Goal: Information Seeking & Learning: Learn about a topic

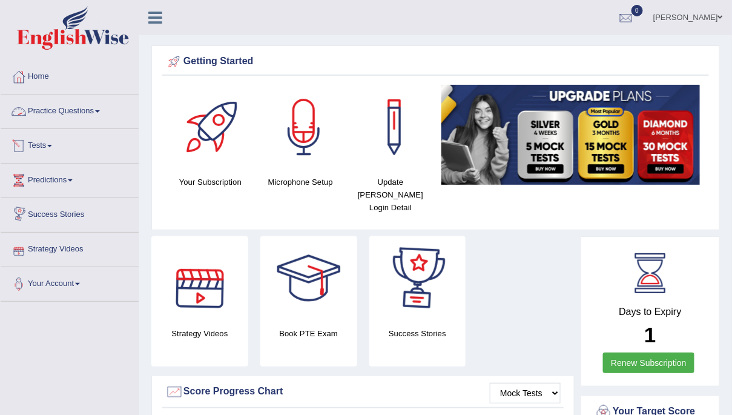
click at [50, 111] on link "Practice Questions" at bounding box center [70, 109] width 138 height 30
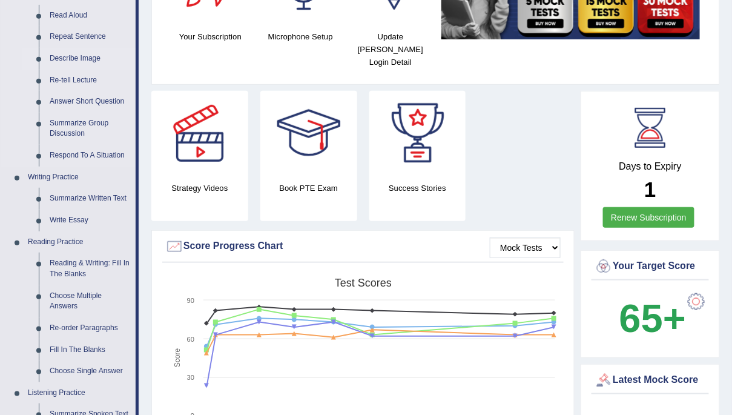
scroll to position [155, 0]
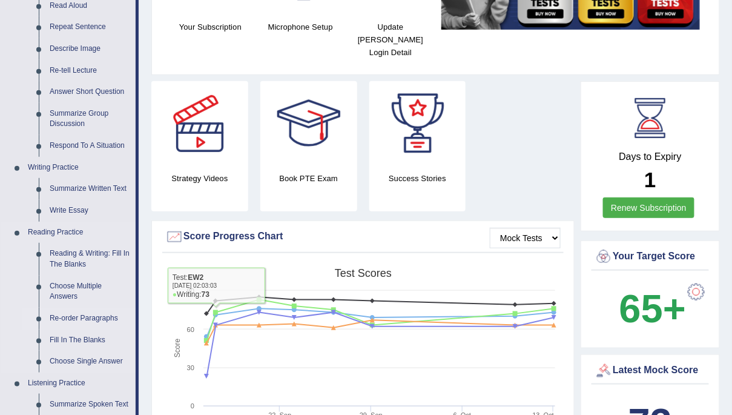
click at [65, 311] on link "Re-order Paragraphs" at bounding box center [89, 319] width 91 height 22
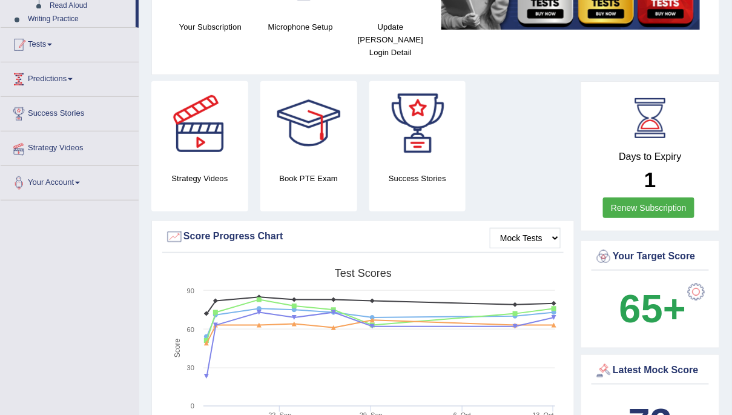
scroll to position [177, 0]
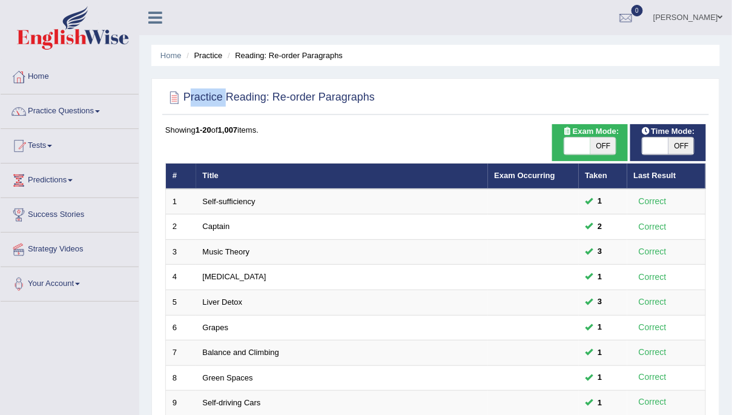
click at [603, 147] on span "OFF" at bounding box center [603, 145] width 26 height 17
checkbox input "true"
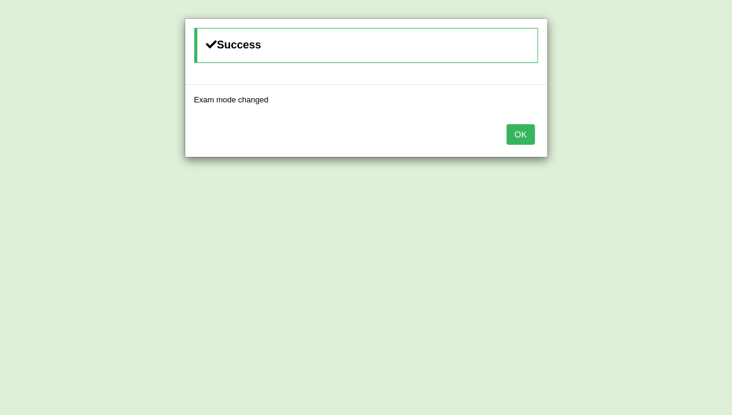
click at [514, 128] on button "OK" at bounding box center [521, 134] width 28 height 21
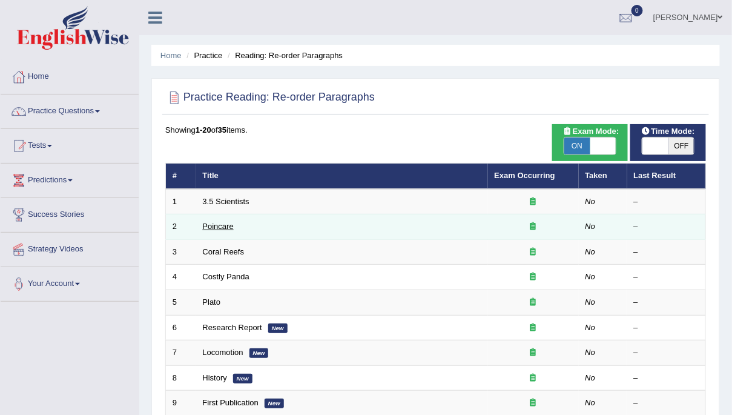
click at [214, 227] on link "Poincare" at bounding box center [218, 226] width 31 height 9
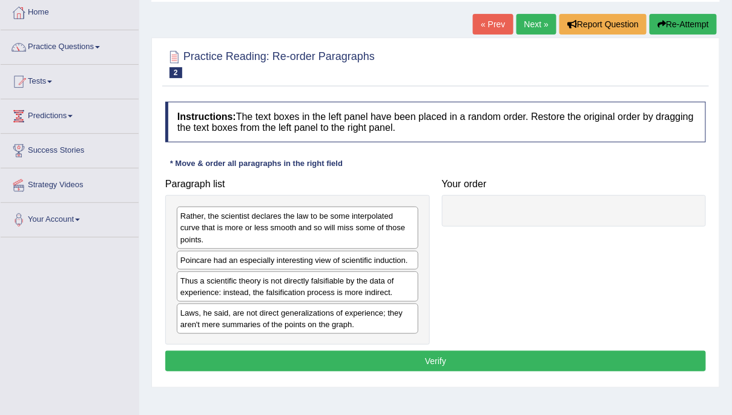
scroll to position [70, 0]
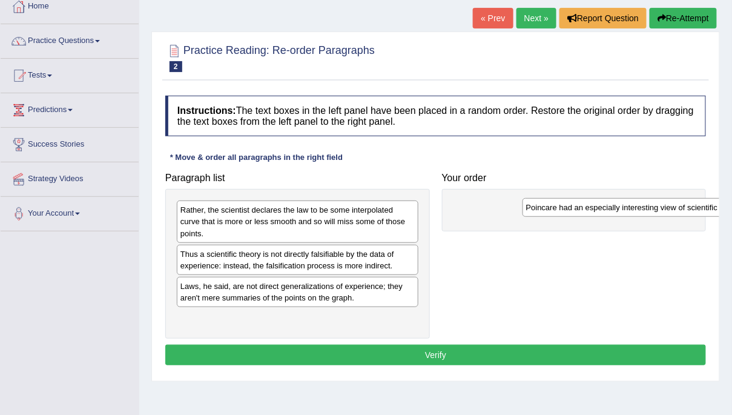
click at [567, 208] on div "Poincare had an especially interesting view of scientific induction." at bounding box center [644, 207] width 242 height 19
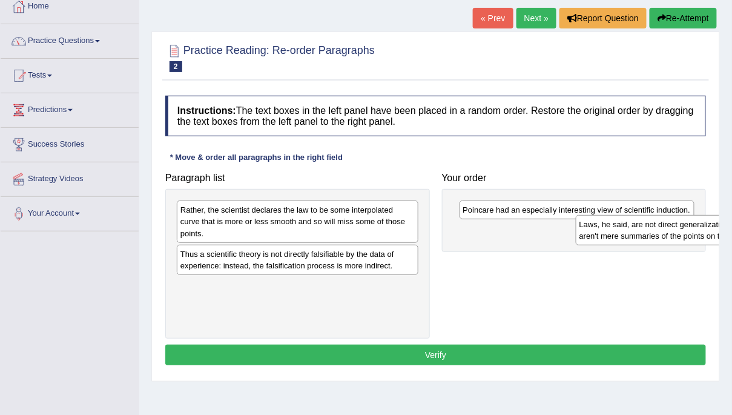
drag, startPoint x: 197, startPoint y: 293, endPoint x: 595, endPoint y: 232, distance: 402.5
click at [595, 232] on div "Laws, he said, are not direct generalizations of experience; they aren't mere s…" at bounding box center [697, 230] width 242 height 30
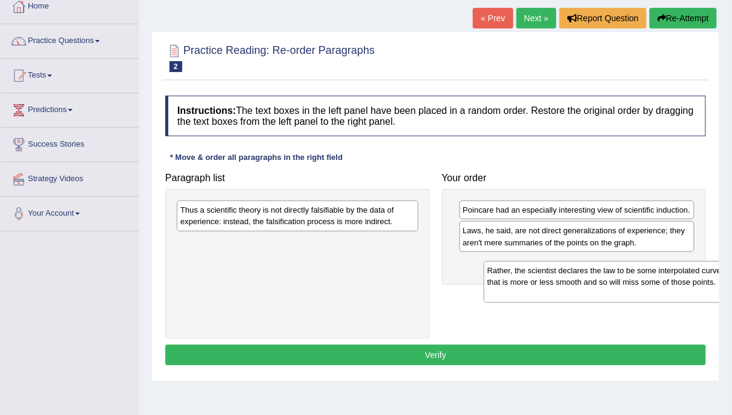
drag, startPoint x: 239, startPoint y: 215, endPoint x: 550, endPoint y: 275, distance: 317.0
click at [550, 275] on div "Rather, the scientist declares the law to be some interpolated curve that is mo…" at bounding box center [605, 282] width 242 height 42
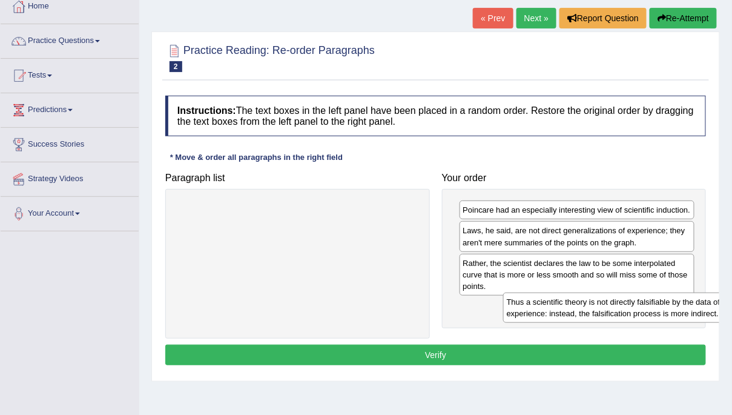
drag, startPoint x: 263, startPoint y: 223, endPoint x: 586, endPoint y: 310, distance: 334.3
click at [586, 310] on div "Thus a scientific theory is not directly falsifiable by the data of experience:…" at bounding box center [624, 307] width 242 height 30
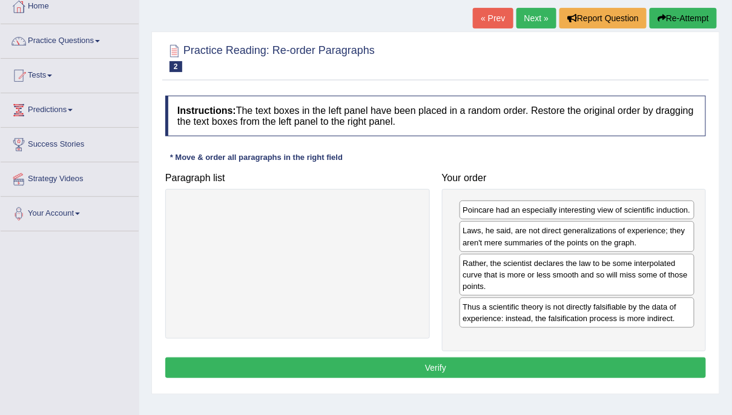
click at [434, 375] on button "Verify" at bounding box center [435, 367] width 541 height 21
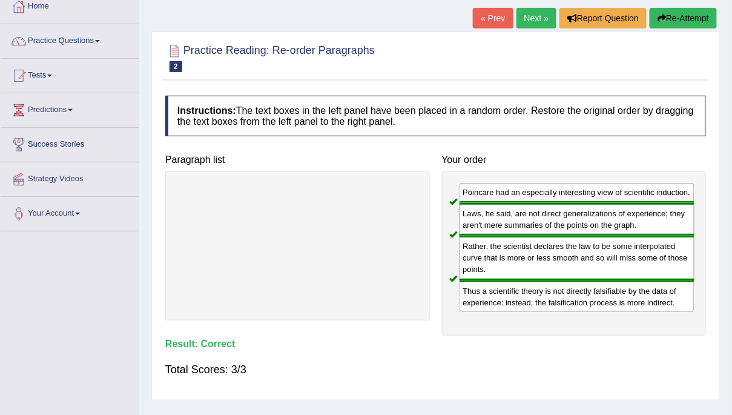
click at [529, 14] on link "Next »" at bounding box center [537, 18] width 40 height 21
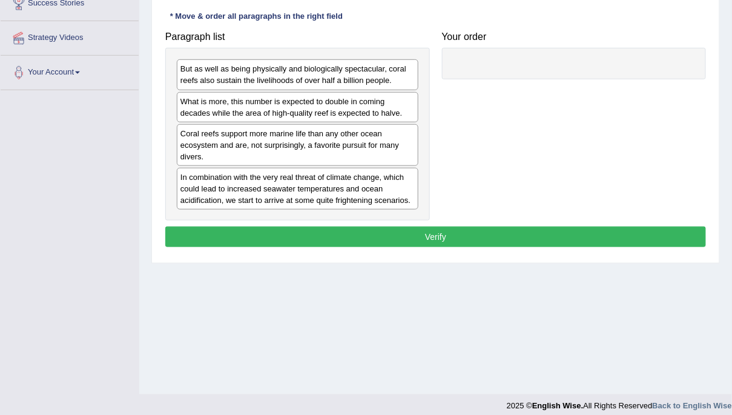
scroll to position [213, 0]
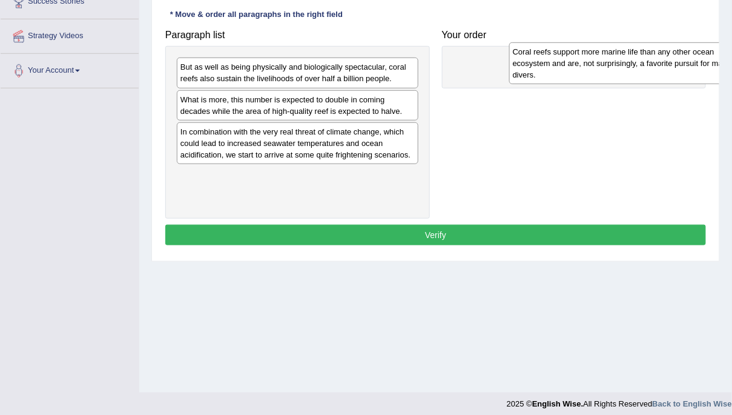
drag, startPoint x: 221, startPoint y: 134, endPoint x: 533, endPoint y: 57, distance: 321.4
click at [533, 57] on div "Coral reefs support more marine life than any other ocean ecosystem and are, no…" at bounding box center [630, 63] width 242 height 42
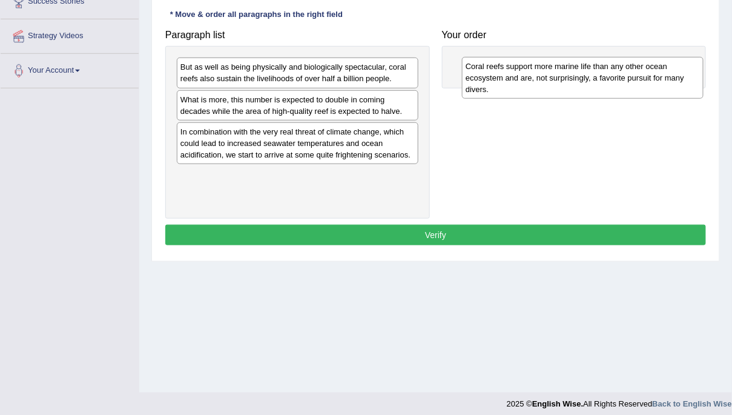
click at [533, 57] on div "Coral reefs support more marine life than any other ocean ecosystem and are, no…" at bounding box center [583, 78] width 242 height 42
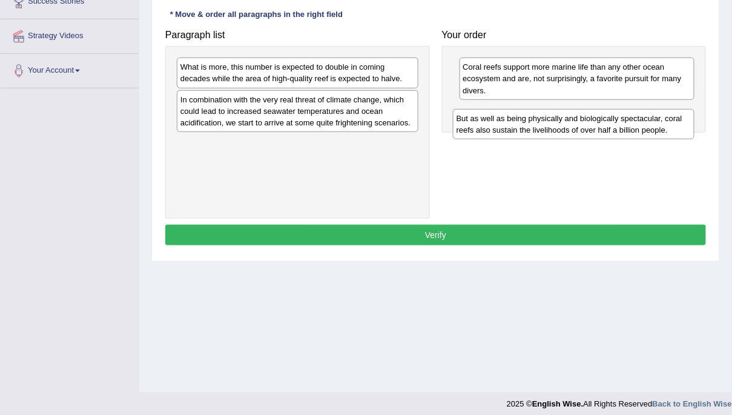
drag, startPoint x: 283, startPoint y: 70, endPoint x: 540, endPoint y: 114, distance: 260.4
click at [540, 114] on div "But as well as being physically and biologically spectacular, coral reefs also …" at bounding box center [574, 124] width 242 height 30
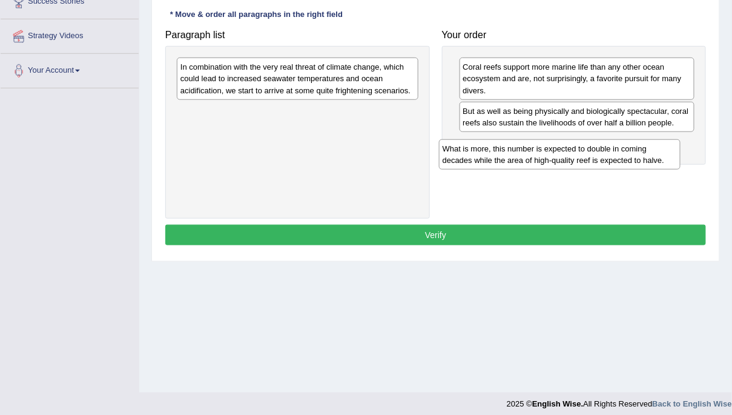
drag, startPoint x: 358, startPoint y: 81, endPoint x: 586, endPoint y: 150, distance: 238.7
click at [586, 150] on div "What is more, this number is expected to double in coming decades while the are…" at bounding box center [560, 154] width 242 height 30
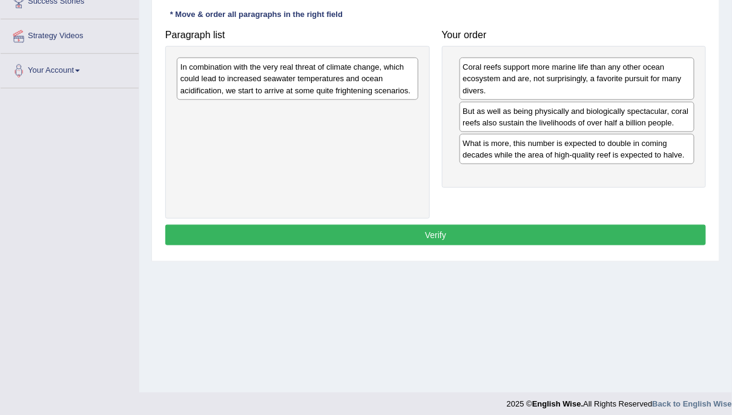
click at [586, 150] on div "What is more, this number is expected to double in coming decades while the are…" at bounding box center [578, 149] width 236 height 30
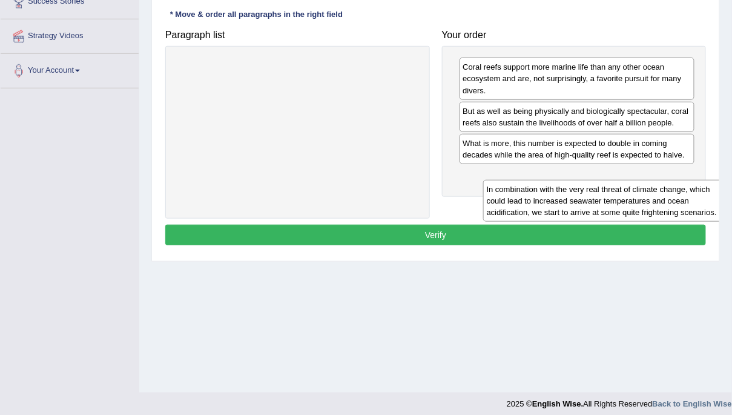
drag, startPoint x: 314, startPoint y: 61, endPoint x: 620, endPoint y: 183, distance: 329.9
click at [620, 183] on div "In combination with the very real threat of climate change, which could lead to…" at bounding box center [604, 201] width 242 height 42
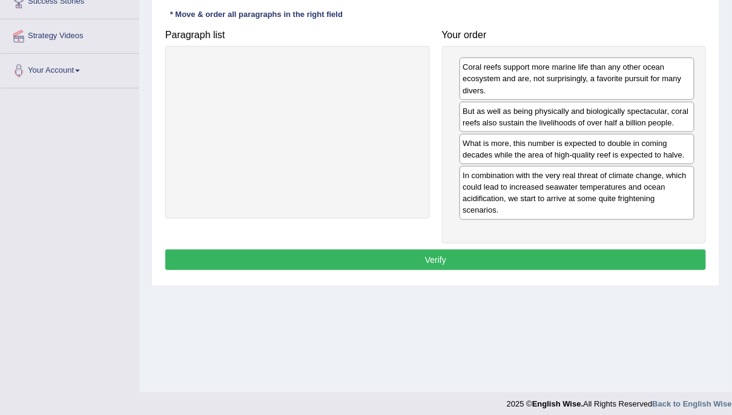
drag, startPoint x: 446, startPoint y: 255, endPoint x: 457, endPoint y: 243, distance: 15.9
click at [446, 255] on button "Verify" at bounding box center [435, 259] width 541 height 21
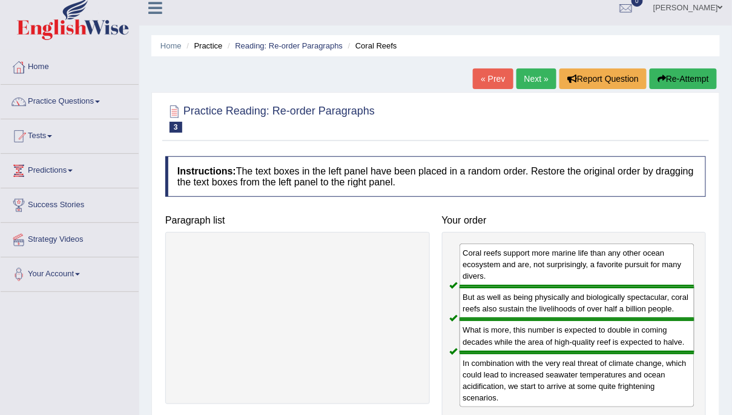
scroll to position [0, 0]
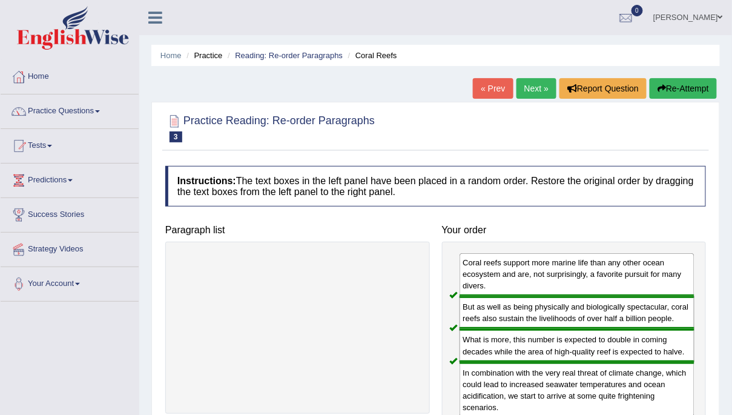
click at [530, 83] on link "Next »" at bounding box center [537, 88] width 40 height 21
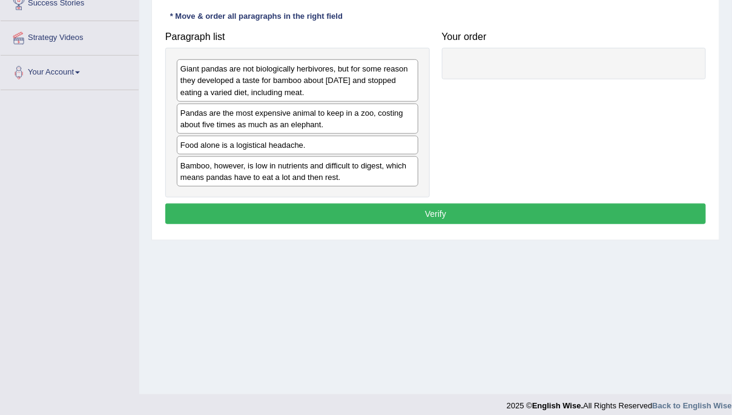
scroll to position [213, 0]
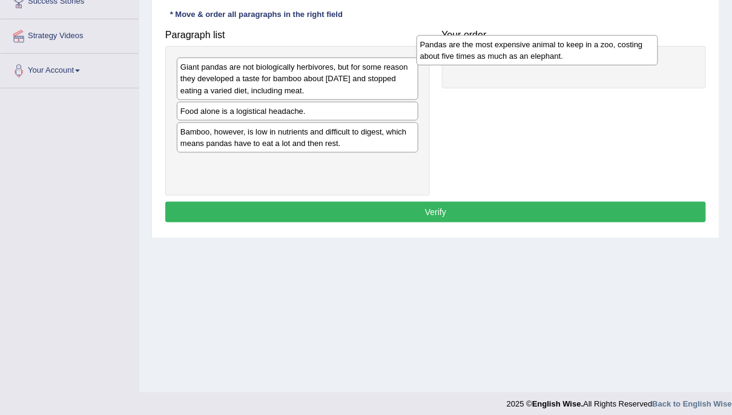
drag, startPoint x: 276, startPoint y: 113, endPoint x: 514, endPoint y: 46, distance: 246.6
click at [514, 46] on div "Pandas are the most expensive animal to keep in a zoo, costing about five times…" at bounding box center [538, 50] width 242 height 30
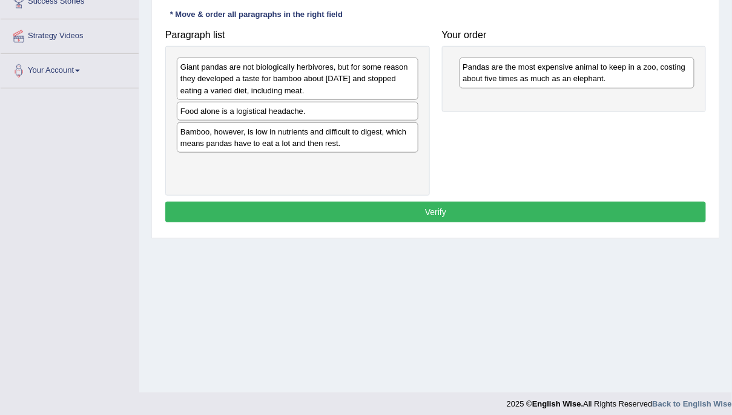
click at [514, 46] on div "Pandas are the most expensive animal to keep in a zoo, costing about five times…" at bounding box center [574, 78] width 265 height 65
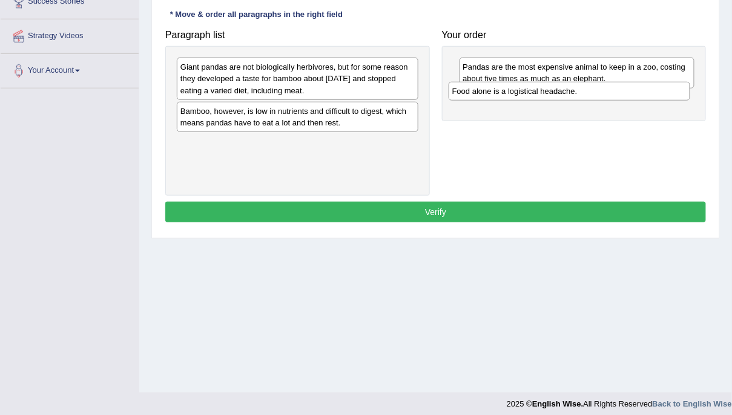
drag, startPoint x: 344, startPoint y: 109, endPoint x: 606, endPoint y: 89, distance: 262.4
click at [606, 90] on div "Food alone is a logistical headache." at bounding box center [570, 91] width 242 height 19
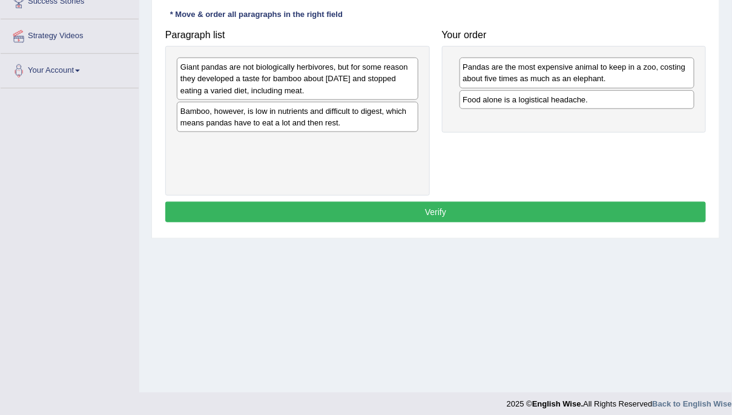
click at [606, 88] on div "Pandas are the most expensive animal to keep in a zoo, costing about five times…" at bounding box center [574, 89] width 265 height 86
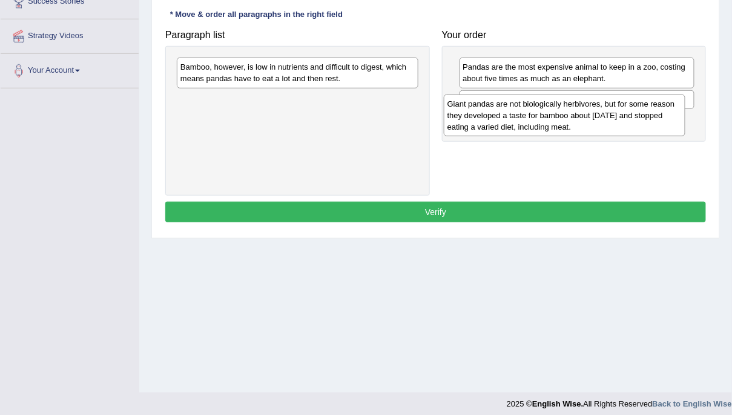
drag, startPoint x: 298, startPoint y: 78, endPoint x: 566, endPoint y: 114, distance: 270.8
click at [566, 114] on div "Giant pandas are not biologically herbivores, but for some reason they develope…" at bounding box center [565, 115] width 242 height 42
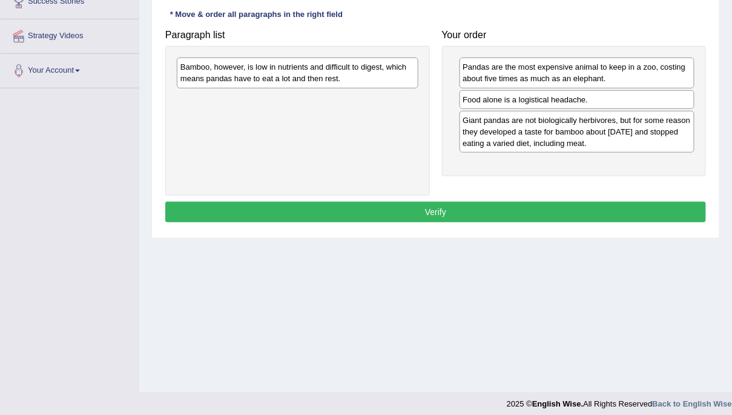
click at [566, 114] on div "Giant pandas are not biologically herbivores, but for some reason they develope…" at bounding box center [578, 132] width 236 height 42
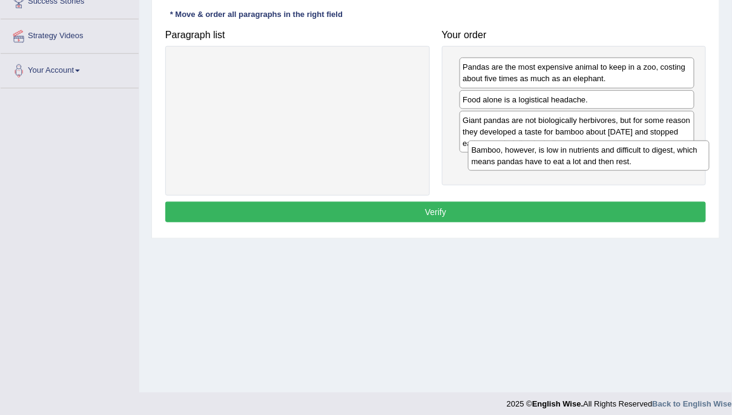
drag, startPoint x: 309, startPoint y: 76, endPoint x: 597, endPoint y: 156, distance: 298.5
click at [597, 156] on div "Bamboo, however, is low in nutrients and difficult to digest, which means panda…" at bounding box center [589, 155] width 242 height 30
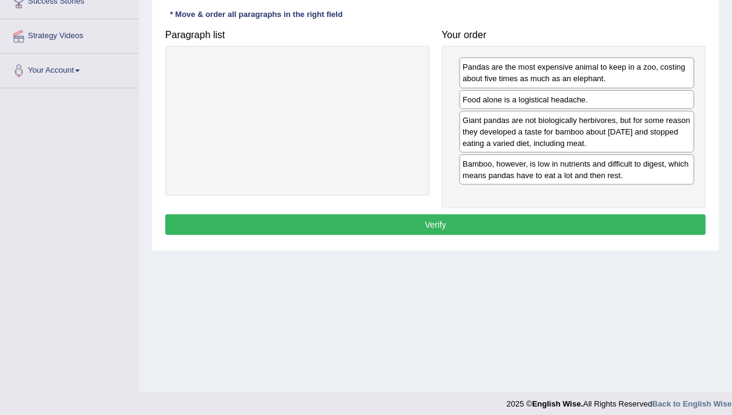
click at [597, 156] on div "Bamboo, however, is low in nutrients and difficult to digest, which means panda…" at bounding box center [578, 169] width 236 height 30
click at [453, 223] on button "Verify" at bounding box center [435, 224] width 541 height 21
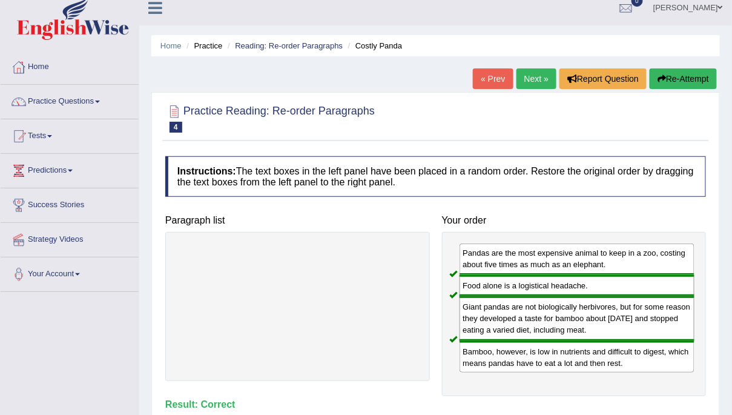
scroll to position [0, 0]
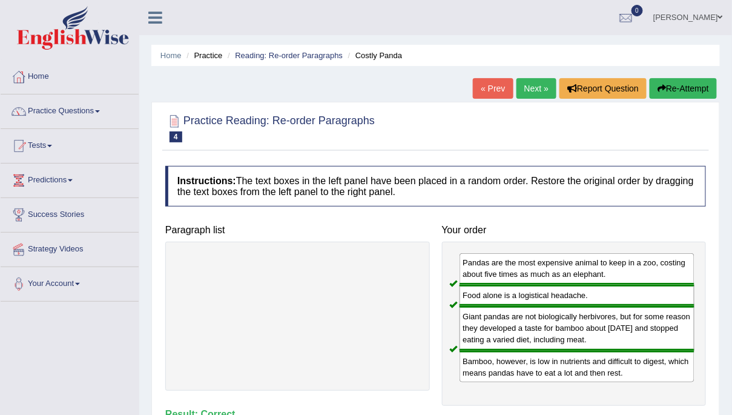
click at [532, 87] on link "Next »" at bounding box center [537, 88] width 40 height 21
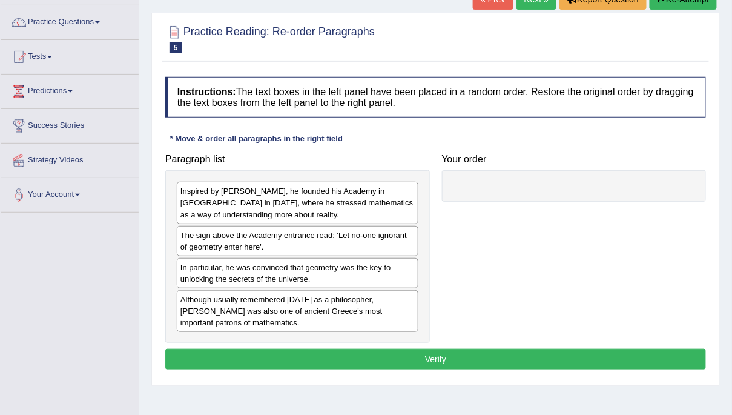
scroll to position [104, 0]
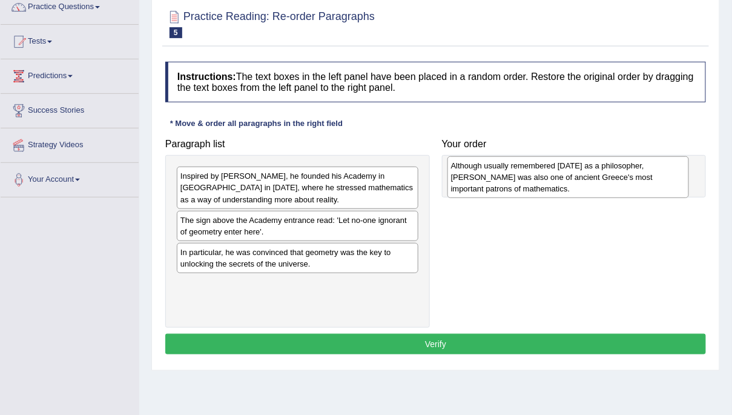
drag, startPoint x: 564, startPoint y: 320, endPoint x: 491, endPoint y: 183, distance: 155.0
click at [220, 301] on div "Inspired by Pythagoras, he founded his Academy in Athens in 387 BC, where he st…" at bounding box center [297, 241] width 265 height 173
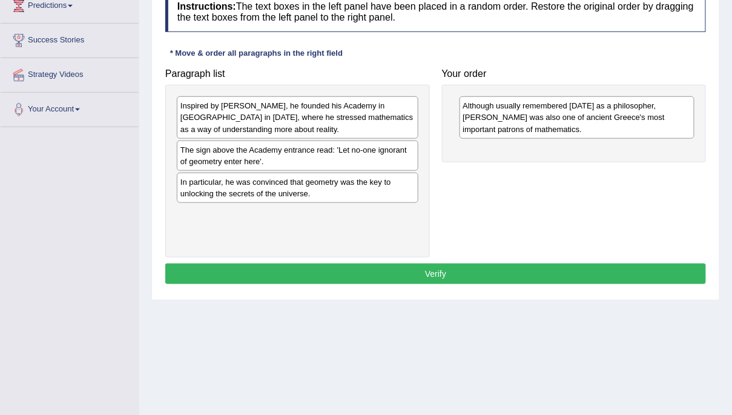
scroll to position [176, 0]
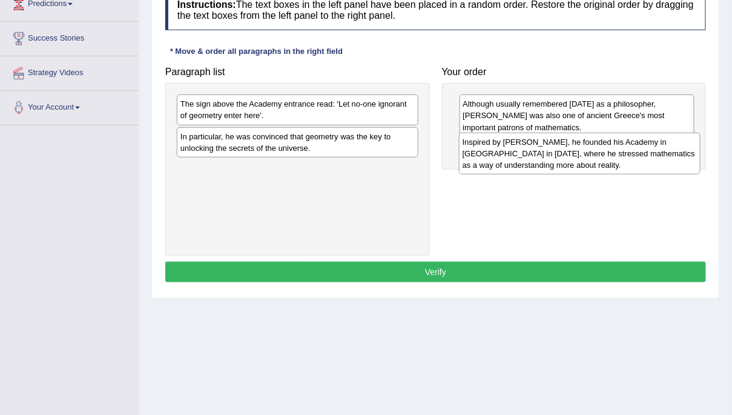
drag, startPoint x: 201, startPoint y: 121, endPoint x: 483, endPoint y: 159, distance: 284.8
click at [483, 159] on div "Inspired by Pythagoras, he founded his Academy in Athens in 387 BC, where he st…" at bounding box center [580, 154] width 242 height 42
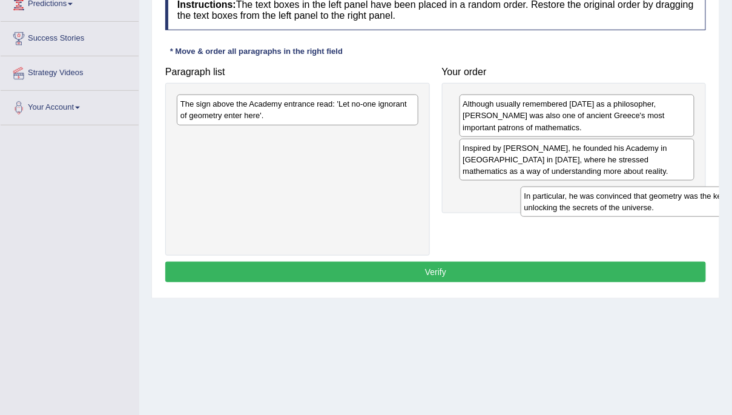
drag, startPoint x: 504, startPoint y: 156, endPoint x: 602, endPoint y: 200, distance: 106.8
click at [602, 200] on div "In particular, he was convinced that geometry was the key to unlocking the secr…" at bounding box center [642, 202] width 242 height 30
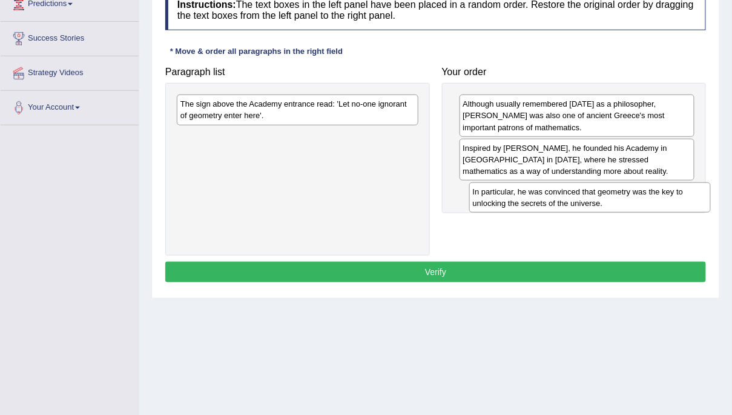
click at [602, 199] on div "In particular, he was convinced that geometry was the key to unlocking the secr…" at bounding box center [590, 197] width 242 height 30
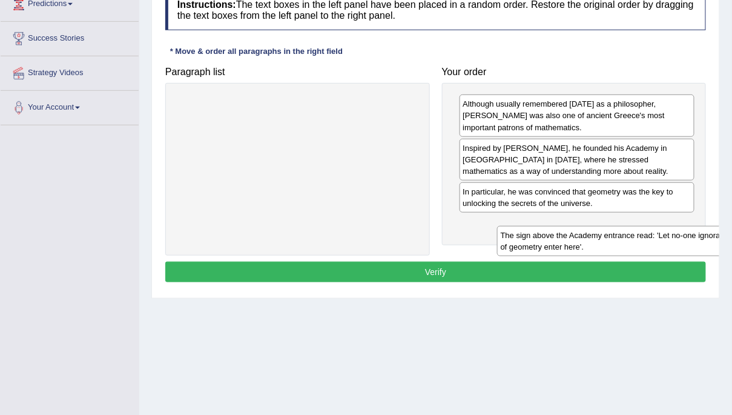
drag, startPoint x: 322, startPoint y: 105, endPoint x: 643, endPoint y: 237, distance: 346.3
click at [643, 236] on div "The sign above the Academy entrance read: 'Let no-one ignorant of geometry ente…" at bounding box center [618, 241] width 242 height 30
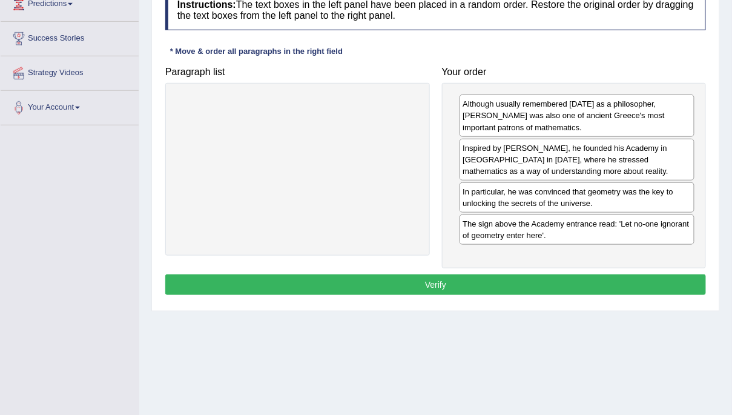
click at [484, 277] on button "Verify" at bounding box center [435, 284] width 541 height 21
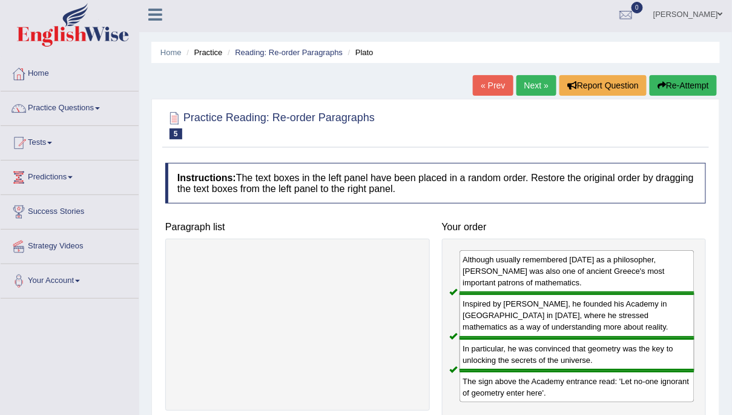
scroll to position [0, 0]
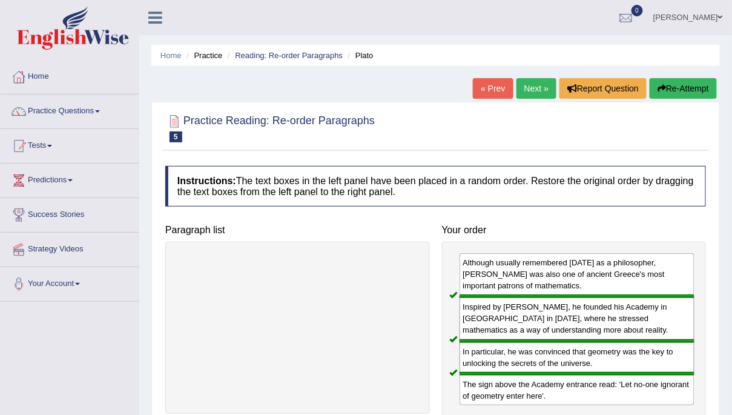
click at [528, 90] on link "Next »" at bounding box center [537, 88] width 40 height 21
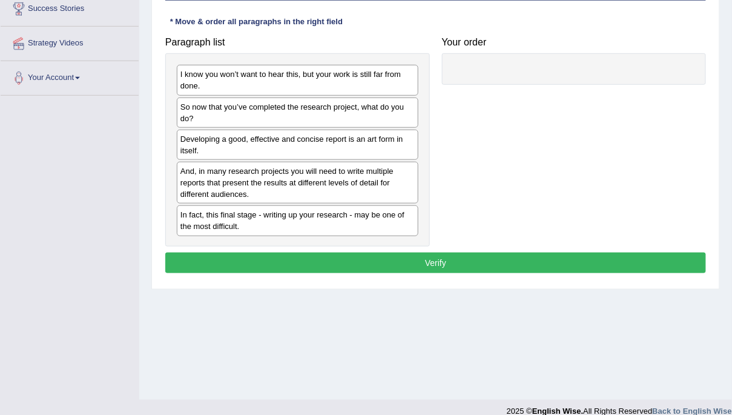
scroll to position [201, 0]
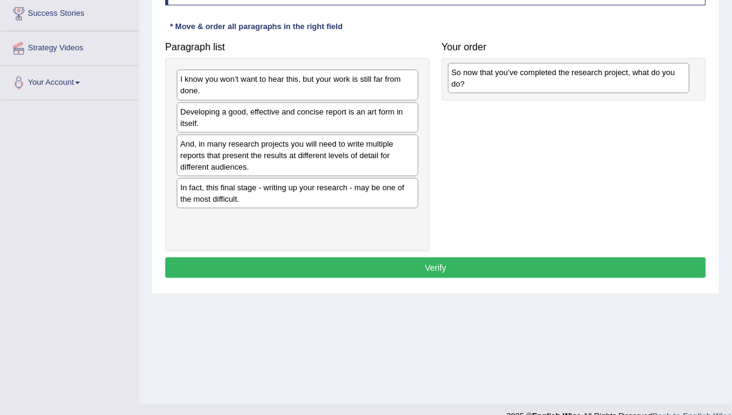
drag, startPoint x: 725, startPoint y: 307, endPoint x: 480, endPoint y: 81, distance: 333.4
click at [208, 119] on div "I know you won’t want to hear this, but your work is still far from done. So no…" at bounding box center [297, 154] width 265 height 193
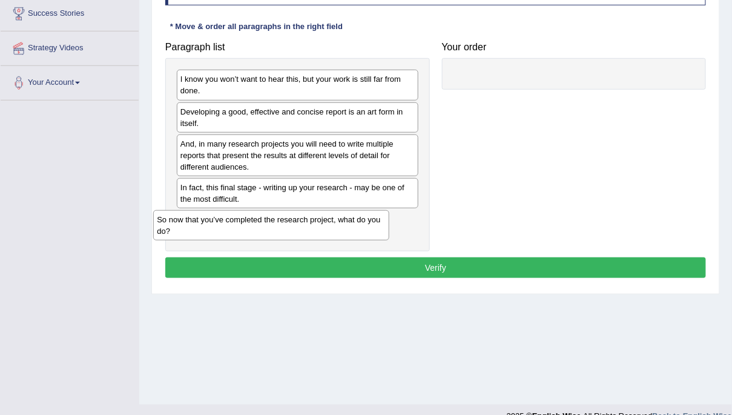
drag, startPoint x: 560, startPoint y: 87, endPoint x: 255, endPoint y: 228, distance: 336.2
click at [255, 228] on div "So now that you’ve completed the research project, what do you do?" at bounding box center [271, 225] width 236 height 30
click at [187, 116] on div "Developing a good, effective and concise report is an art form in itself." at bounding box center [298, 117] width 242 height 30
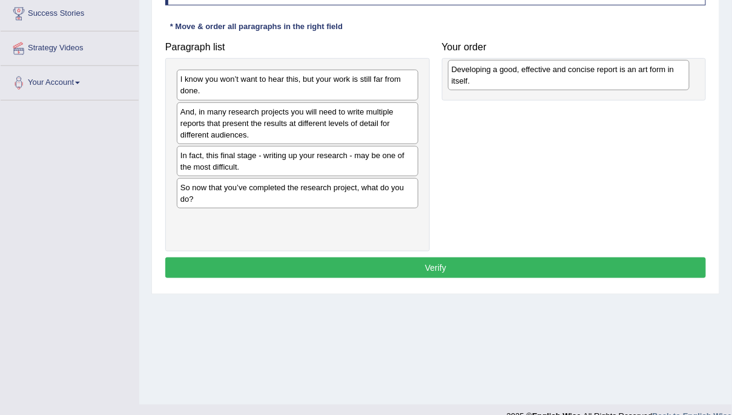
drag, startPoint x: 187, startPoint y: 115, endPoint x: 458, endPoint y: 74, distance: 274.4
click at [458, 74] on div "Developing a good, effective and concise report is an art form in itself." at bounding box center [569, 75] width 242 height 30
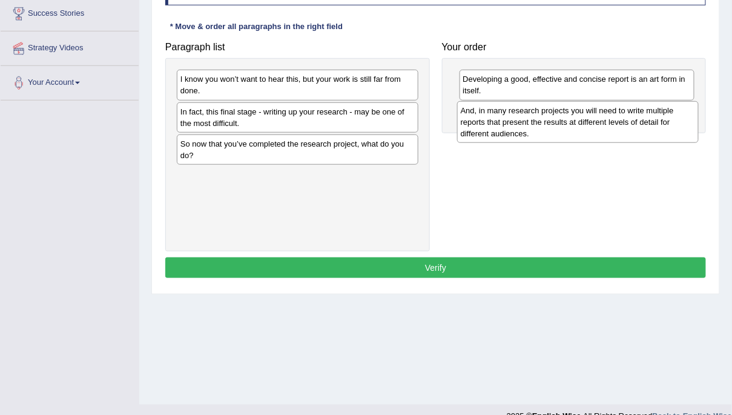
drag, startPoint x: 187, startPoint y: 124, endPoint x: 466, endPoint y: 122, distance: 279.2
click at [466, 122] on div "And, in many research projects you will need to write multiple reports that pre…" at bounding box center [578, 122] width 242 height 42
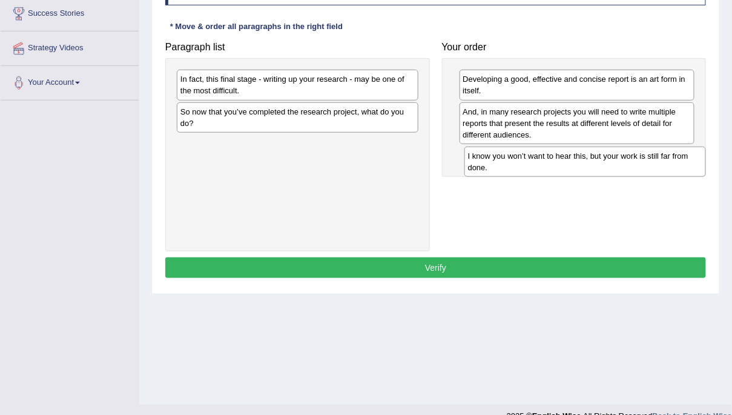
drag, startPoint x: 204, startPoint y: 84, endPoint x: 492, endPoint y: 160, distance: 297.8
click at [492, 160] on div "I know you won’t want to hear this, but your work is still far from done." at bounding box center [585, 162] width 242 height 30
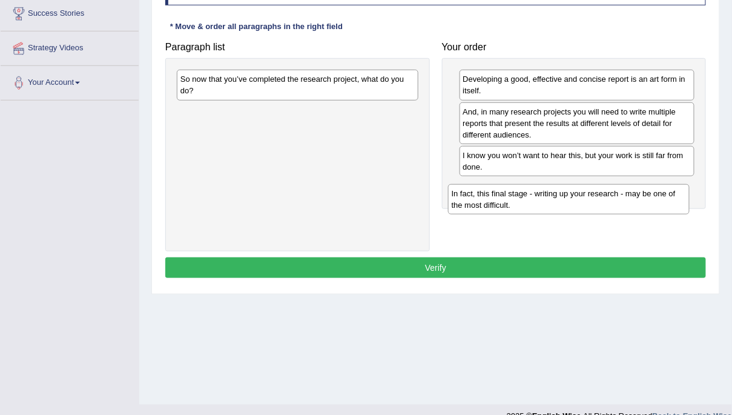
drag, startPoint x: 246, startPoint y: 91, endPoint x: 517, endPoint y: 207, distance: 294.7
click at [517, 207] on div "In fact, this final stage - writing up your research - may be one of the most d…" at bounding box center [569, 199] width 242 height 30
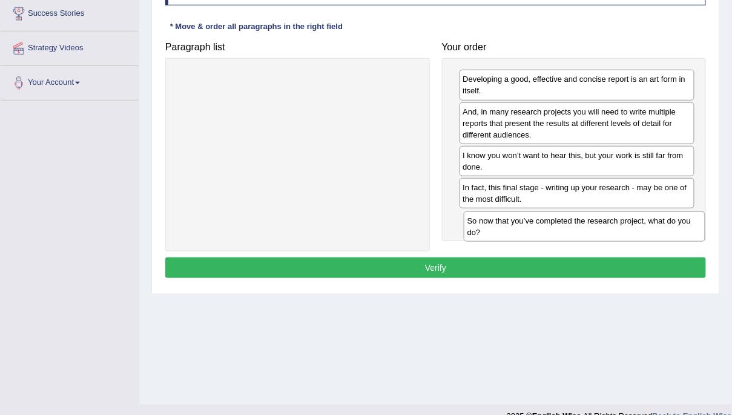
drag, startPoint x: 201, startPoint y: 84, endPoint x: 488, endPoint y: 226, distance: 320.1
click at [488, 226] on div "So now that you’ve completed the research project, what do you do?" at bounding box center [585, 226] width 242 height 30
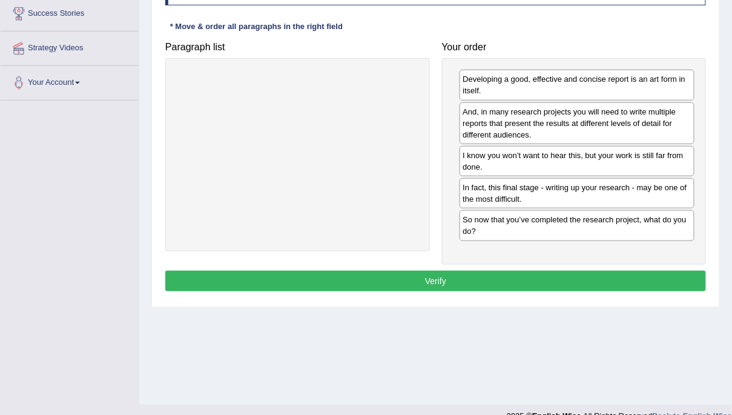
click at [475, 280] on button "Verify" at bounding box center [435, 281] width 541 height 21
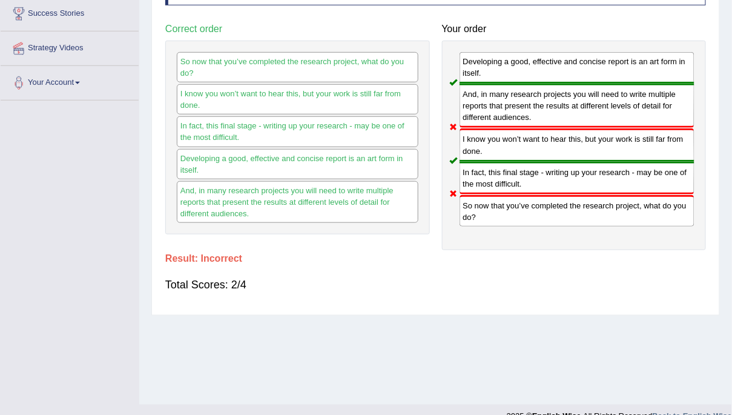
drag, startPoint x: 360, startPoint y: 229, endPoint x: 578, endPoint y: 77, distance: 266.3
click at [578, 77] on div "Developing a good, effective and concise report is an art form in itself." at bounding box center [578, 67] width 236 height 31
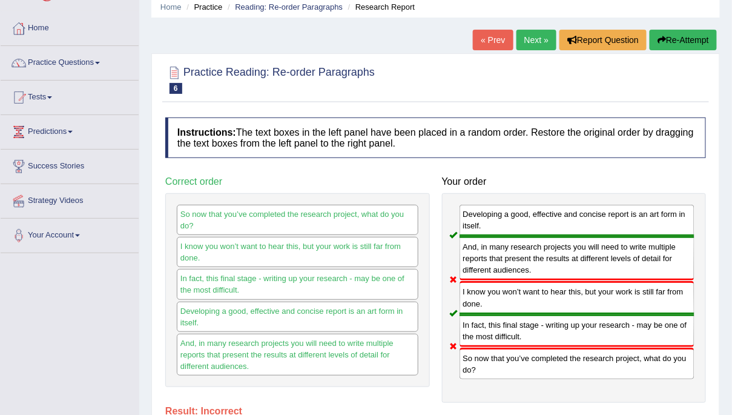
scroll to position [136, 0]
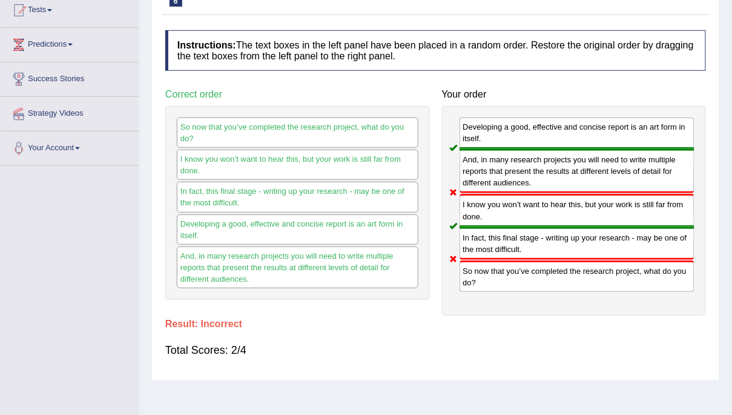
click at [526, 99] on div "Your order Developing a good, effective and concise report is an art form in it…" at bounding box center [574, 199] width 277 height 233
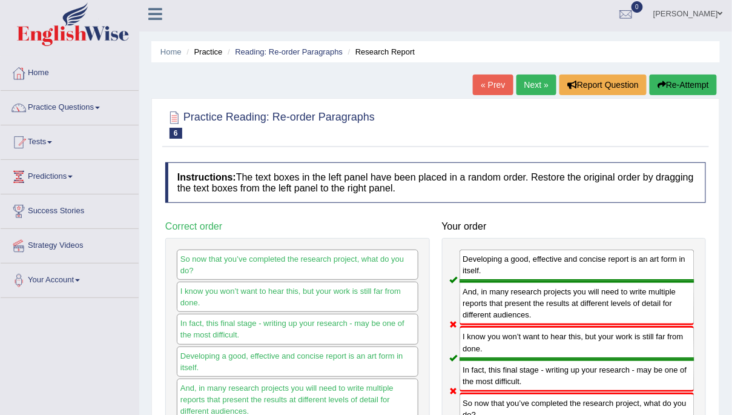
scroll to position [0, 0]
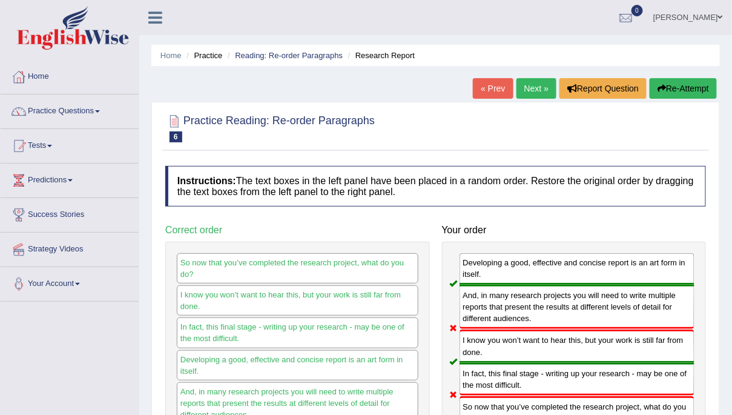
click at [526, 90] on link "Next »" at bounding box center [537, 88] width 40 height 21
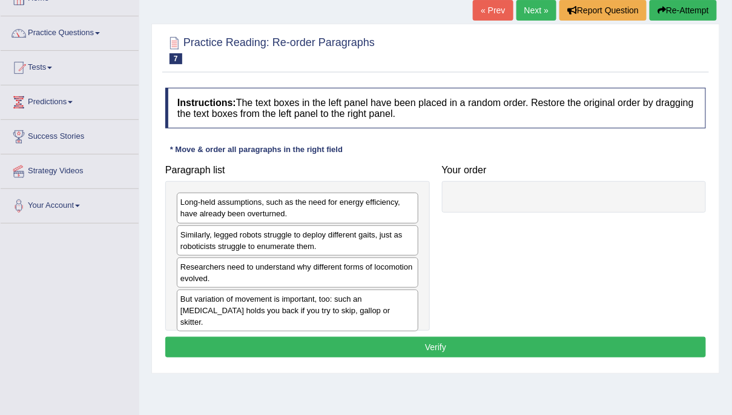
scroll to position [81, 0]
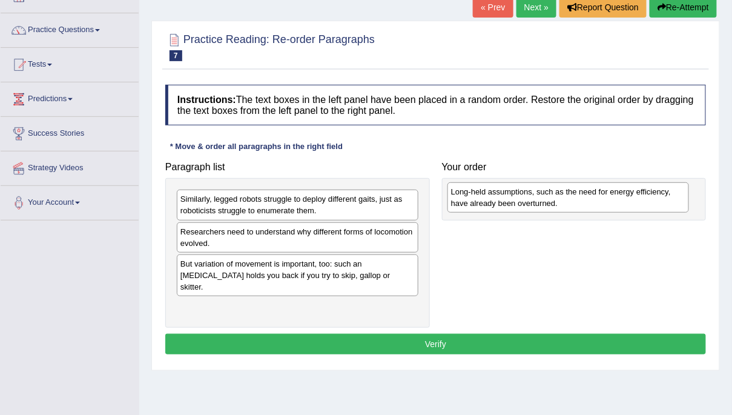
drag, startPoint x: 621, startPoint y: 170, endPoint x: 480, endPoint y: 195, distance: 143.4
click at [210, 202] on div "Long-held assumptions, such as the need for energy efficiency, have already bee…" at bounding box center [297, 252] width 265 height 149
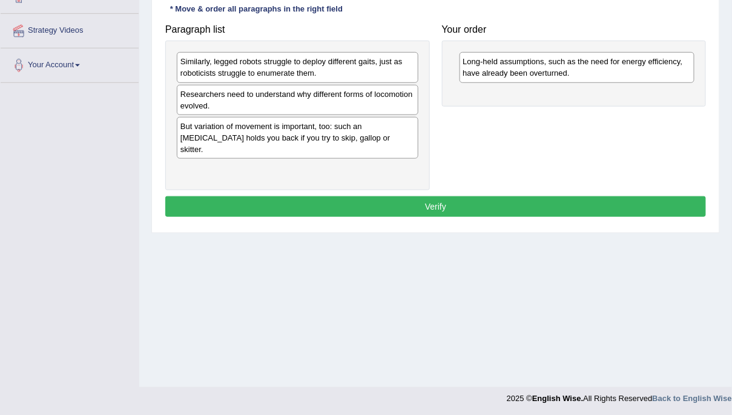
scroll to position [220, 0]
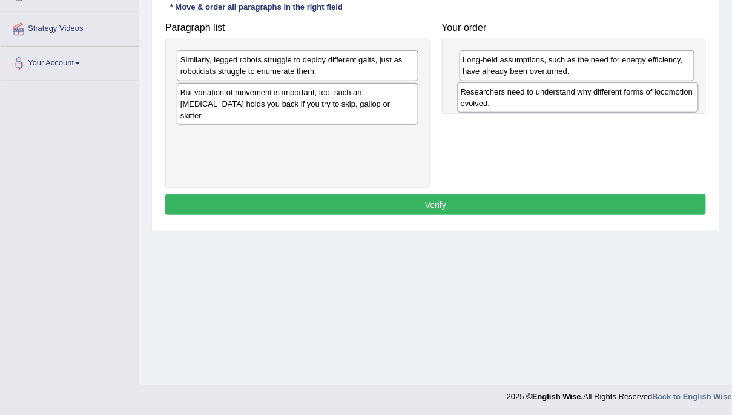
drag, startPoint x: 200, startPoint y: 97, endPoint x: 483, endPoint y: 97, distance: 282.2
click at [483, 97] on div "Researchers need to understand why different forms of locomotion evolved." at bounding box center [578, 97] width 242 height 30
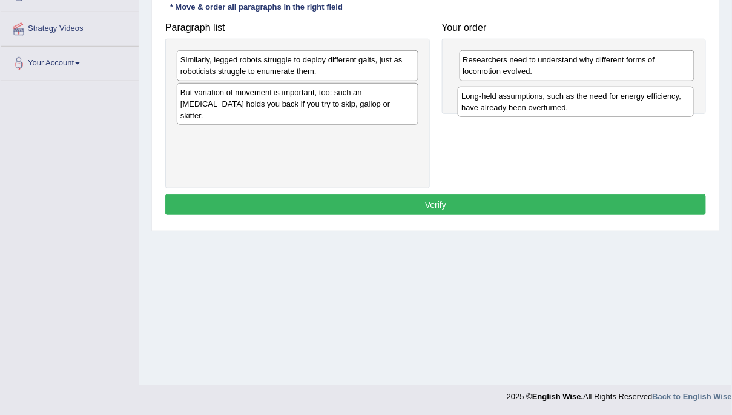
drag, startPoint x: 507, startPoint y: 63, endPoint x: 506, endPoint y: 99, distance: 35.8
click at [506, 99] on div "Long-held assumptions, such as the need for energy efficiency, have already bee…" at bounding box center [576, 102] width 236 height 30
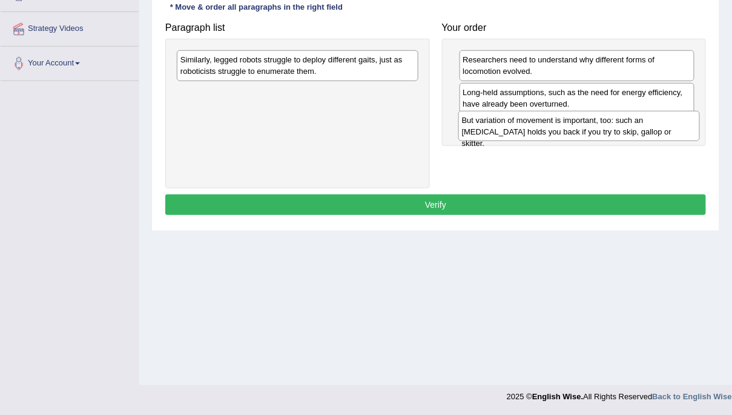
drag, startPoint x: 262, startPoint y: 105, endPoint x: 543, endPoint y: 133, distance: 283.0
click at [543, 133] on div "But variation of movement is important, too: such an [MEDICAL_DATA] holds you b…" at bounding box center [579, 126] width 242 height 30
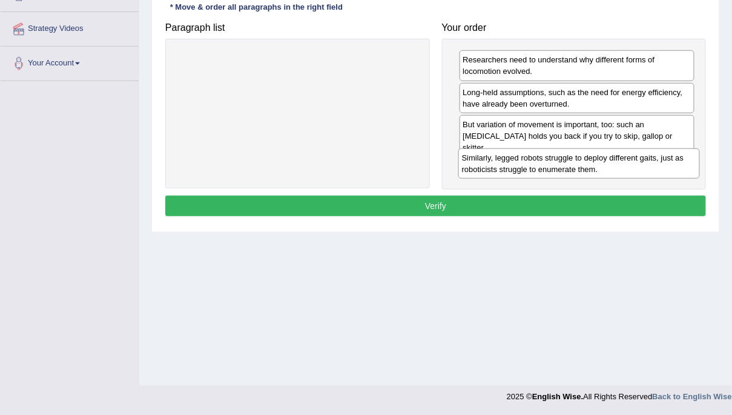
drag, startPoint x: 232, startPoint y: 71, endPoint x: 514, endPoint y: 168, distance: 298.0
click at [514, 168] on div "Similarly, legged robots struggle to deploy different gaits, just as roboticist…" at bounding box center [579, 163] width 242 height 30
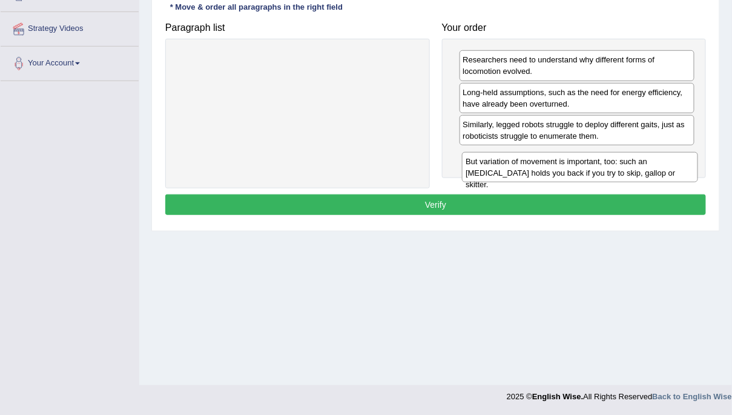
drag, startPoint x: 412, startPoint y: 103, endPoint x: 504, endPoint y: 165, distance: 110.9
click at [504, 165] on div "But variation of movement is important, too: such an [MEDICAL_DATA] holds you b…" at bounding box center [580, 167] width 236 height 30
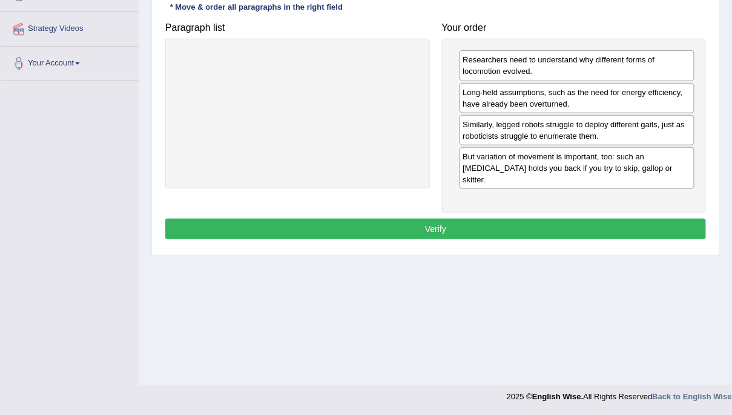
click at [460, 219] on button "Verify" at bounding box center [435, 229] width 541 height 21
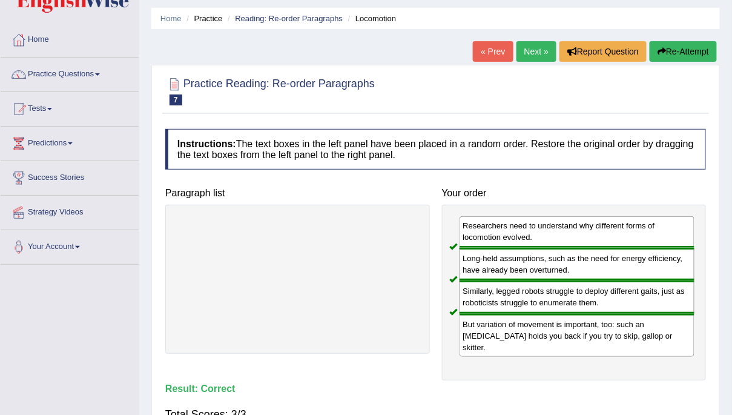
scroll to position [0, 0]
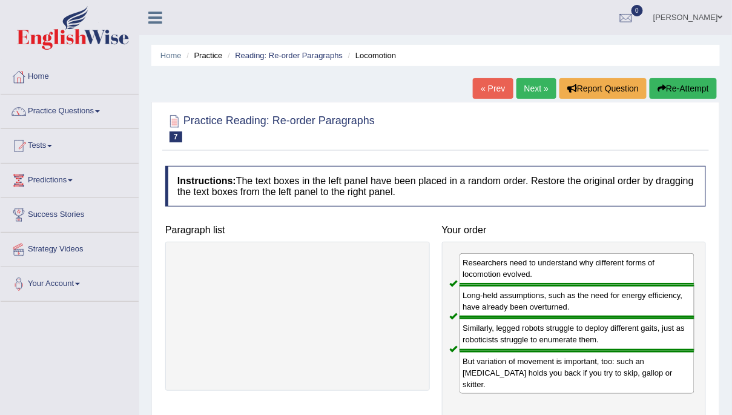
click at [535, 91] on link "Next »" at bounding box center [537, 88] width 40 height 21
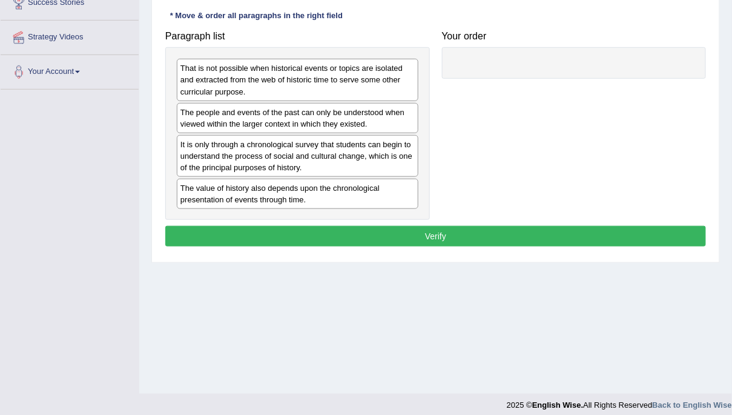
scroll to position [201, 0]
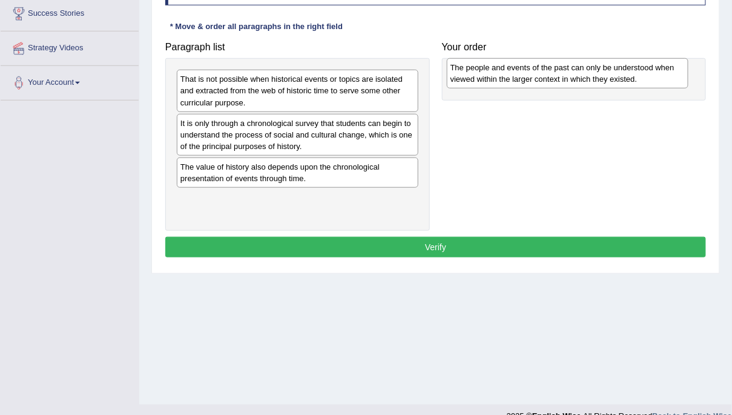
drag, startPoint x: 638, startPoint y: 377, endPoint x: 461, endPoint y: 70, distance: 354.3
click at [191, 124] on div "That is not possible when historical events or topics are isolated and extracte…" at bounding box center [297, 144] width 265 height 173
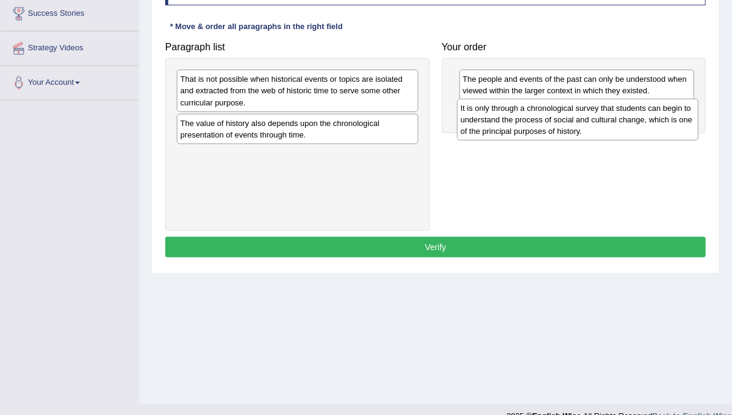
drag, startPoint x: 185, startPoint y: 131, endPoint x: 466, endPoint y: 116, distance: 280.8
click at [466, 116] on div "It is only through a chronological survey that students can begin to understand…" at bounding box center [578, 120] width 242 height 42
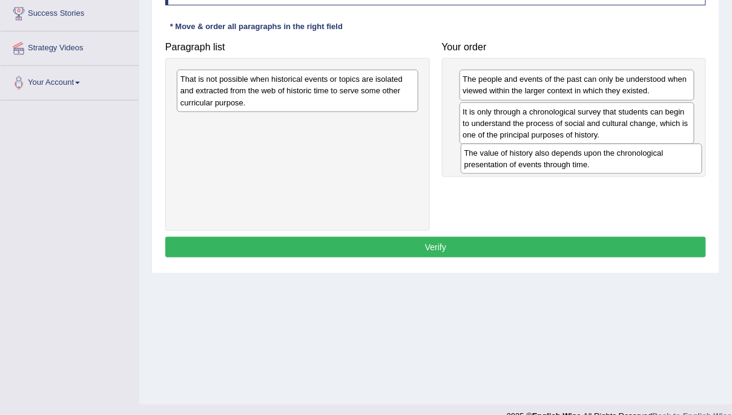
drag, startPoint x: 267, startPoint y: 131, endPoint x: 551, endPoint y: 162, distance: 285.6
click at [551, 162] on div "The value of history also depends upon the chronological presentation of events…" at bounding box center [582, 159] width 242 height 30
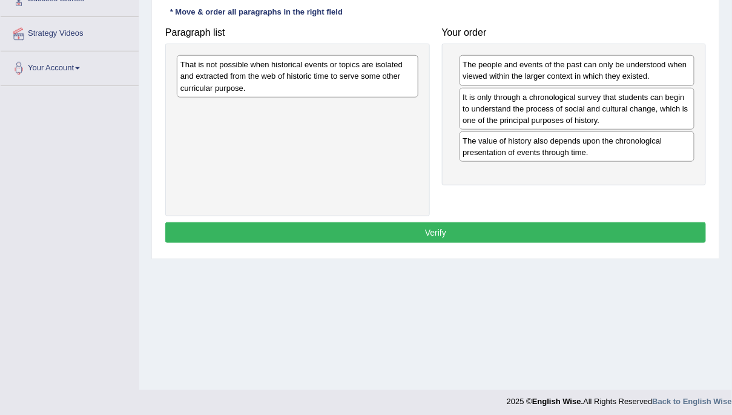
scroll to position [220, 0]
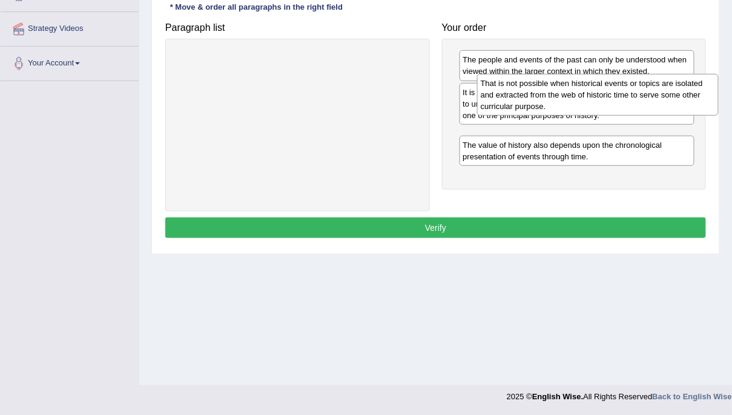
drag, startPoint x: 468, startPoint y: 123, endPoint x: 601, endPoint y: 92, distance: 136.8
click at [601, 92] on div "That is not possible when historical events or topics are isolated and extracte…" at bounding box center [598, 95] width 242 height 42
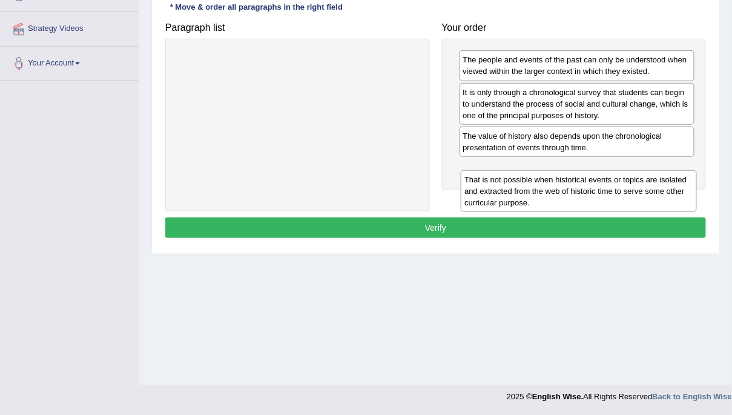
drag, startPoint x: 498, startPoint y: 141, endPoint x: 499, endPoint y: 185, distance: 43.6
click at [499, 187] on div "That is not possible when historical events or topics are isolated and extracte…" at bounding box center [579, 191] width 236 height 42
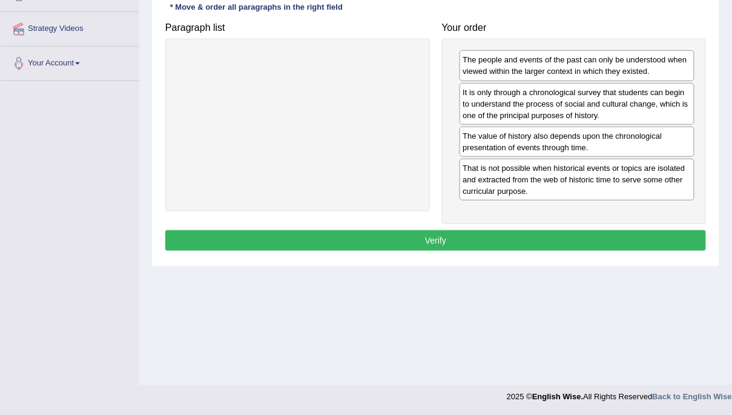
drag, startPoint x: 466, startPoint y: 237, endPoint x: 486, endPoint y: 223, distance: 24.4
click at [466, 237] on button "Verify" at bounding box center [435, 240] width 541 height 21
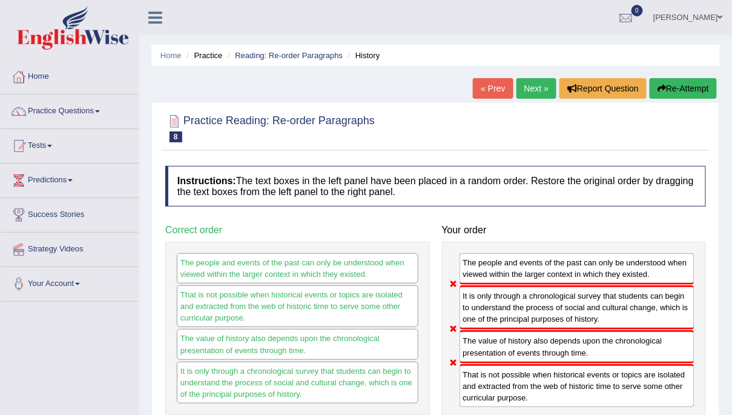
scroll to position [0, 0]
click at [508, 160] on div "Practice Reading: Re-order Paragraphs 8 History Instructions: The text boxes in…" at bounding box center [435, 299] width 569 height 394
click at [686, 92] on button "Re-Attempt" at bounding box center [683, 88] width 67 height 21
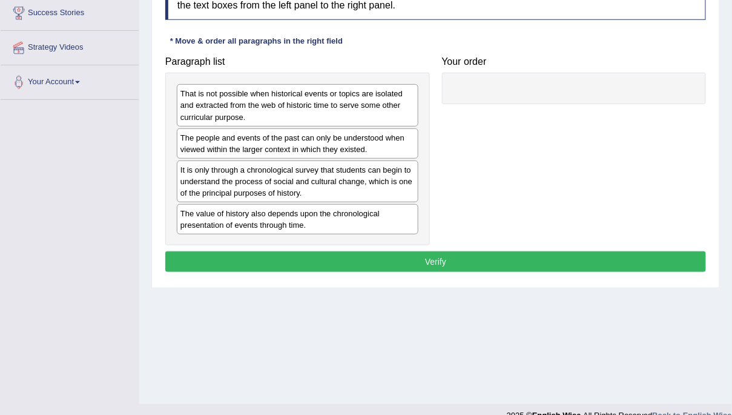
scroll to position [201, 0]
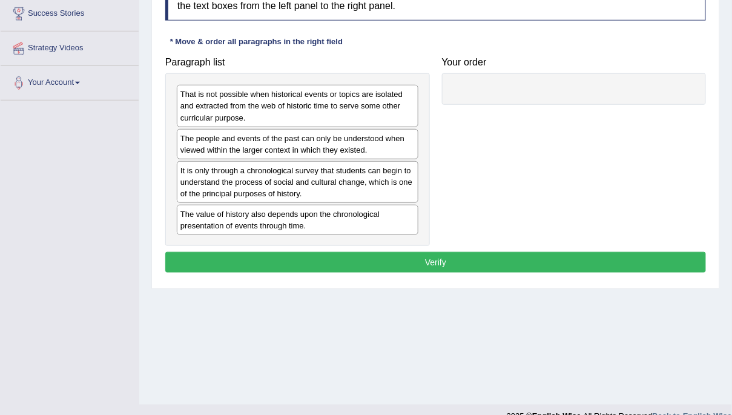
click at [250, 145] on div "The people and events of the past can only be understood when viewed within the…" at bounding box center [298, 144] width 242 height 30
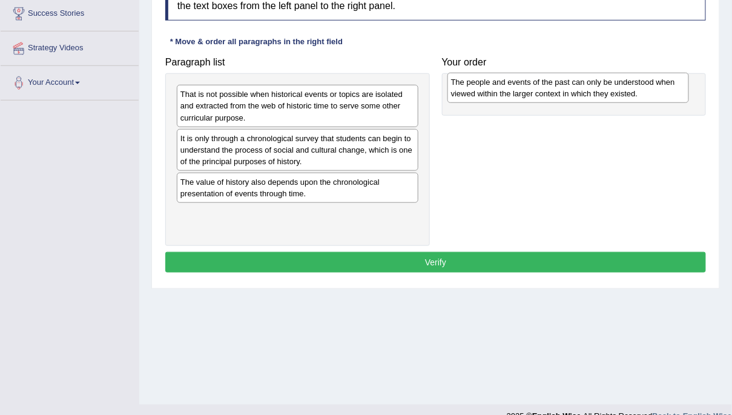
drag, startPoint x: 291, startPoint y: 140, endPoint x: 554, endPoint y: 87, distance: 268.8
click at [554, 87] on div "The people and events of the past can only be understood when viewed within the…" at bounding box center [569, 88] width 242 height 30
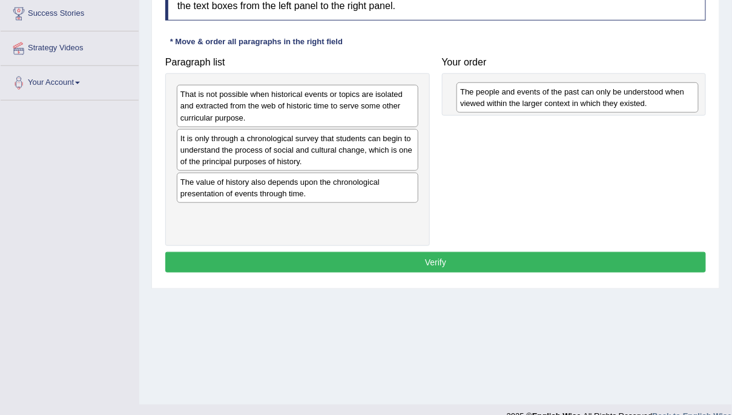
click at [554, 87] on div "The people and events of the past can only be understood when viewed within the…" at bounding box center [578, 97] width 242 height 30
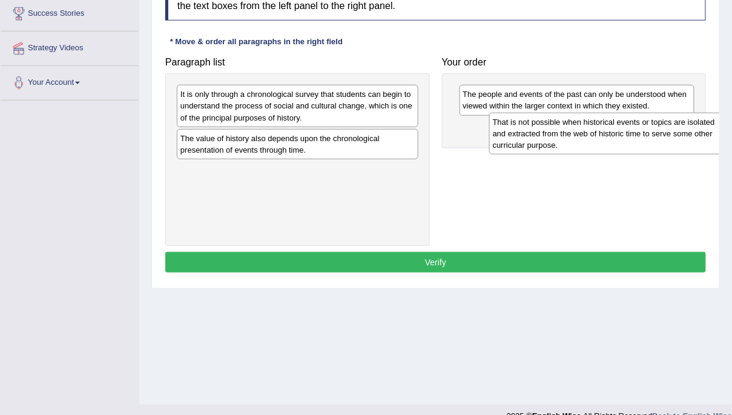
drag, startPoint x: 304, startPoint y: 104, endPoint x: 615, endPoint y: 132, distance: 312.5
click at [615, 132] on div "That is not possible when historical events or topics are isolated and extracte…" at bounding box center [610, 134] width 242 height 42
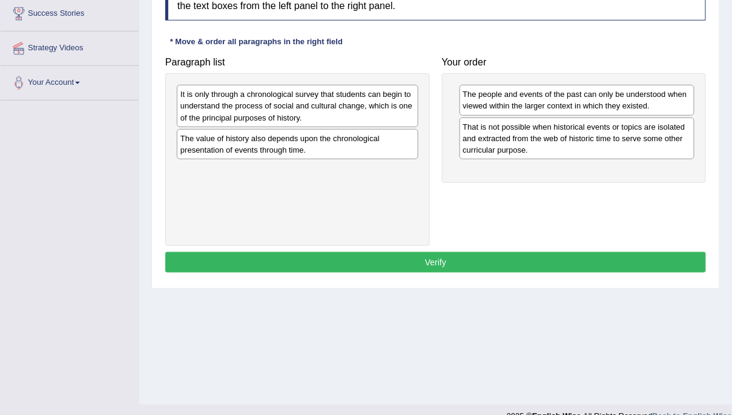
click at [615, 132] on div "That is not possible when historical events or topics are isolated and extracte…" at bounding box center [578, 138] width 236 height 42
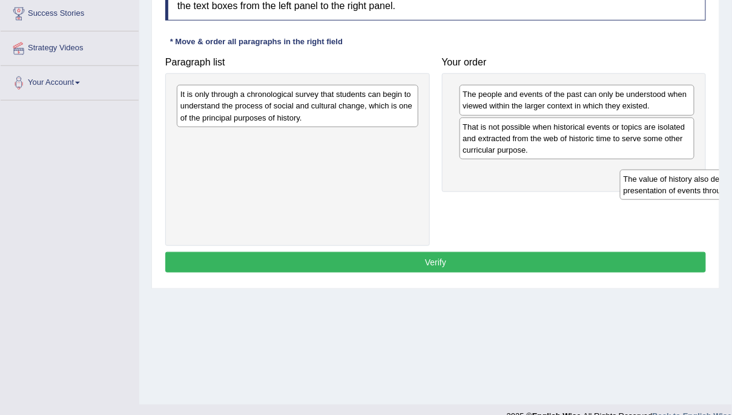
drag, startPoint x: 233, startPoint y: 144, endPoint x: 676, endPoint y: 185, distance: 445.2
click at [676, 185] on div "The value of history also depends upon the chronological presentation of events…" at bounding box center [741, 185] width 242 height 30
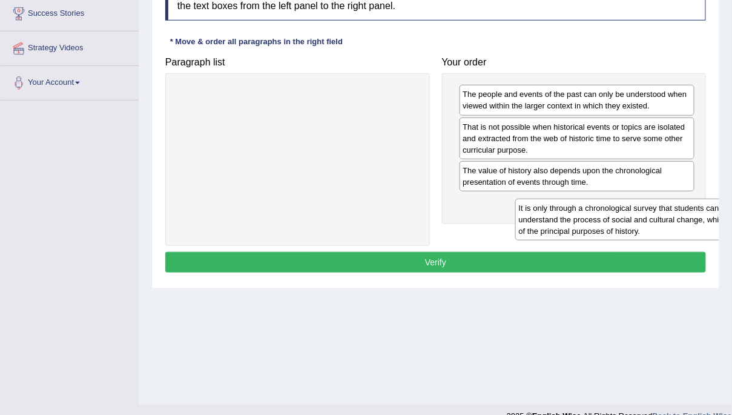
drag, startPoint x: 243, startPoint y: 98, endPoint x: 592, endPoint y: 209, distance: 366.6
click at [581, 209] on div "It is only through a chronological survey that students can begin to understand…" at bounding box center [636, 220] width 242 height 42
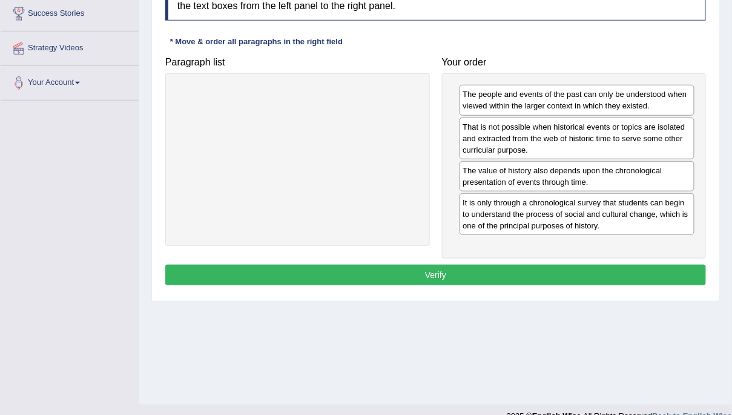
click at [402, 271] on button "Verify" at bounding box center [435, 275] width 541 height 21
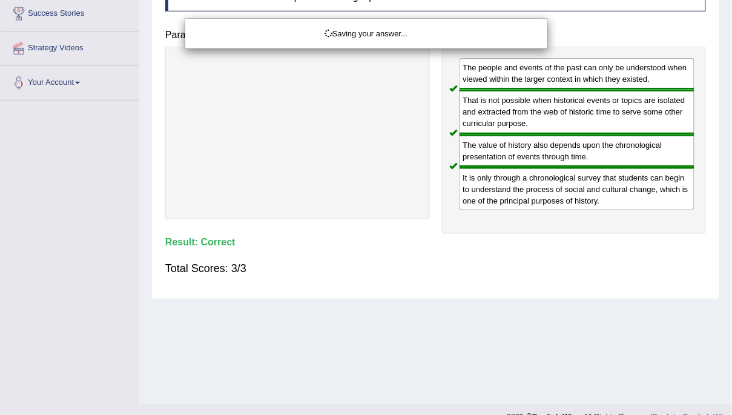
click at [402, 214] on body "Toggle navigation Home Practice Questions Speaking Practice Read Aloud Repeat S…" at bounding box center [366, 6] width 732 height 415
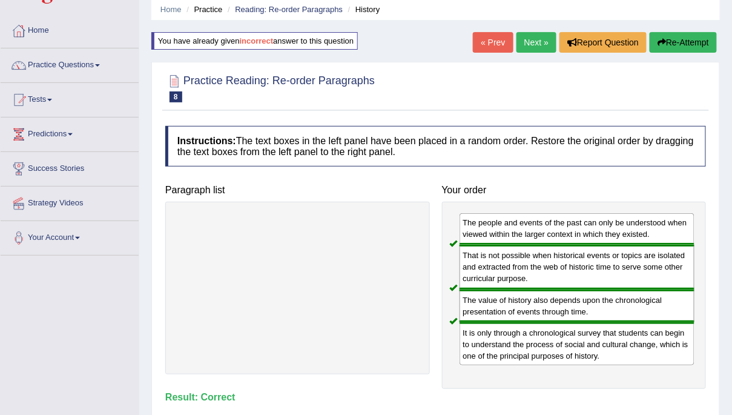
scroll to position [0, 0]
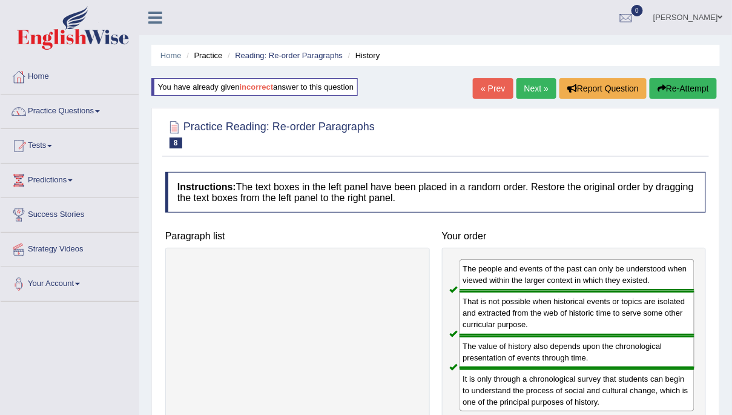
click at [523, 90] on link "Next »" at bounding box center [537, 88] width 40 height 21
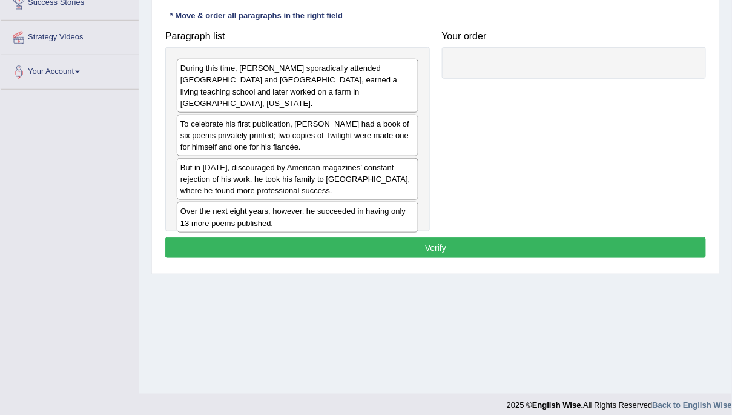
scroll to position [201, 0]
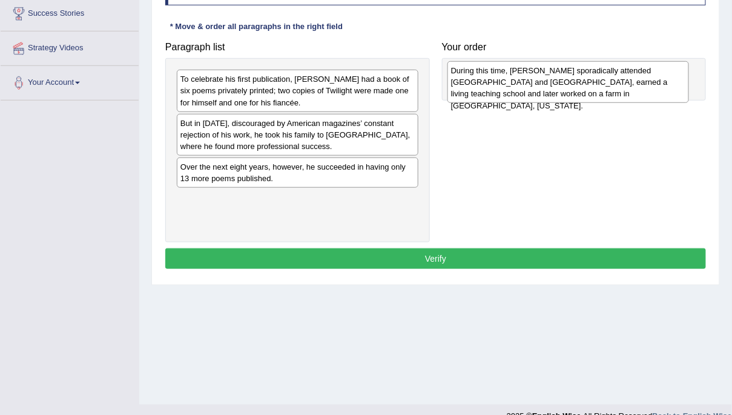
drag, startPoint x: 727, startPoint y: 316, endPoint x: 499, endPoint y: 73, distance: 333.3
click at [228, 81] on div "During this time, [PERSON_NAME] sporadically attended [GEOGRAPHIC_DATA] and [GE…" at bounding box center [297, 150] width 265 height 184
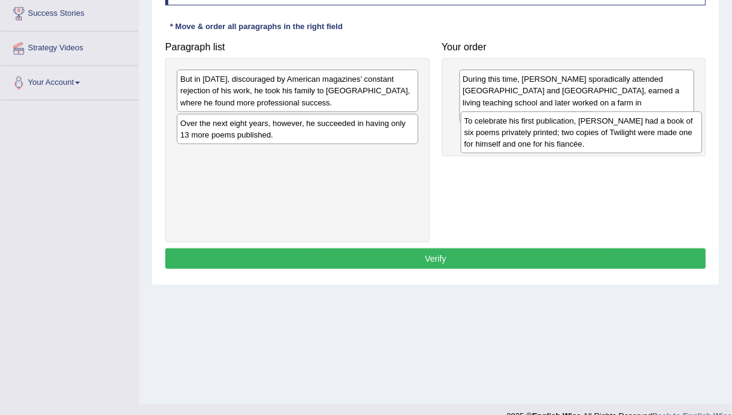
drag, startPoint x: 210, startPoint y: 102, endPoint x: 494, endPoint y: 144, distance: 287.1
click at [494, 144] on div "To celebrate his first publication, [PERSON_NAME] had a book of six poems priva…" at bounding box center [582, 132] width 242 height 42
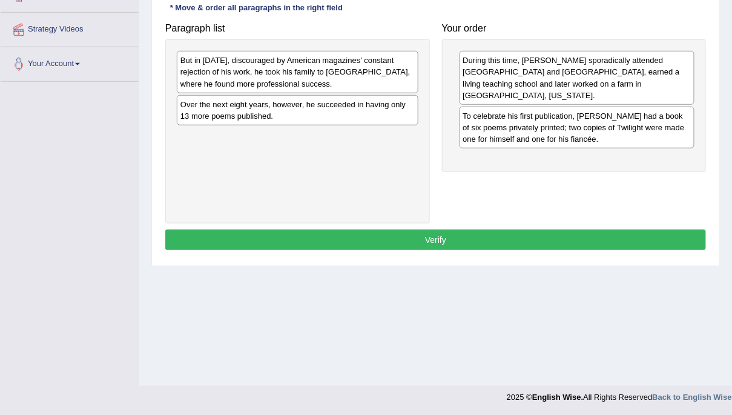
scroll to position [220, 0]
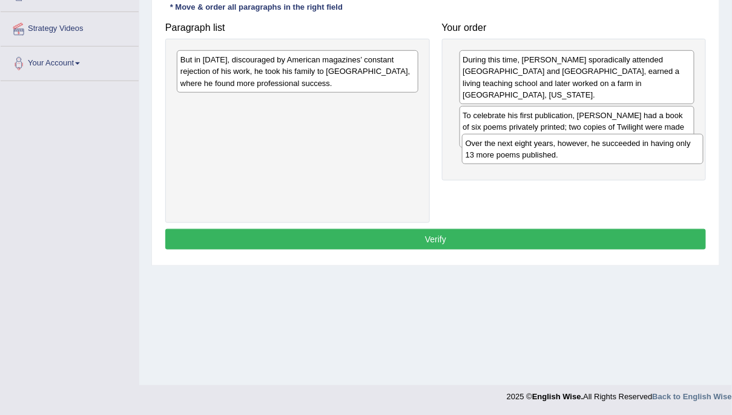
drag, startPoint x: 228, startPoint y: 111, endPoint x: 514, endPoint y: 150, distance: 287.9
click at [514, 150] on div "Over the next eight years, however, he succeeded in having only 13 more poems p…" at bounding box center [583, 149] width 242 height 30
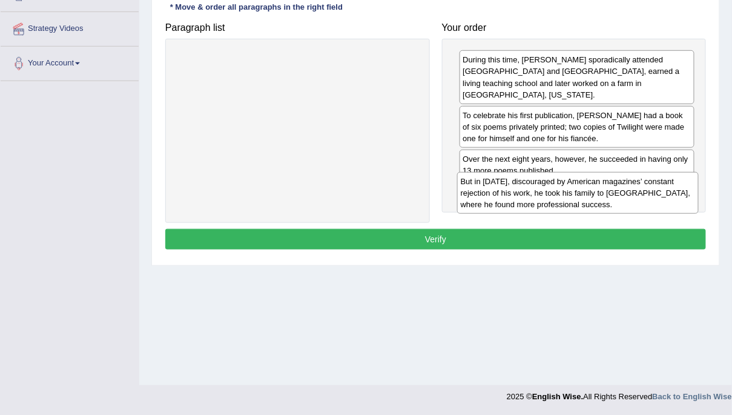
drag, startPoint x: 245, startPoint y: 76, endPoint x: 526, endPoint y: 197, distance: 305.7
click at [526, 197] on div "But in [DATE], discouraged by American magazines’ constant rejection of his wor…" at bounding box center [578, 193] width 242 height 42
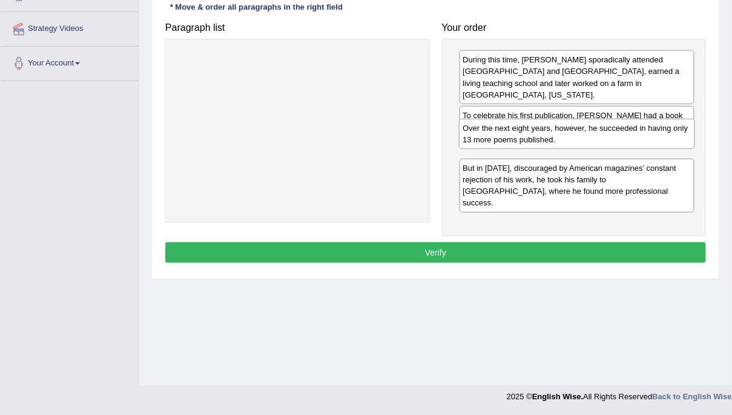
drag, startPoint x: 362, startPoint y: 148, endPoint x: 531, endPoint y: 136, distance: 170.0
click at [531, 136] on div "Over the next eight years, however, he succeeded in having only 13 more poems p…" at bounding box center [577, 134] width 236 height 30
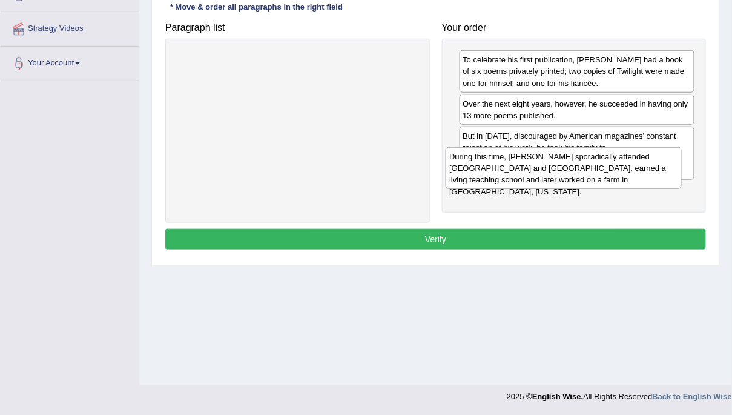
drag, startPoint x: 517, startPoint y: 78, endPoint x: 507, endPoint y: 160, distance: 82.4
click at [507, 160] on div "During this time, [PERSON_NAME] sporadically attended [GEOGRAPHIC_DATA] and [GE…" at bounding box center [564, 168] width 236 height 42
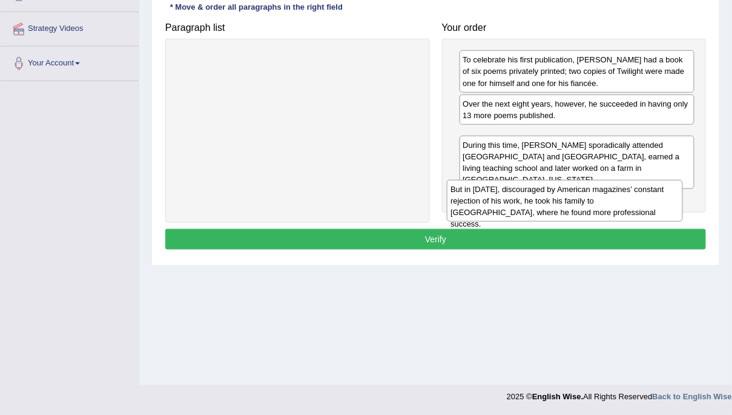
drag, startPoint x: 518, startPoint y: 136, endPoint x: 506, endPoint y: 190, distance: 55.8
click at [506, 190] on div "But in [DATE], discouraged by American magazines’ constant rejection of his wor…" at bounding box center [565, 201] width 236 height 42
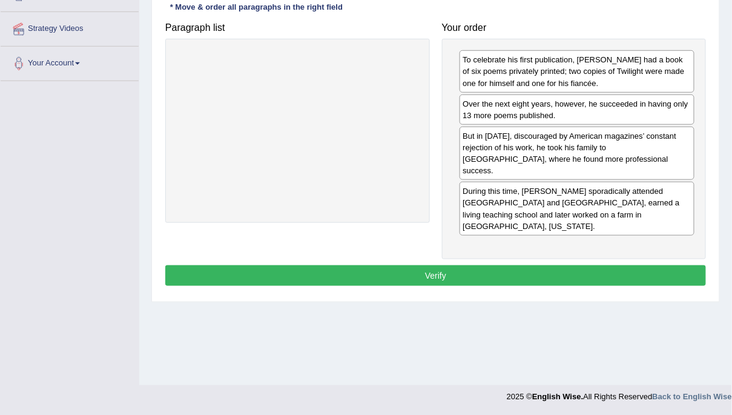
click at [466, 265] on button "Verify" at bounding box center [435, 275] width 541 height 21
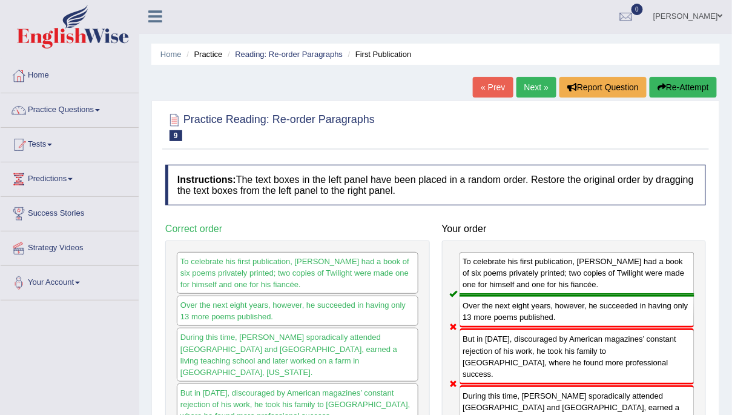
scroll to position [0, 0]
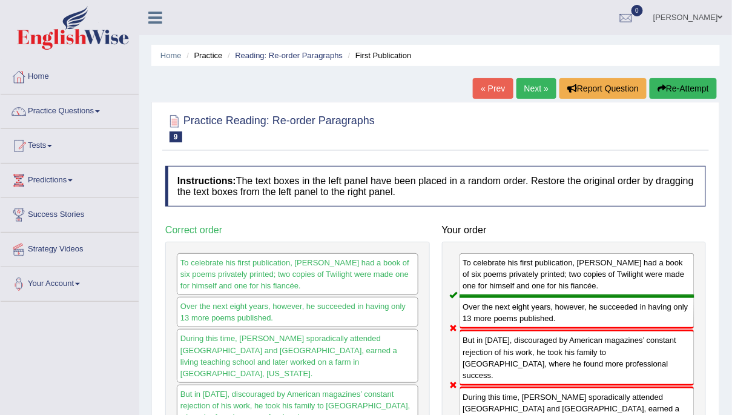
click at [678, 91] on button "Re-Attempt" at bounding box center [683, 88] width 67 height 21
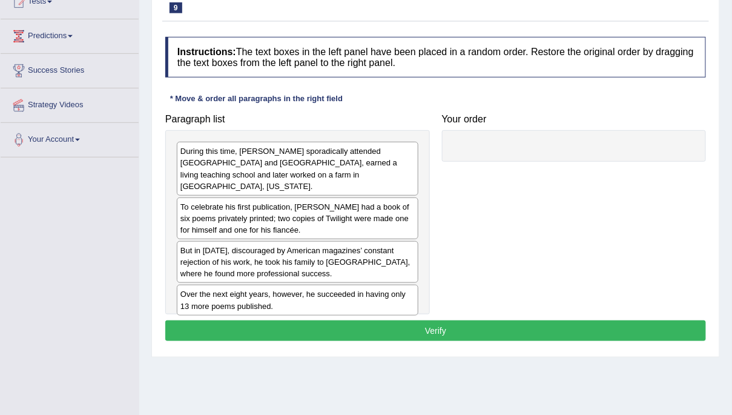
scroll to position [155, 0]
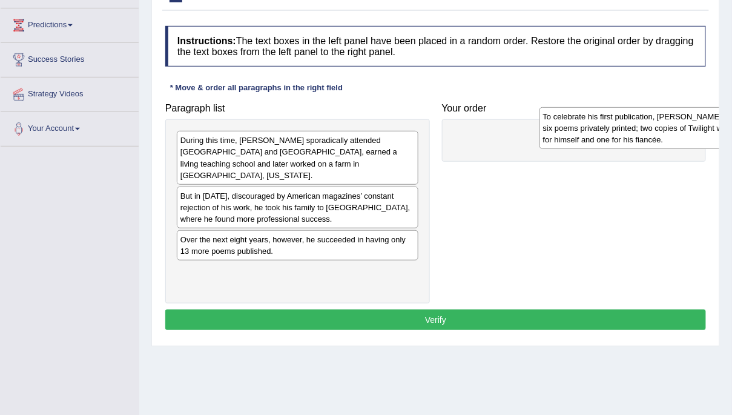
click at [621, 128] on div "To celebrate his first publication, Frost had a book of six poems privately pri…" at bounding box center [661, 128] width 242 height 42
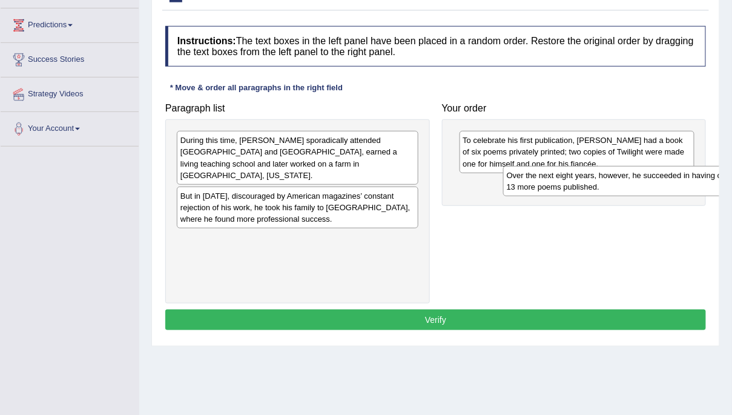
click at [598, 183] on div "Over the next eight years, however, he succeeded in having only 13 more poems p…" at bounding box center [624, 181] width 242 height 30
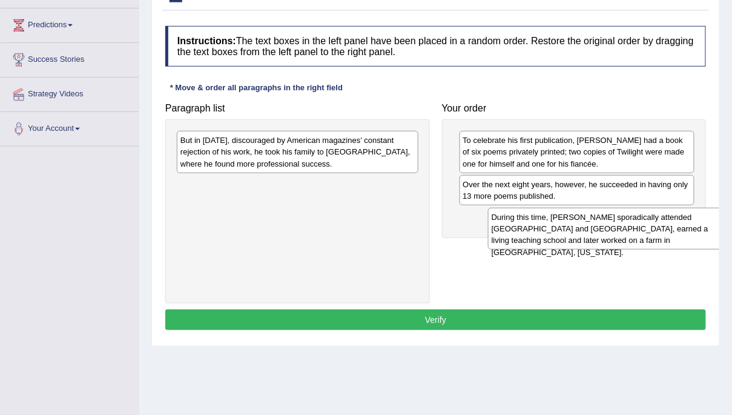
drag, startPoint x: 220, startPoint y: 143, endPoint x: 530, endPoint y: 220, distance: 320.0
click at [530, 220] on div "During this time, Frost sporadically attended Dartmouth and Harvard, earned a l…" at bounding box center [609, 229] width 242 height 42
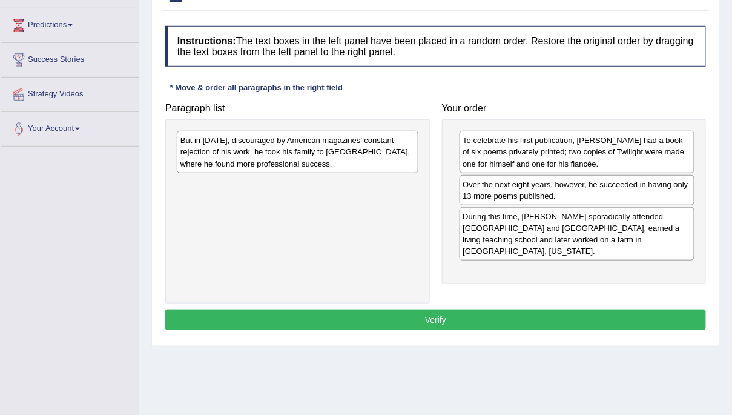
click at [530, 220] on div "During this time, Frost sporadically attended Dartmouth and Harvard, earned a l…" at bounding box center [578, 233] width 236 height 53
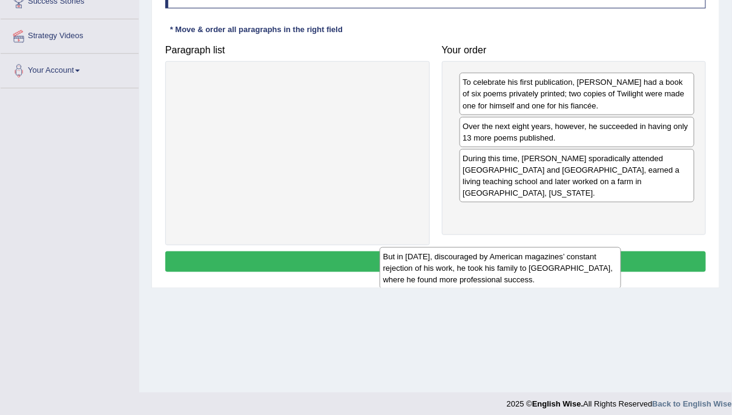
scroll to position [220, 0]
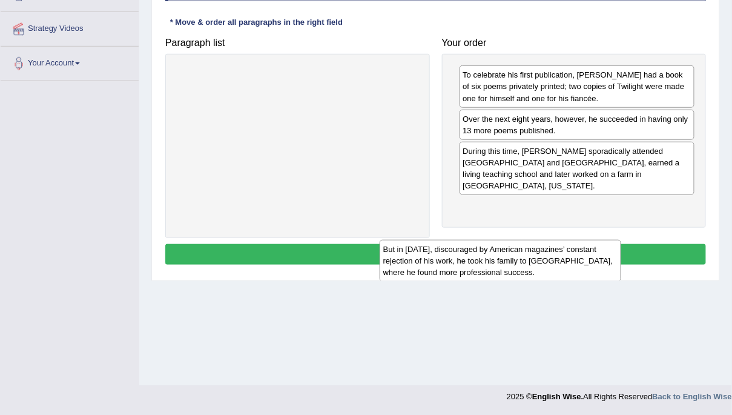
drag, startPoint x: 364, startPoint y: 162, endPoint x: 558, endPoint y: 263, distance: 218.8
click at [558, 263] on div "But in 1912, discouraged by American magazines’ constant rejection of his work,…" at bounding box center [501, 261] width 242 height 42
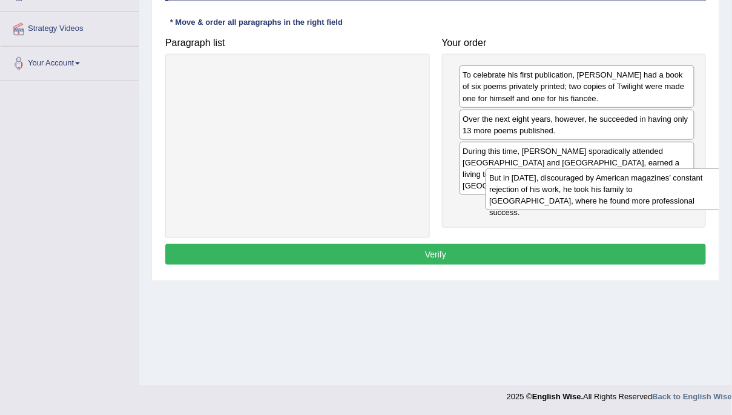
drag, startPoint x: 571, startPoint y: 212, endPoint x: 598, endPoint y: 195, distance: 31.6
click at [598, 195] on div "But in 1912, discouraged by American magazines’ constant rejection of his work,…" at bounding box center [604, 189] width 236 height 42
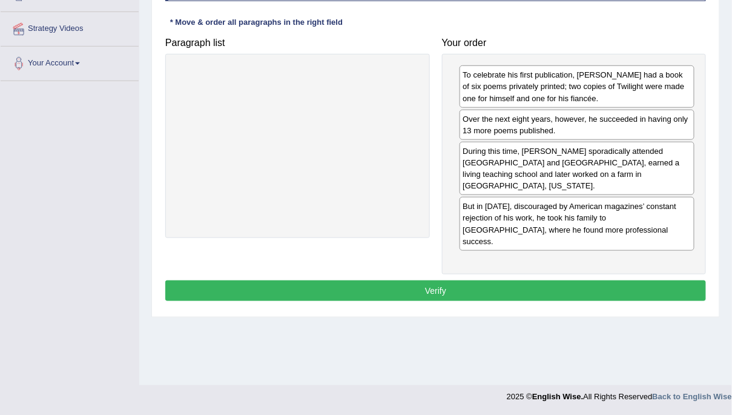
click at [456, 280] on button "Verify" at bounding box center [435, 290] width 541 height 21
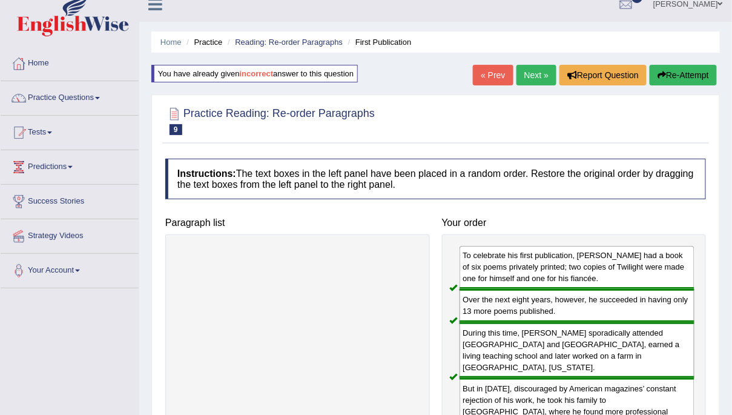
scroll to position [0, 0]
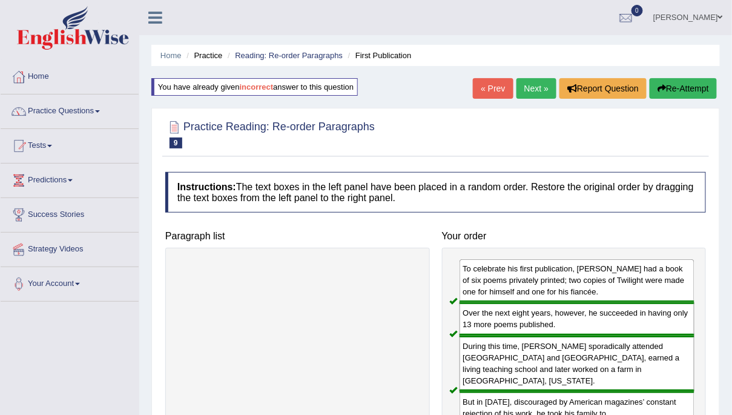
click at [527, 90] on link "Next »" at bounding box center [537, 88] width 40 height 21
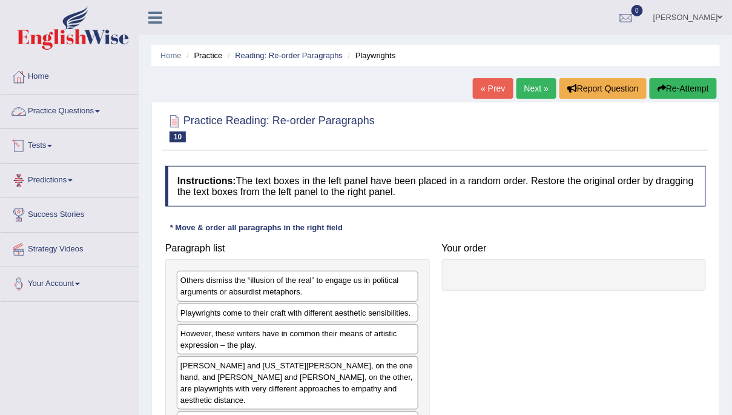
click at [92, 102] on link "Practice Questions" at bounding box center [70, 109] width 138 height 30
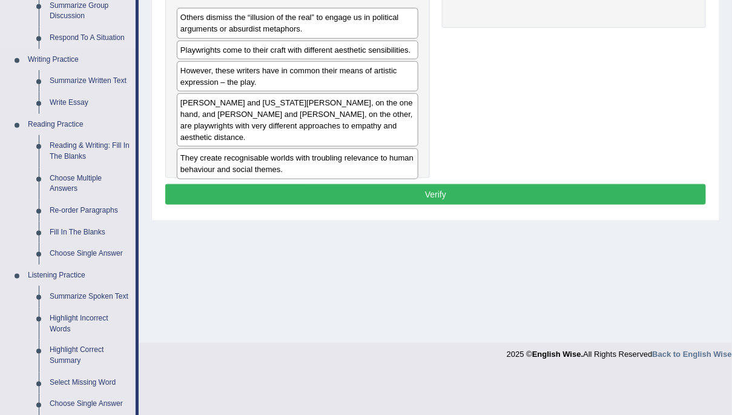
scroll to position [271, 0]
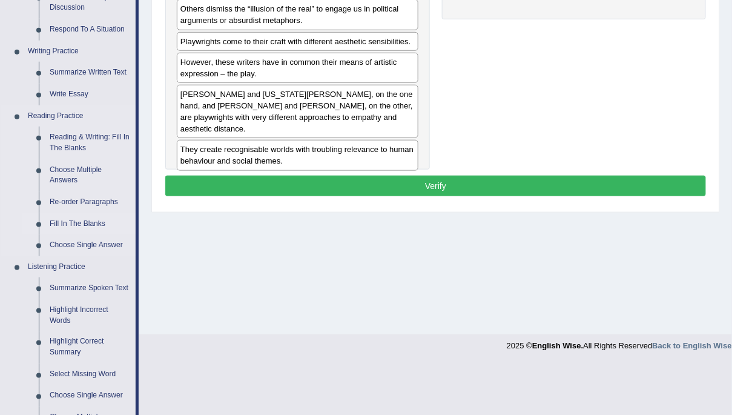
click at [81, 220] on link "Fill In The Blanks" at bounding box center [89, 224] width 91 height 22
click at [81, 220] on link "Fill In The Blanks" at bounding box center [89, 223] width 91 height 22
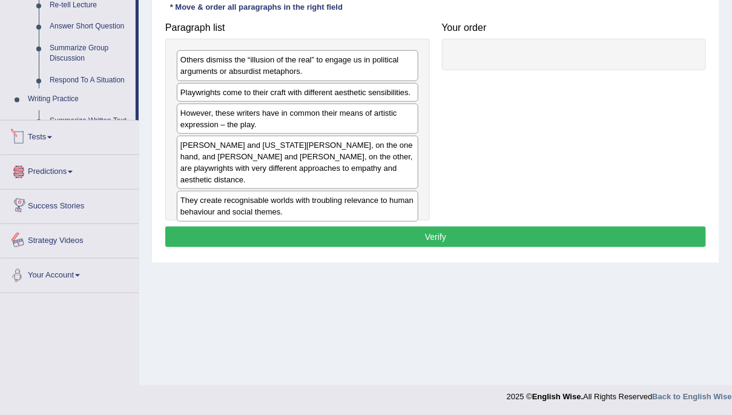
scroll to position [302, 0]
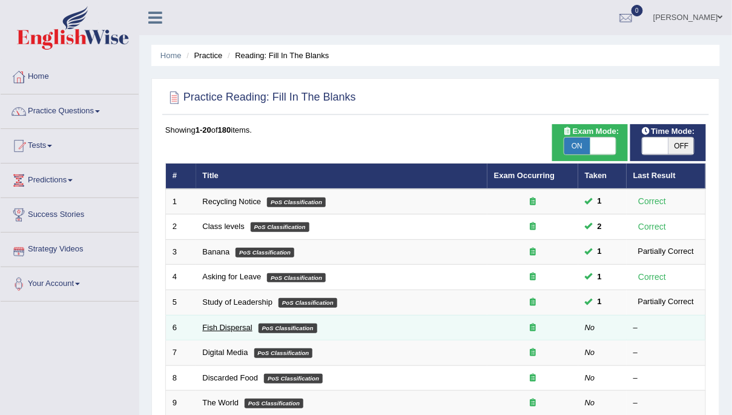
click at [204, 326] on link "Fish Dispersal" at bounding box center [228, 327] width 50 height 9
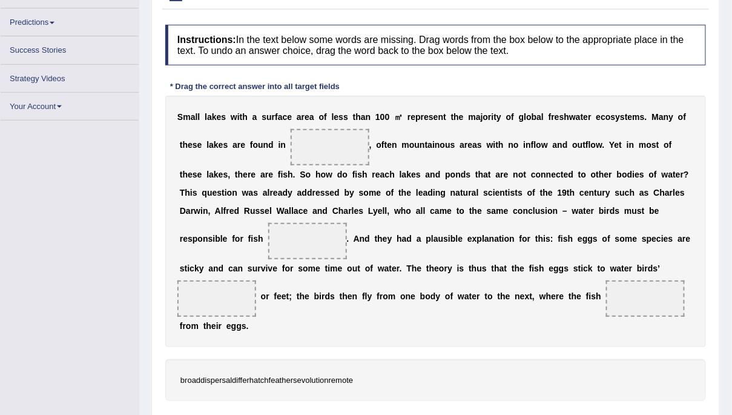
scroll to position [136, 0]
click at [315, 80] on div "* Drag the correct answer into all target fields" at bounding box center [254, 86] width 179 height 12
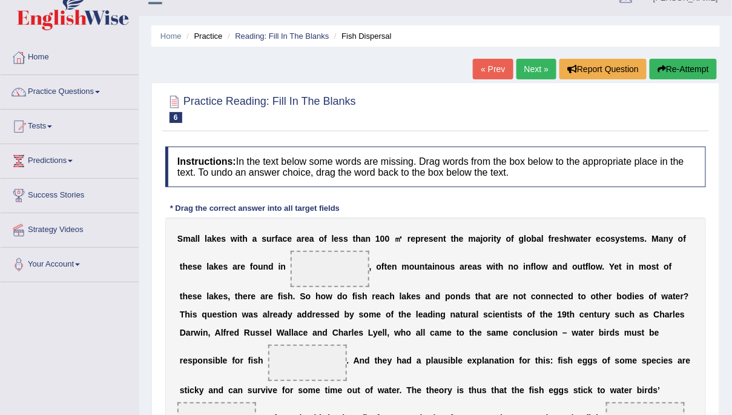
scroll to position [0, 0]
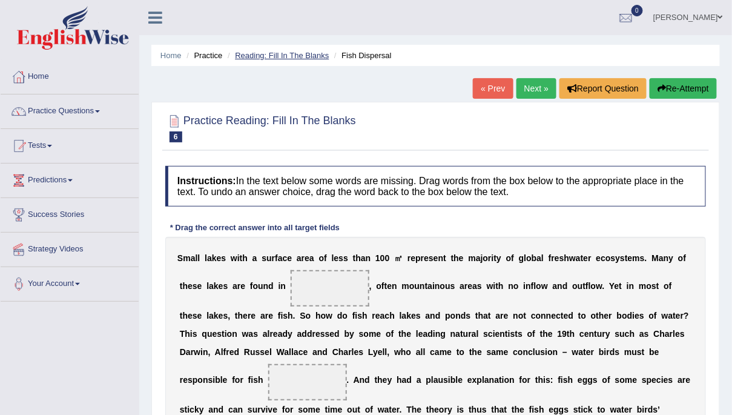
click at [291, 53] on link "Reading: Fill In The Blanks" at bounding box center [282, 55] width 94 height 9
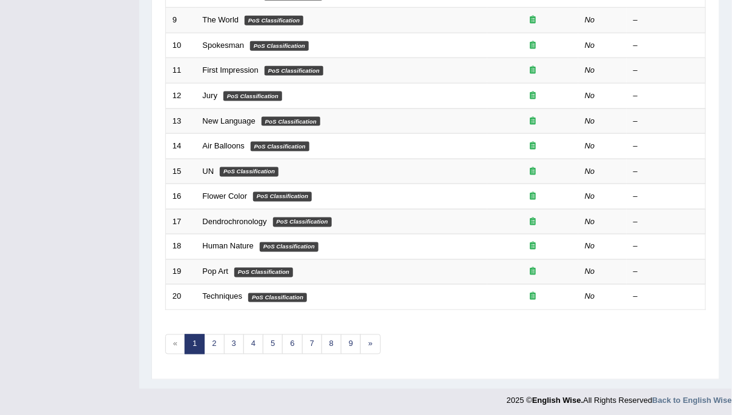
scroll to position [383, 0]
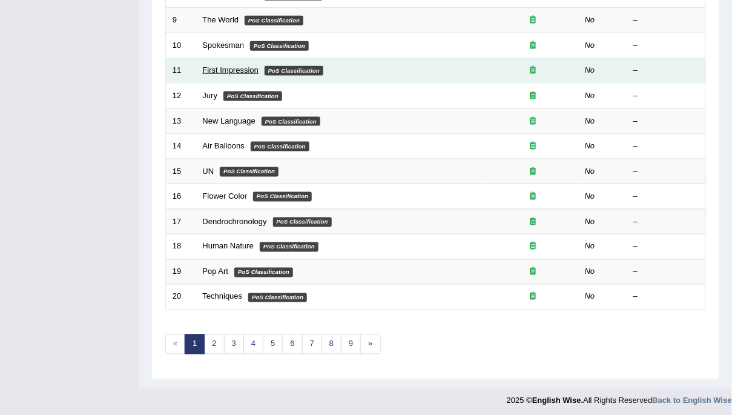
click at [227, 67] on link "First Impression" at bounding box center [231, 69] width 56 height 9
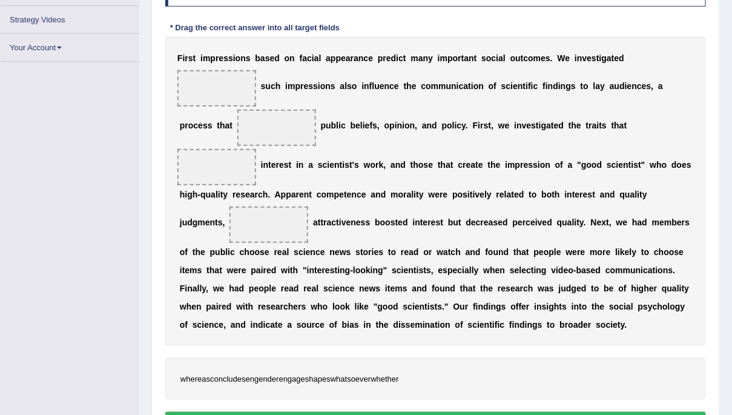
scroll to position [220, 0]
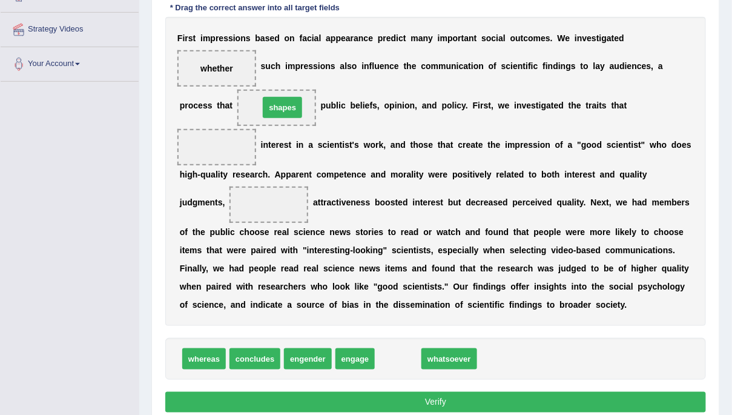
drag, startPoint x: 397, startPoint y: 354, endPoint x: 281, endPoint y: 103, distance: 276.1
click at [281, 103] on span "shapes" at bounding box center [276, 108] width 41 height 22
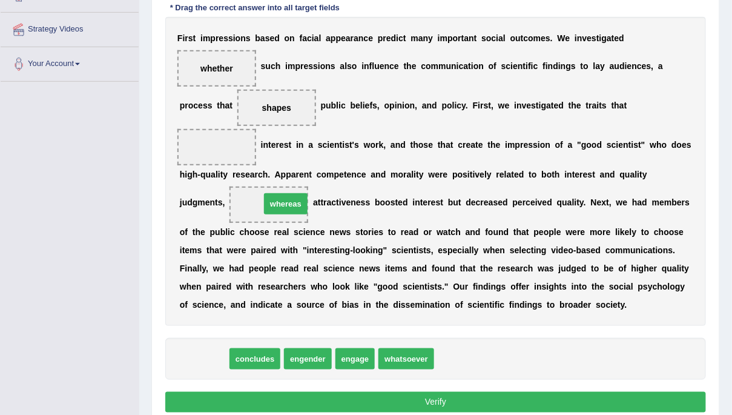
drag, startPoint x: 193, startPoint y: 360, endPoint x: 274, endPoint y: 205, distance: 175.0
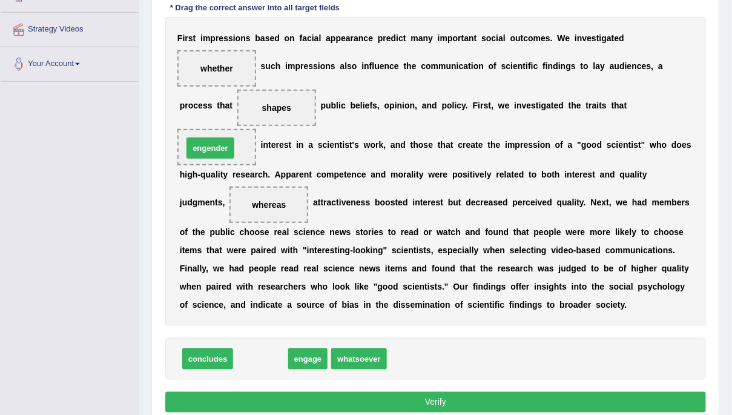
drag, startPoint x: 276, startPoint y: 360, endPoint x: 226, endPoint y: 150, distance: 216.7
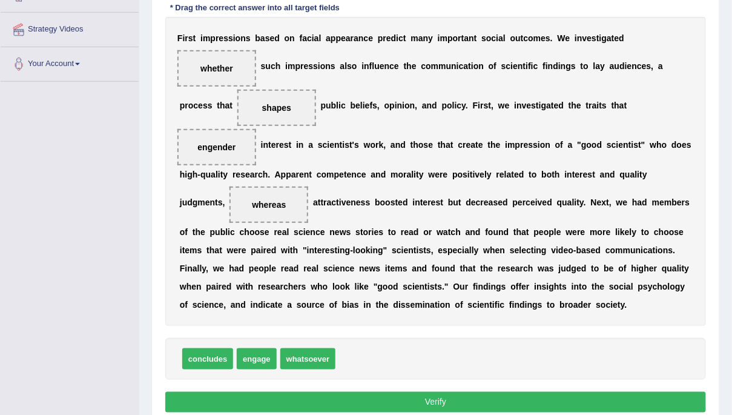
click at [226, 150] on span "engender" at bounding box center [216, 147] width 38 height 10
click at [453, 397] on button "Verify" at bounding box center [435, 402] width 541 height 21
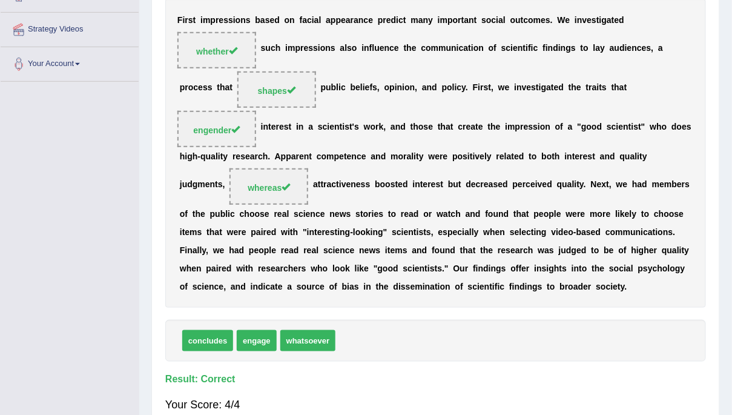
click at [505, 261] on div "F i r s t i m p r e s s i o n s b a s e d o n f a c i a l a p p e a r a n c e p…" at bounding box center [435, 153] width 541 height 309
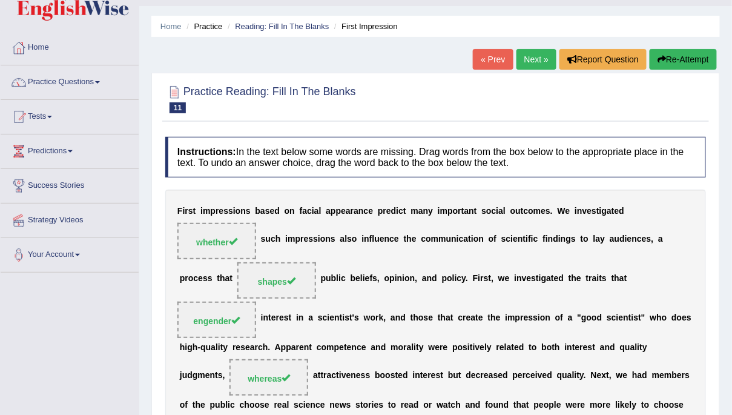
scroll to position [0, 0]
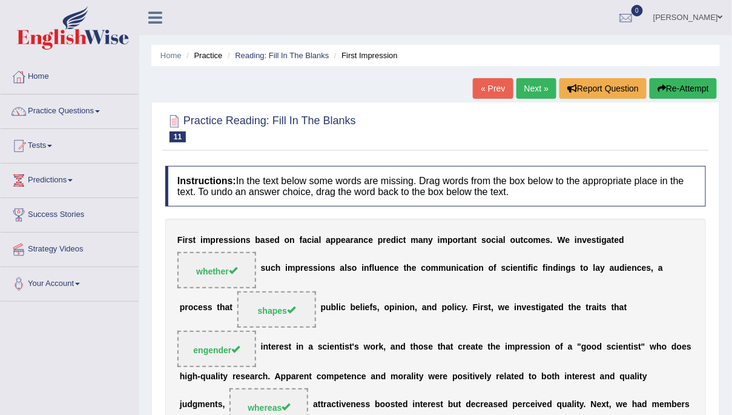
click at [525, 167] on h4 "Instructions: In the text below some words are missing. Drag words from the box…" at bounding box center [435, 186] width 541 height 41
drag, startPoint x: 530, startPoint y: 81, endPoint x: 528, endPoint y: 104, distance: 23.1
click at [530, 81] on link "Next »" at bounding box center [537, 88] width 40 height 21
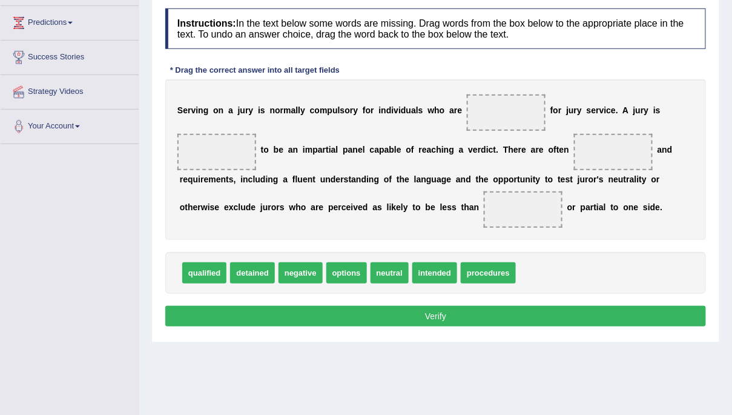
scroll to position [158, 0]
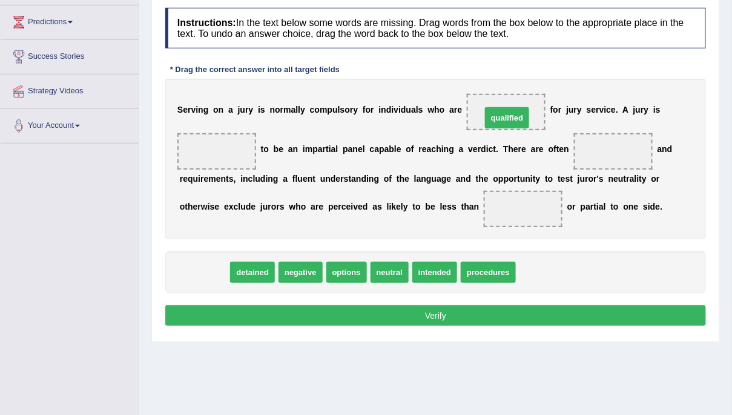
drag, startPoint x: 577, startPoint y: 194, endPoint x: 512, endPoint y: 111, distance: 104.8
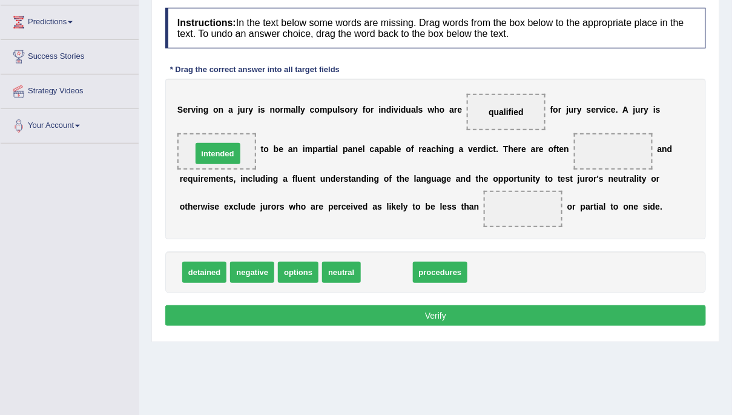
drag, startPoint x: 379, startPoint y: 272, endPoint x: 211, endPoint y: 148, distance: 208.8
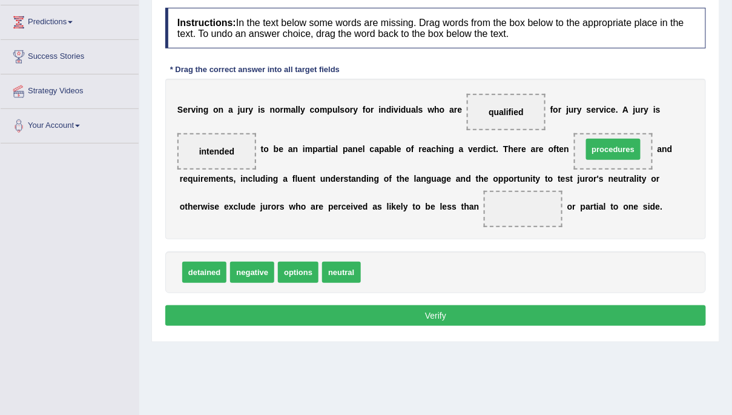
drag, startPoint x: 365, startPoint y: 271, endPoint x: 587, endPoint y: 148, distance: 253.4
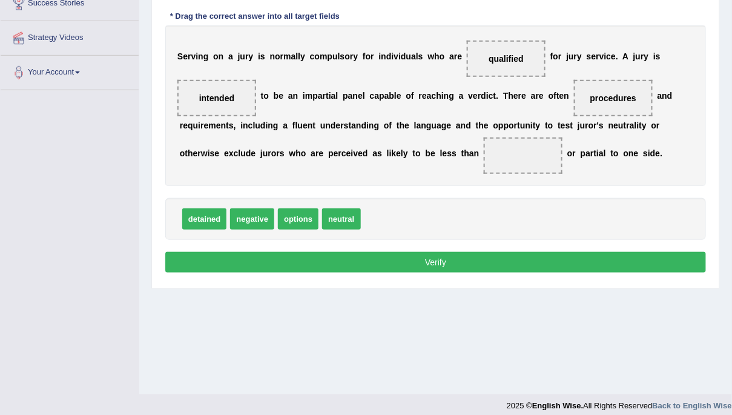
scroll to position [220, 0]
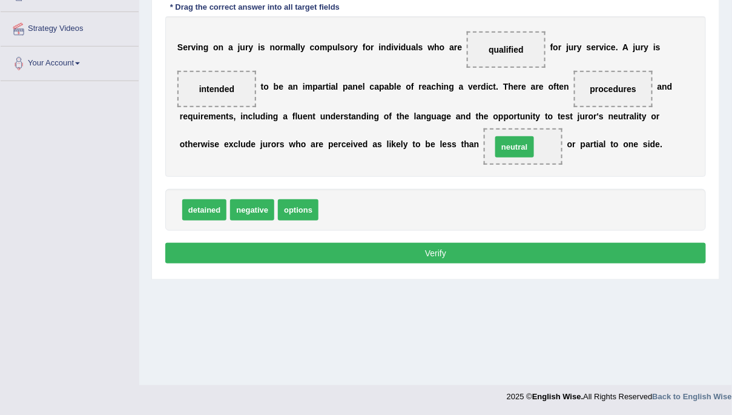
drag, startPoint x: 327, startPoint y: 215, endPoint x: 500, endPoint y: 153, distance: 184.1
drag, startPoint x: 403, startPoint y: 214, endPoint x: 446, endPoint y: 257, distance: 60.4
click at [446, 257] on button "Verify" at bounding box center [435, 253] width 541 height 21
click at [446, 257] on div "Practice Reading: Fill In The Blanks 12 Jury Instructions: In the text below so…" at bounding box center [435, 80] width 569 height 398
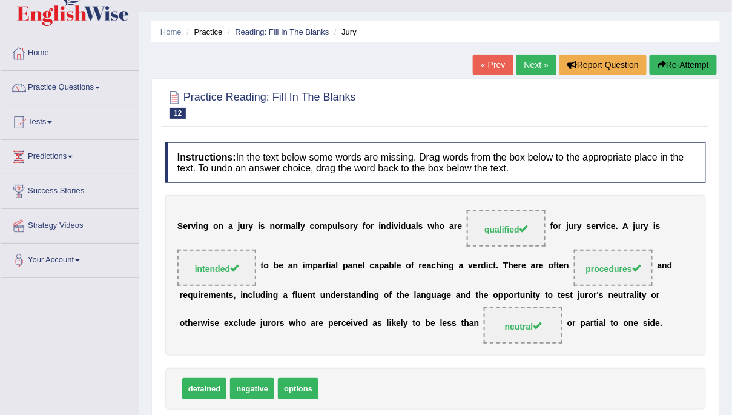
scroll to position [0, 0]
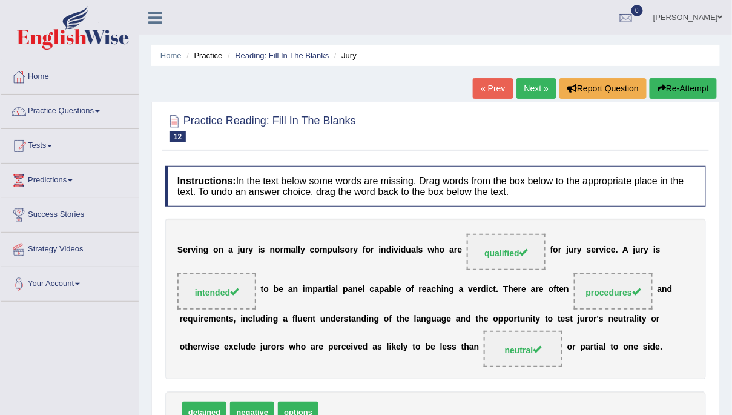
click at [528, 90] on link "Next »" at bounding box center [537, 88] width 40 height 21
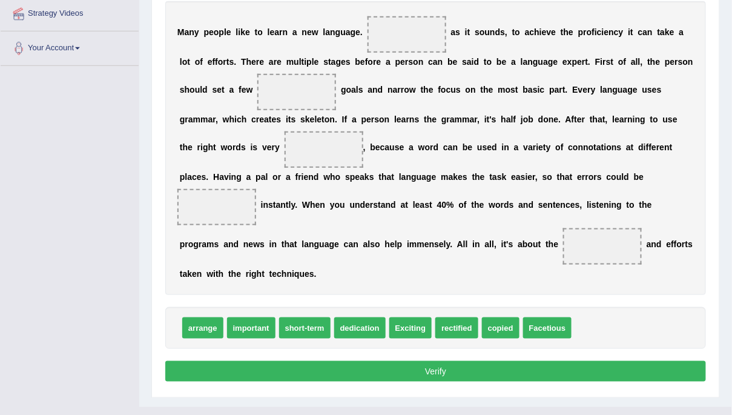
scroll to position [222, 0]
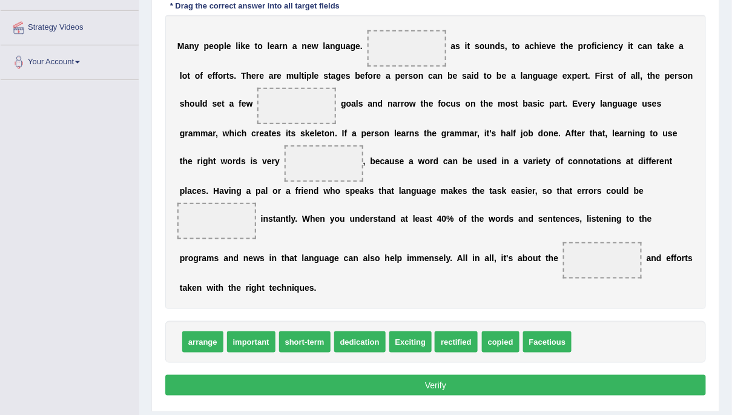
drag, startPoint x: 580, startPoint y: 228, endPoint x: 459, endPoint y: 340, distance: 165.0
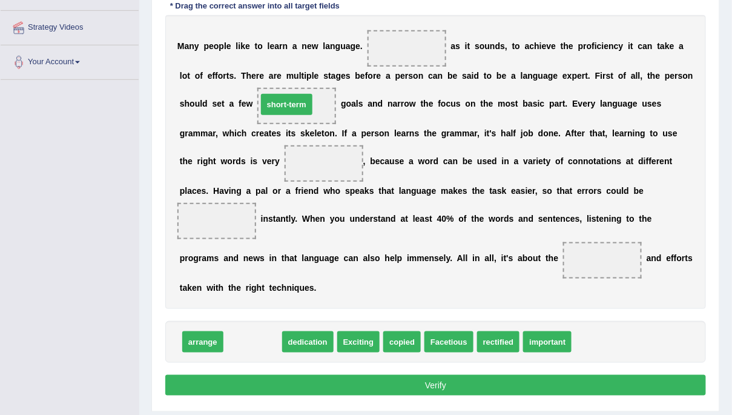
drag, startPoint x: 264, startPoint y: 337, endPoint x: 298, endPoint y: 99, distance: 239.8
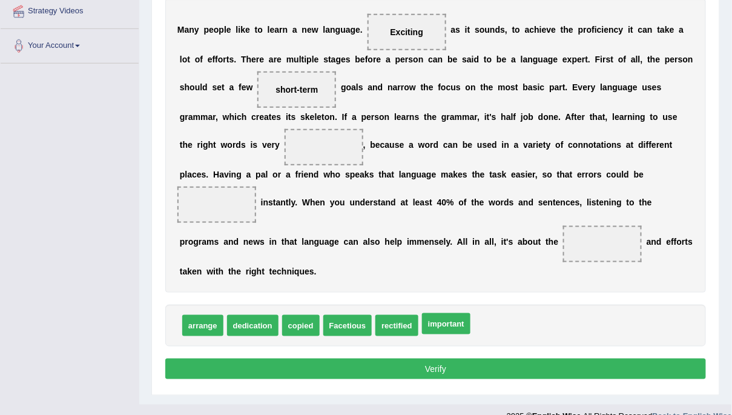
scroll to position [257, 0]
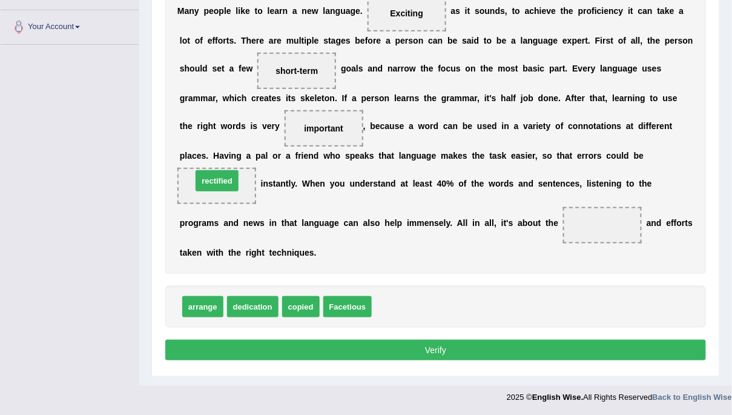
drag, startPoint x: 403, startPoint y: 306, endPoint x: 223, endPoint y: 180, distance: 219.6
click at [223, 180] on span "rectified" at bounding box center [216, 186] width 45 height 22
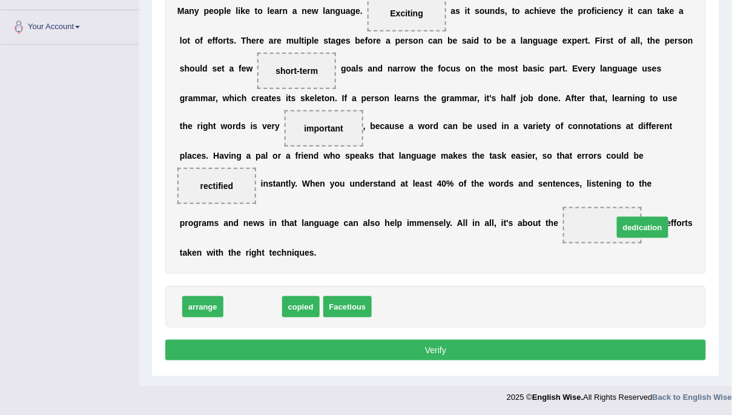
drag, startPoint x: 262, startPoint y: 296, endPoint x: 637, endPoint y: 225, distance: 381.4
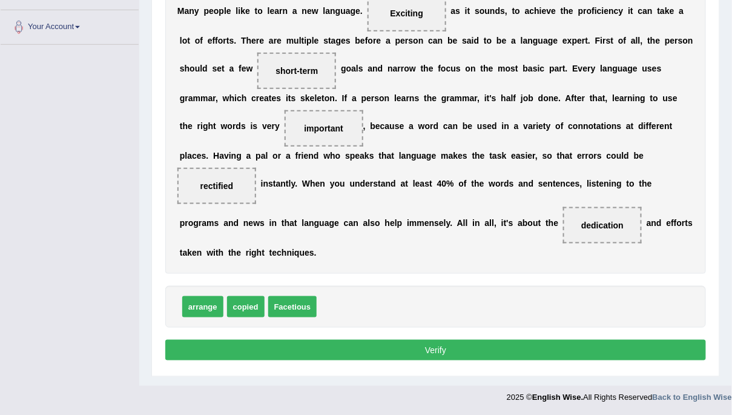
click at [383, 346] on button "Verify" at bounding box center [435, 350] width 541 height 21
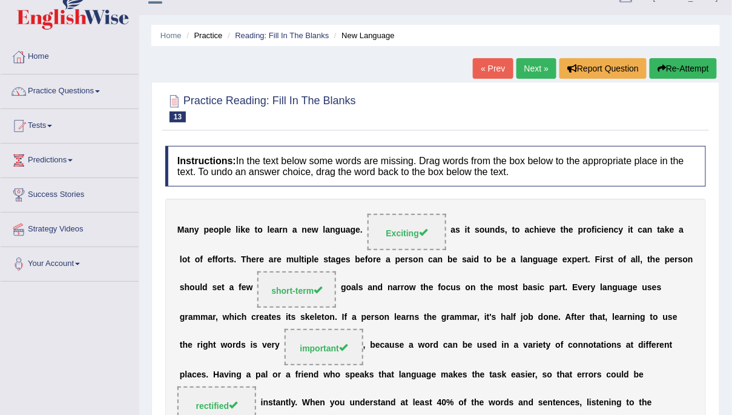
scroll to position [0, 0]
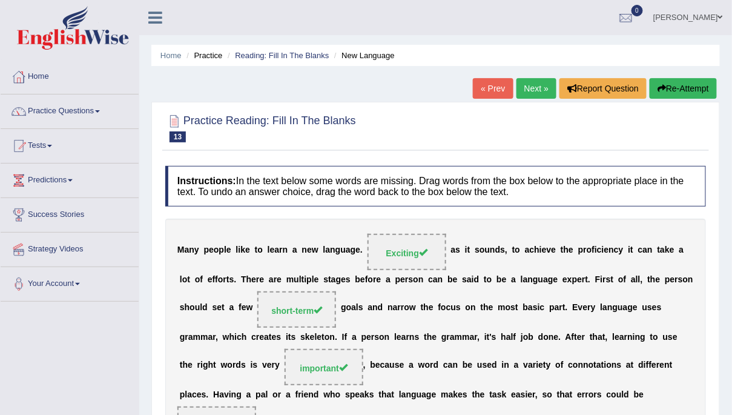
drag, startPoint x: 530, startPoint y: 87, endPoint x: 535, endPoint y: 105, distance: 19.2
click at [530, 87] on link "Next »" at bounding box center [537, 88] width 40 height 21
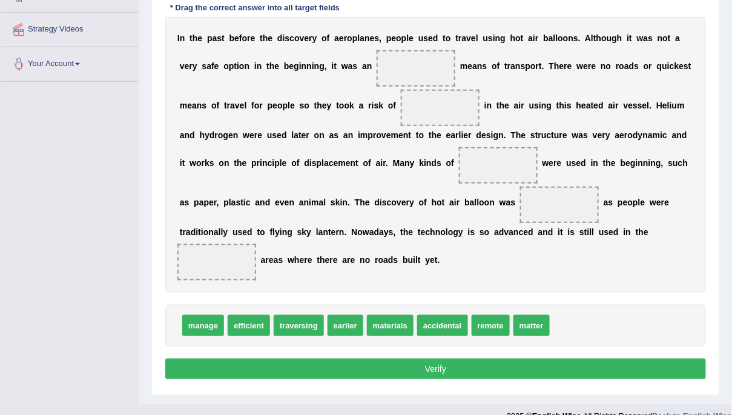
scroll to position [219, 0]
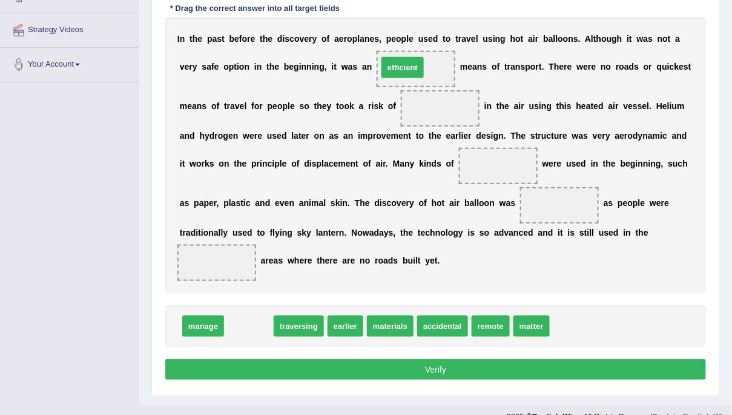
drag, startPoint x: 722, startPoint y: 266, endPoint x: 402, endPoint y: 62, distance: 379.8
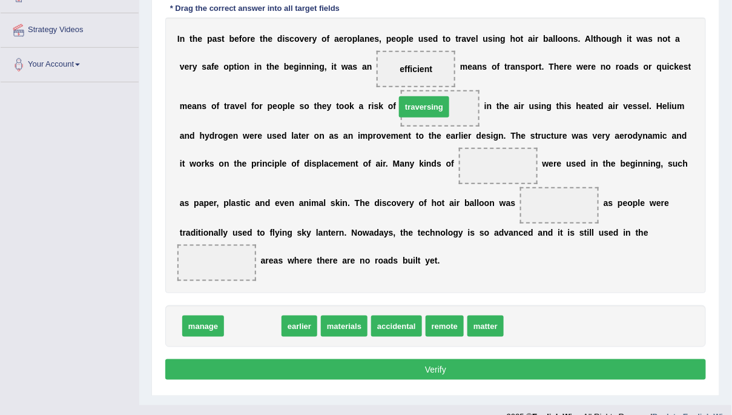
drag, startPoint x: 289, startPoint y: 268, endPoint x: 421, endPoint y: 101, distance: 212.5
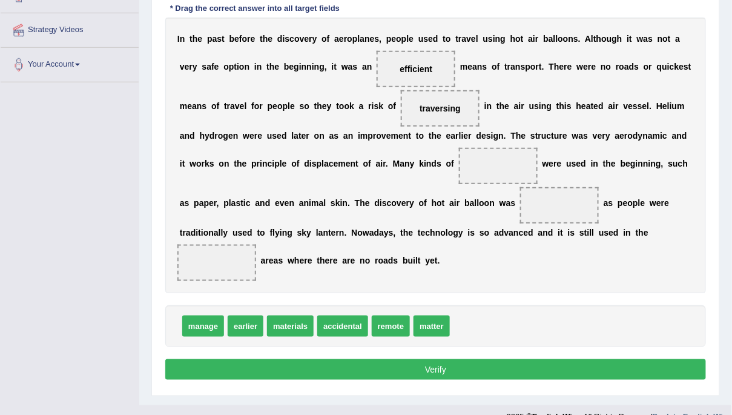
click at [421, 101] on span "traversing" at bounding box center [440, 108] width 79 height 36
drag, startPoint x: 368, startPoint y: 388, endPoint x: 498, endPoint y: 171, distance: 253.2
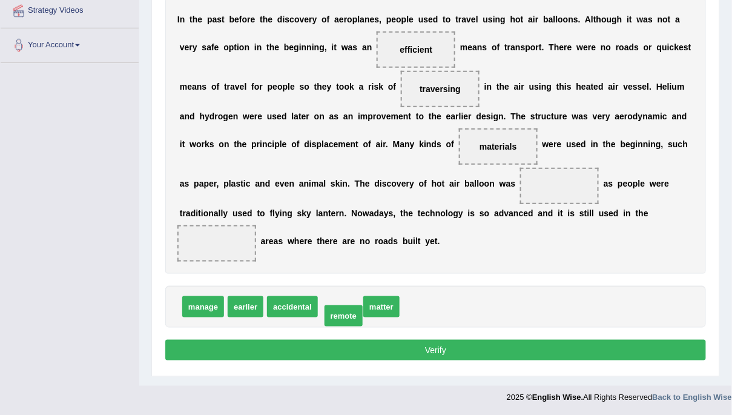
drag, startPoint x: 335, startPoint y: 305, endPoint x: 338, endPoint y: 314, distance: 9.6
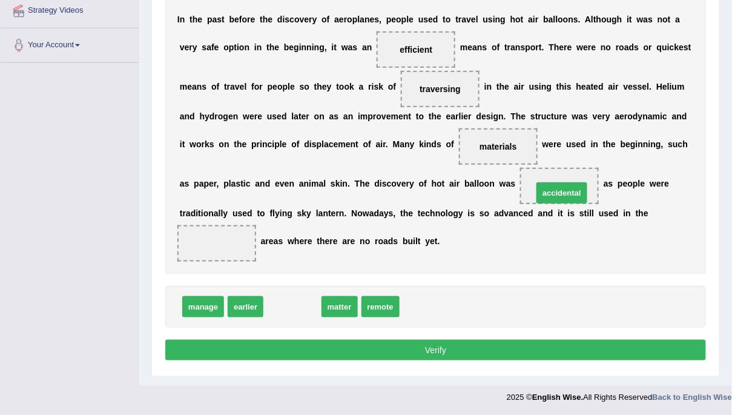
drag, startPoint x: 338, startPoint y: 314, endPoint x: 558, endPoint y: 189, distance: 253.1
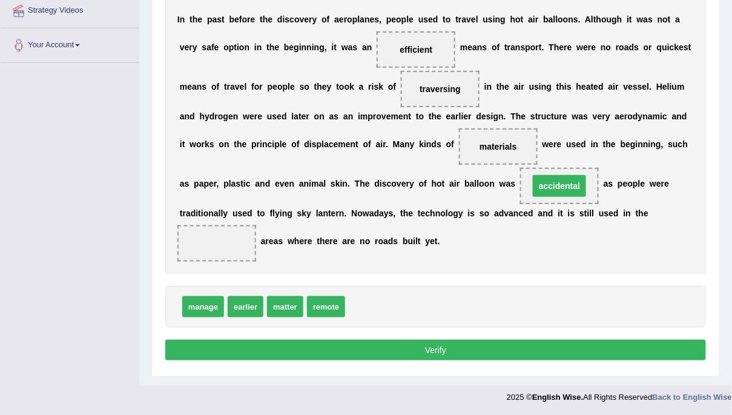
click at [558, 189] on span "accidental" at bounding box center [559, 186] width 53 height 22
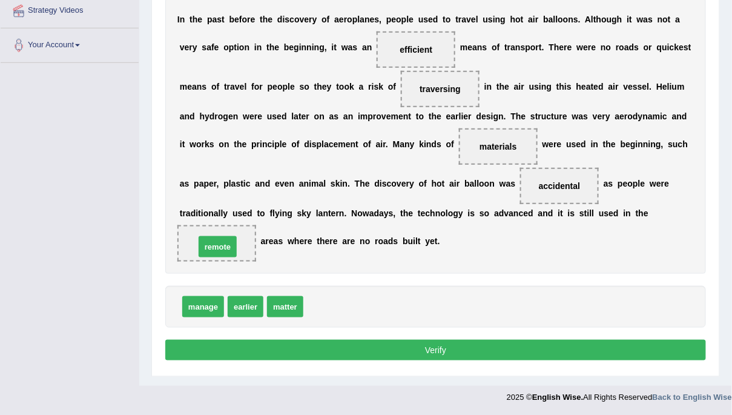
drag, startPoint x: 722, startPoint y: 287, endPoint x: 223, endPoint y: 246, distance: 500.0
click at [431, 344] on button "Verify" at bounding box center [435, 350] width 541 height 21
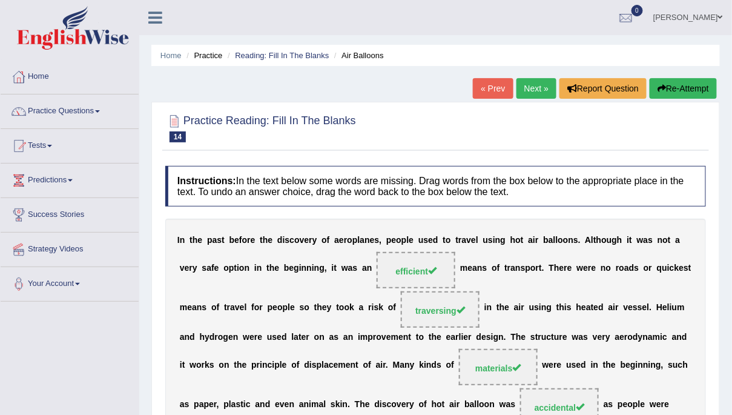
scroll to position [0, 0]
click at [529, 85] on link "Next »" at bounding box center [537, 88] width 40 height 21
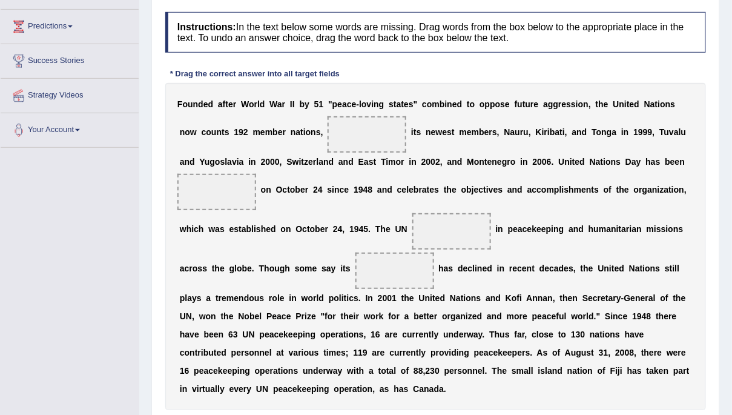
scroll to position [154, 0]
click at [536, 225] on b "k" at bounding box center [534, 228] width 5 height 10
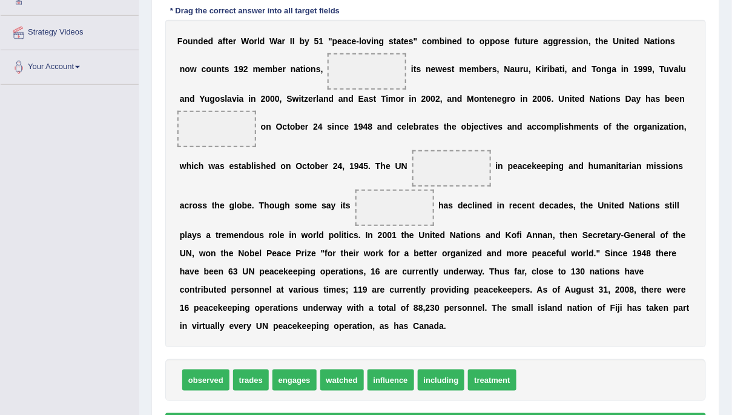
scroll to position [219, 0]
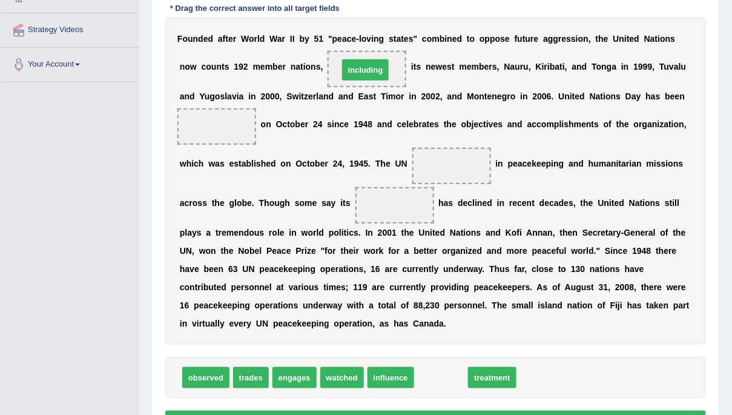
drag, startPoint x: 443, startPoint y: 378, endPoint x: 368, endPoint y: 71, distance: 315.6
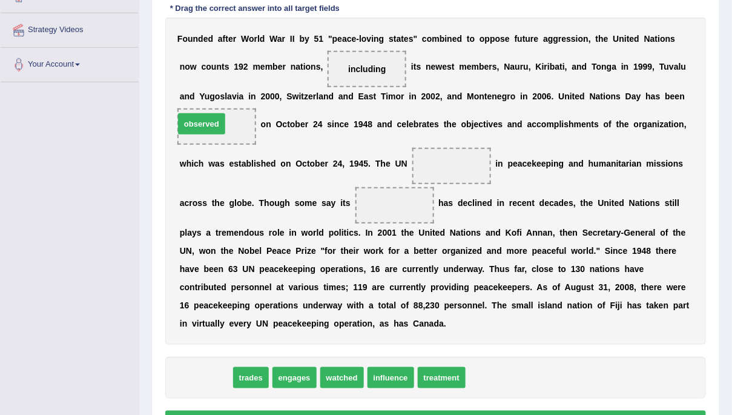
drag, startPoint x: 462, startPoint y: 307, endPoint x: 211, endPoint y: 121, distance: 312.6
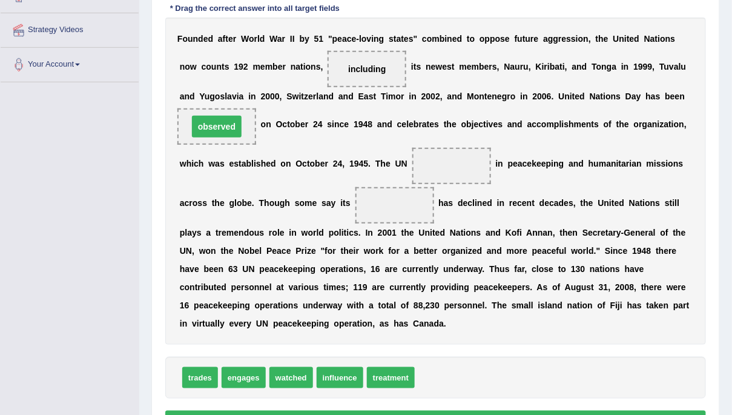
click at [211, 121] on span "observed" at bounding box center [217, 127] width 50 height 22
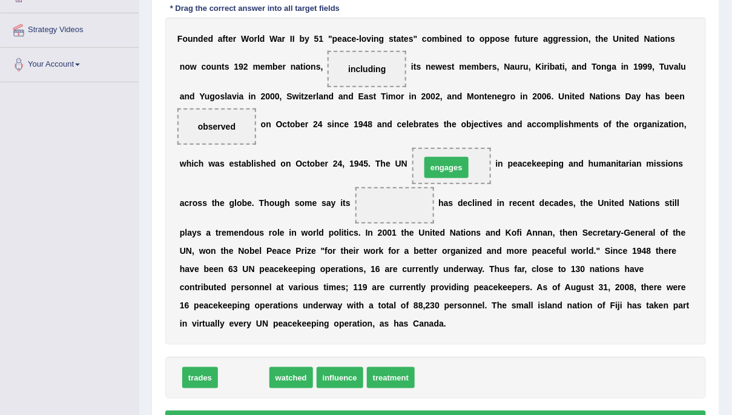
drag, startPoint x: 246, startPoint y: 366, endPoint x: 446, endPoint y: 164, distance: 283.9
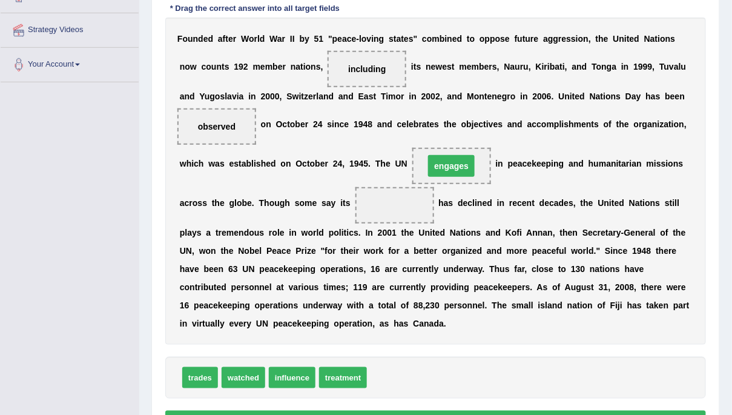
click at [446, 164] on span "engages" at bounding box center [451, 166] width 47 height 22
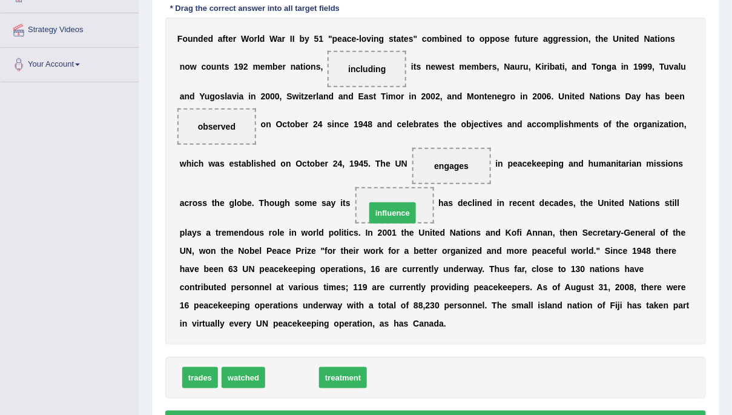
drag, startPoint x: 288, startPoint y: 369, endPoint x: 421, endPoint y: 223, distance: 198.0
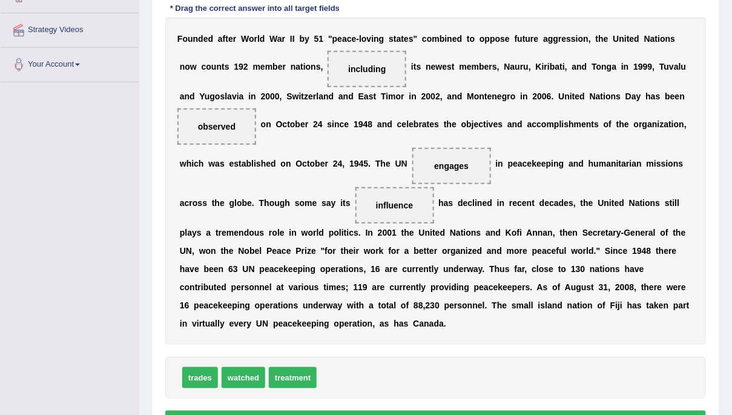
click at [426, 411] on button "Verify" at bounding box center [435, 421] width 541 height 21
click at [426, 411] on div "Instructions: In the text below some words are missing. Drag words from the box…" at bounding box center [435, 191] width 547 height 500
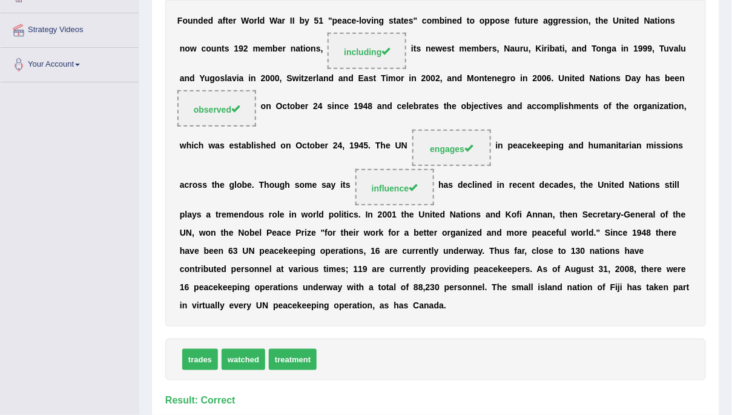
click at [0, 0] on div "Saving your answer..." at bounding box center [0, 0] width 0 height 0
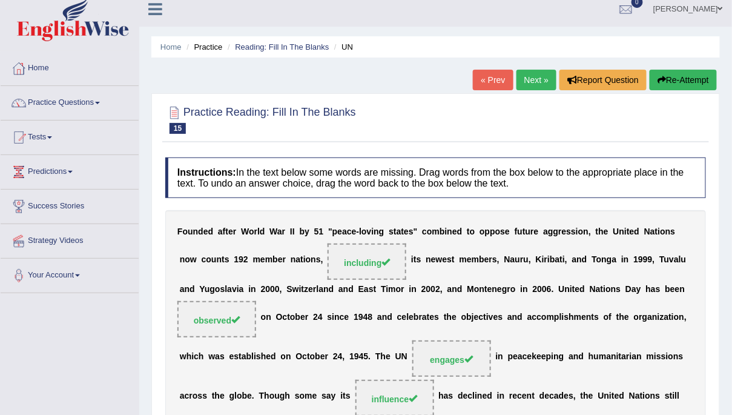
scroll to position [0, 0]
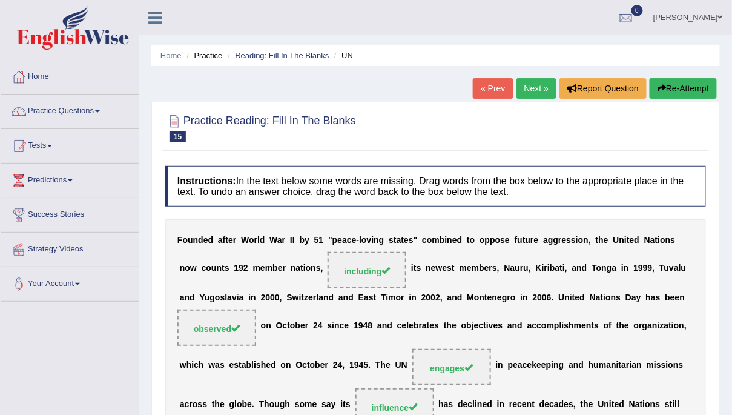
click at [526, 83] on link "Next »" at bounding box center [537, 88] width 40 height 21
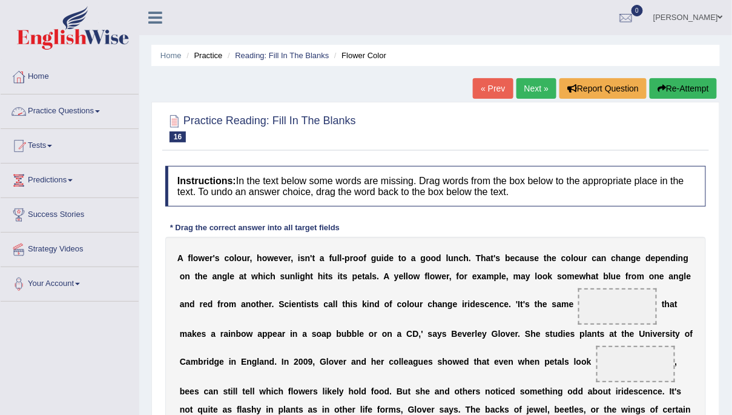
click at [92, 110] on link "Practice Questions" at bounding box center [70, 109] width 138 height 30
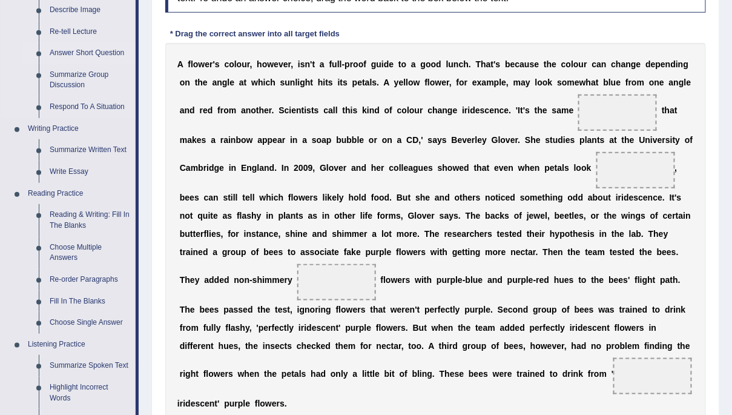
scroll to position [191, 0]
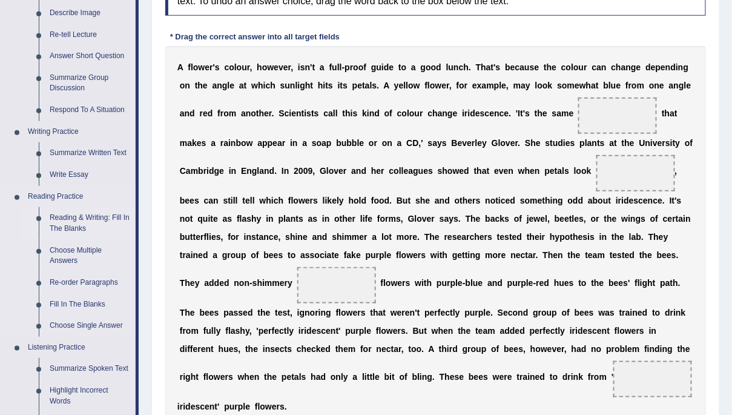
click at [68, 223] on link "Reading & Writing: Fill In The Blanks" at bounding box center [89, 223] width 91 height 32
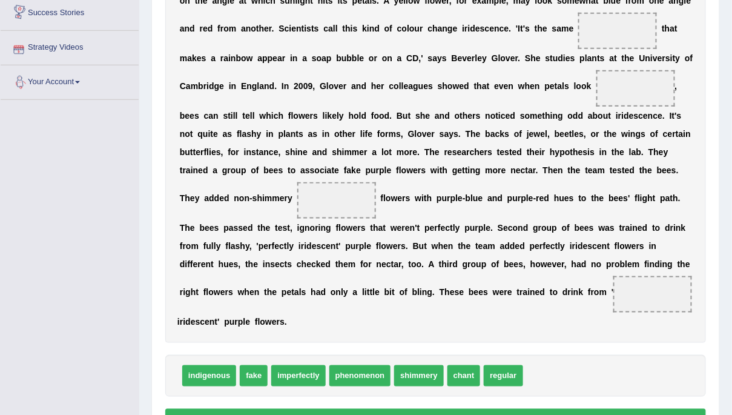
scroll to position [538, 0]
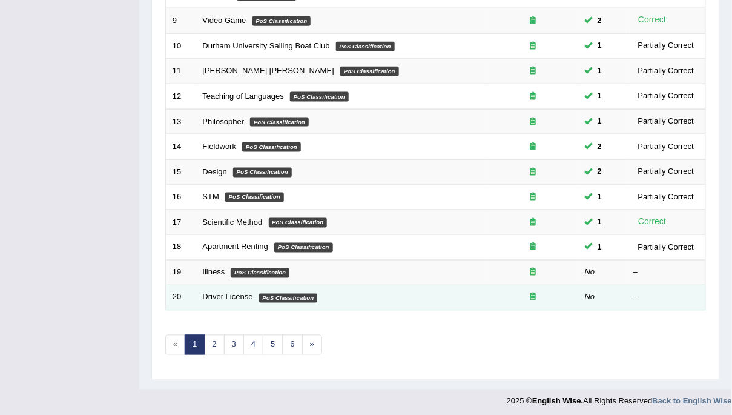
scroll to position [383, 0]
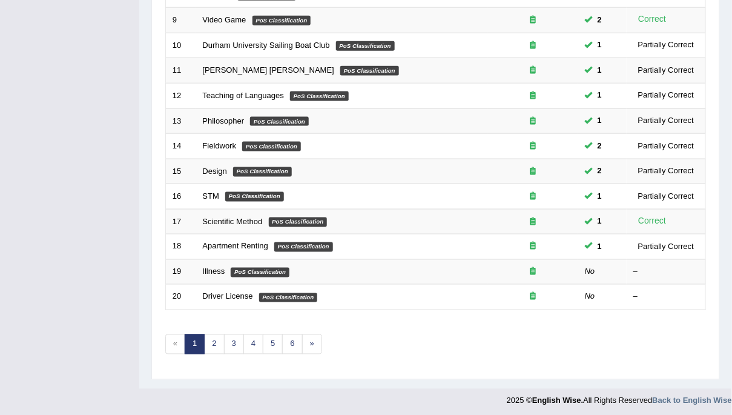
click at [228, 325] on div "Showing 1-20 of 107 items. # Title Exam Occurring Taken Last Result 1 Rainfores…" at bounding box center [435, 55] width 541 height 628
click at [230, 341] on link "3" at bounding box center [234, 344] width 20 height 20
click at [231, 334] on link "3" at bounding box center [234, 344] width 20 height 20
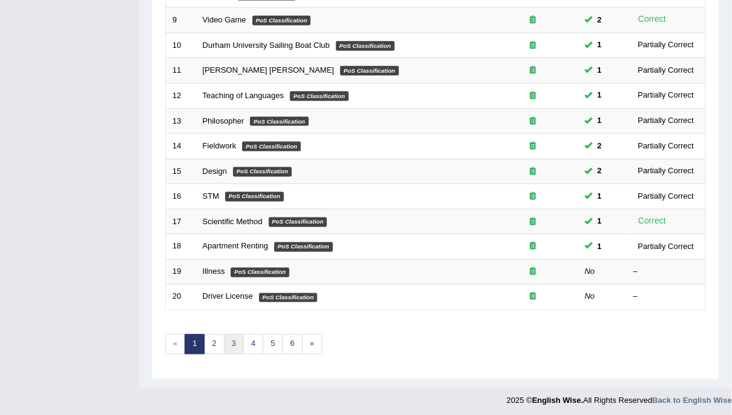
click at [231, 334] on link "3" at bounding box center [234, 344] width 20 height 20
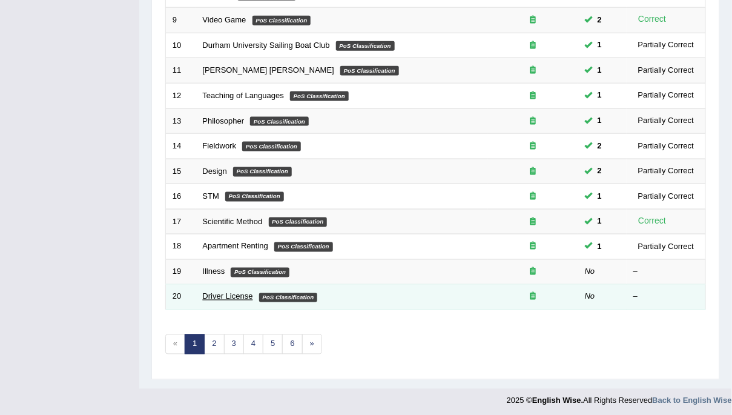
click at [234, 292] on link "Driver License" at bounding box center [228, 296] width 50 height 9
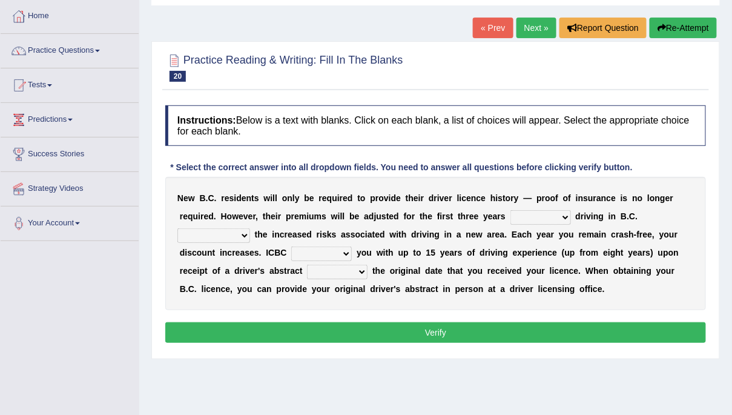
click at [543, 213] on select "within among against of" at bounding box center [540, 217] width 61 height 15
select select "of"
click at [510, 210] on select "within among against of" at bounding box center [540, 217] width 61 height 15
click at [531, 217] on select "within among against of" at bounding box center [540, 217] width 61 height 15
click at [203, 233] on select "depending on as for due to thanks to" at bounding box center [213, 235] width 73 height 15
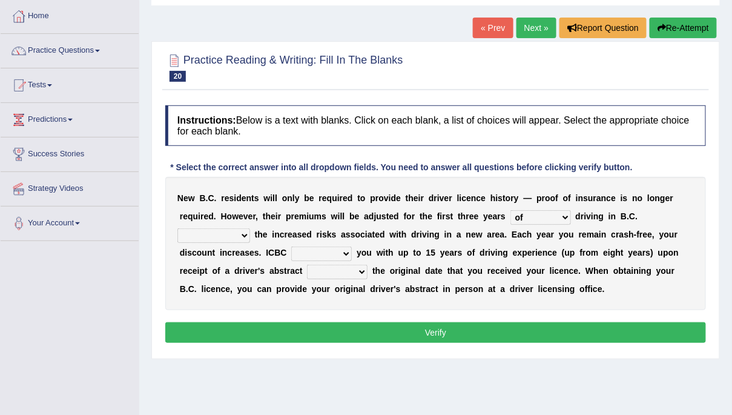
select select "due to"
click at [177, 228] on select "depending on as for due to thanks to" at bounding box center [213, 235] width 73 height 15
click at [325, 250] on select "credited crediting credit will credit" at bounding box center [321, 253] width 61 height 15
select select "will credit"
click at [291, 246] on select "credited crediting credit will credit" at bounding box center [321, 253] width 61 height 15
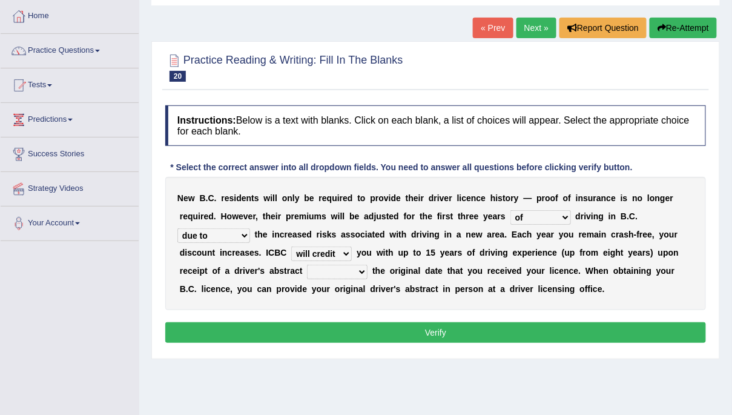
click at [346, 252] on select "credited crediting credit will credit" at bounding box center [321, 253] width 61 height 15
click at [349, 271] on select "showing show shows shown" at bounding box center [337, 272] width 61 height 15
select select "showing"
click at [308, 265] on select "showing show shows shown" at bounding box center [337, 272] width 61 height 15
click at [400, 329] on button "Verify" at bounding box center [435, 332] width 541 height 21
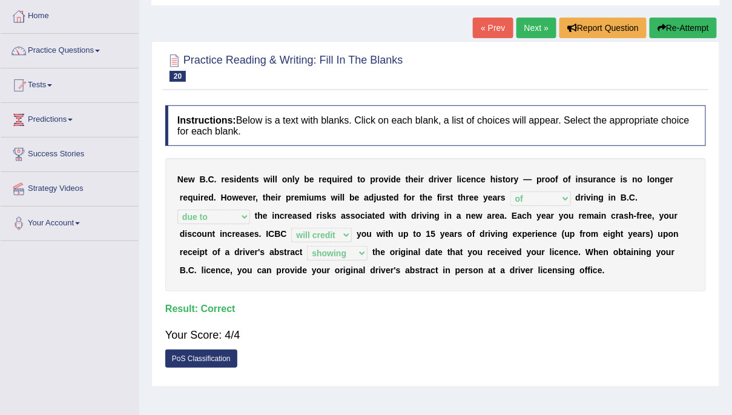
click at [534, 31] on link "Next »" at bounding box center [537, 28] width 40 height 21
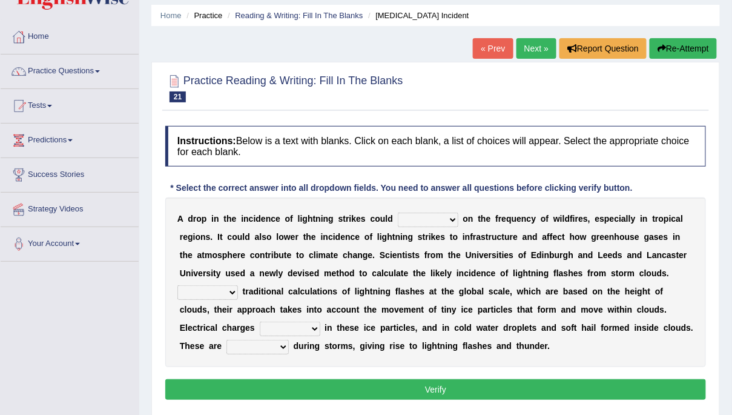
scroll to position [57, 0]
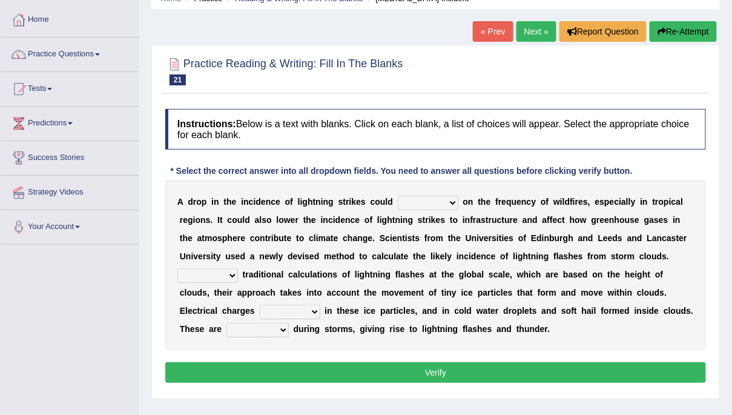
click at [446, 199] on select "dwell focus impact depend" at bounding box center [428, 203] width 61 height 15
select select "depend"
click at [398, 196] on select "dwell focus impact depend" at bounding box center [428, 203] width 61 height 15
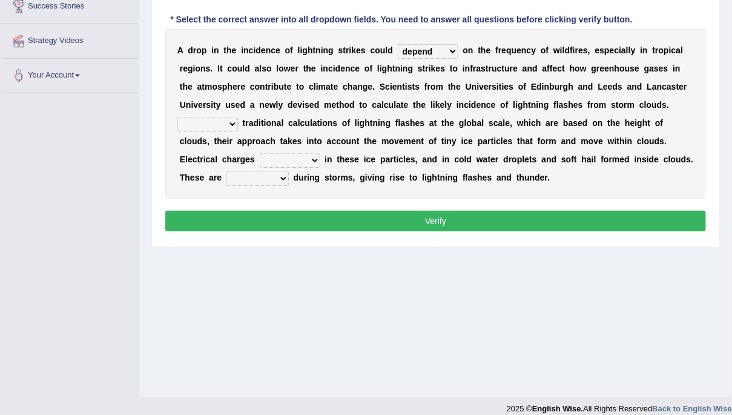
scroll to position [213, 0]
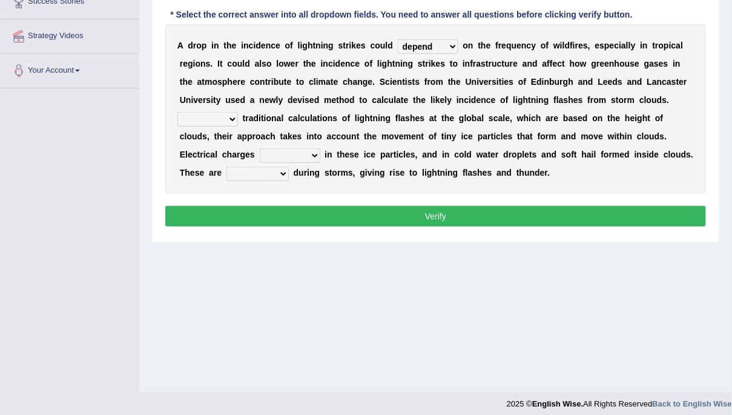
click at [231, 112] on select "Unlike Unless Except Besides" at bounding box center [207, 119] width 61 height 15
select select "Unlike"
click at [177, 112] on select "Unlike Unless Except Besides" at bounding box center [207, 119] width 61 height 15
click at [227, 114] on select "Unlike Unless Except Besides" at bounding box center [207, 119] width 61 height 15
click at [197, 113] on select "Unlike Unless Except Besides" at bounding box center [207, 119] width 61 height 15
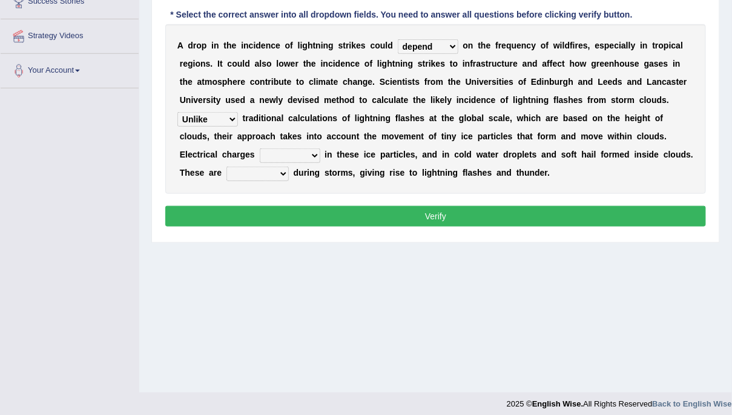
click at [313, 157] on select "run off build up mess up zoom in" at bounding box center [290, 155] width 61 height 15
select select "build up"
click at [260, 148] on select "run off build up mess up zoom in" at bounding box center [290, 155] width 61 height 15
click at [278, 172] on select "collected diverted rounded discharged" at bounding box center [257, 174] width 62 height 15
select select "discharged"
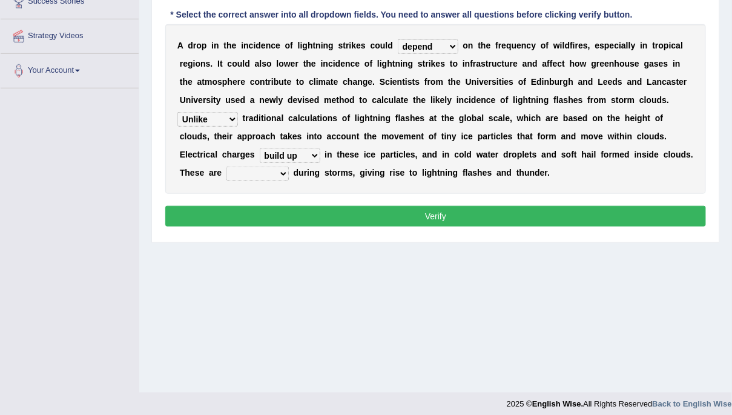
click at [226, 167] on select "collected diverted rounded discharged" at bounding box center [257, 174] width 62 height 15
click at [440, 209] on button "Verify" at bounding box center [435, 216] width 541 height 21
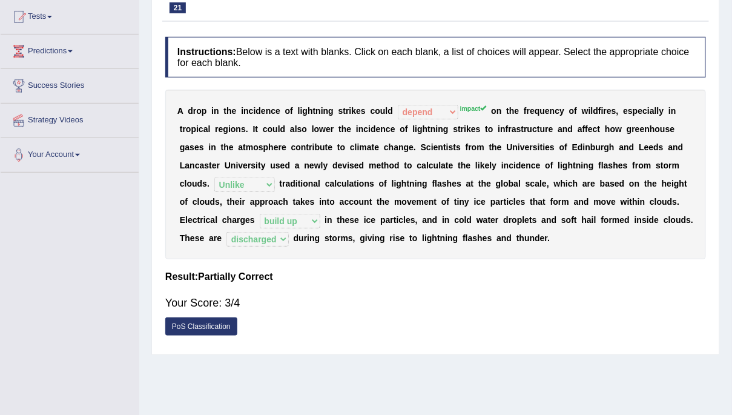
scroll to position [0, 0]
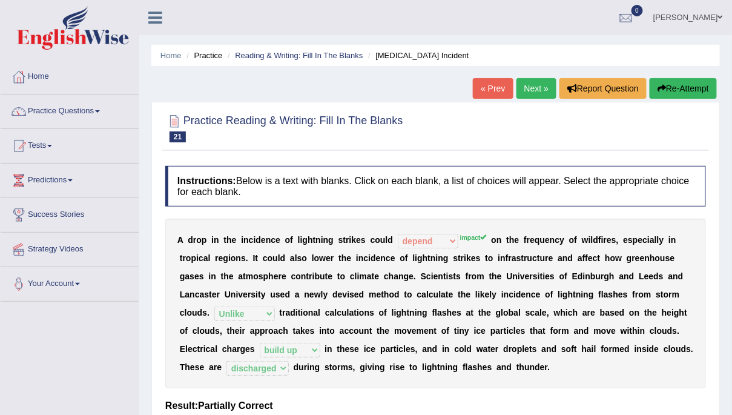
click at [535, 92] on link "Next »" at bounding box center [537, 88] width 40 height 21
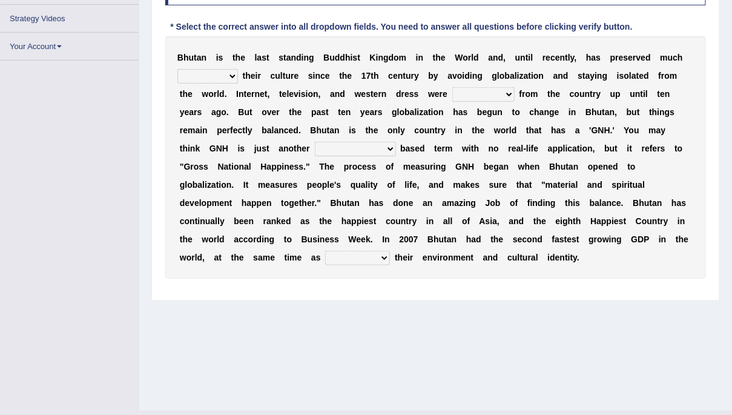
click at [231, 77] on select "of about to for" at bounding box center [207, 76] width 61 height 15
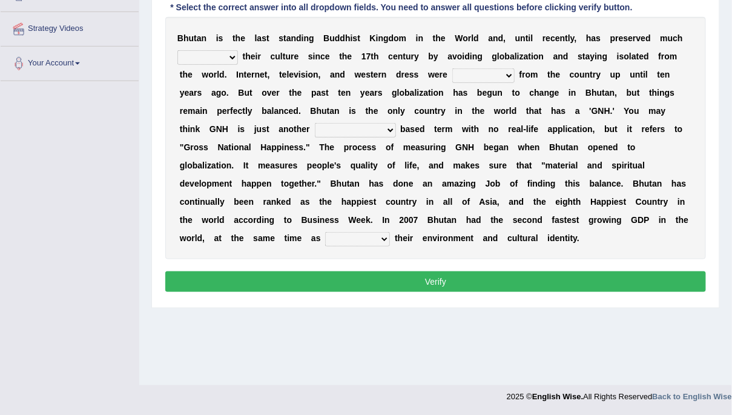
select select "of"
click at [177, 50] on select "of about to for" at bounding box center [207, 57] width 61 height 15
click at [507, 76] on select "summoned observed displayed banned" at bounding box center [483, 75] width 62 height 15
click at [453, 68] on select "summoned observed displayed banned" at bounding box center [483, 75] width 62 height 15
click at [389, 129] on select "statistically barely overwhelmingly roughly" at bounding box center [355, 130] width 81 height 15
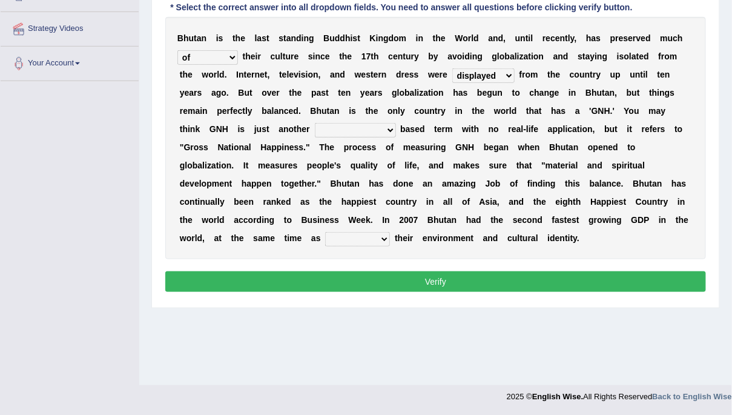
click at [487, 75] on select "summoned observed displayed banned" at bounding box center [483, 75] width 62 height 15
select select "banned"
click at [453, 68] on select "summoned observed displayed banned" at bounding box center [483, 75] width 62 height 15
click at [387, 130] on select "statistically barely overwhelmingly roughly" at bounding box center [355, 130] width 81 height 15
select select "statistically"
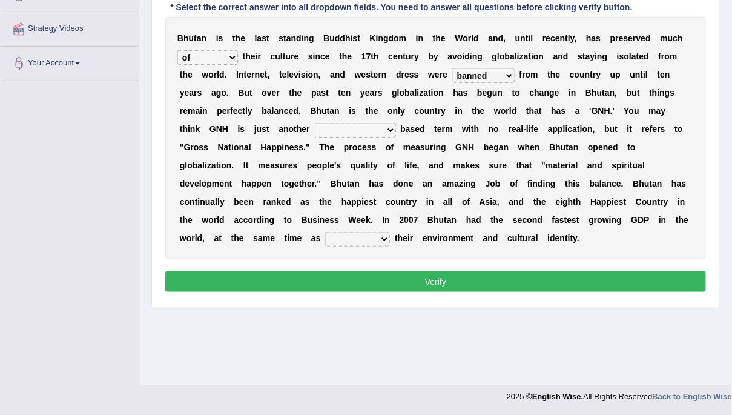
click at [315, 123] on select "statistically barely overwhelmingly roughly" at bounding box center [355, 130] width 81 height 15
click at [383, 238] on select "demeaning intruding maintaining mourning" at bounding box center [357, 239] width 65 height 15
click at [373, 128] on select "statistically barely overwhelmingly roughly" at bounding box center [355, 130] width 81 height 15
click at [335, 238] on select "demeaning intruding maintaining mourning" at bounding box center [357, 239] width 65 height 15
select select "maintaining"
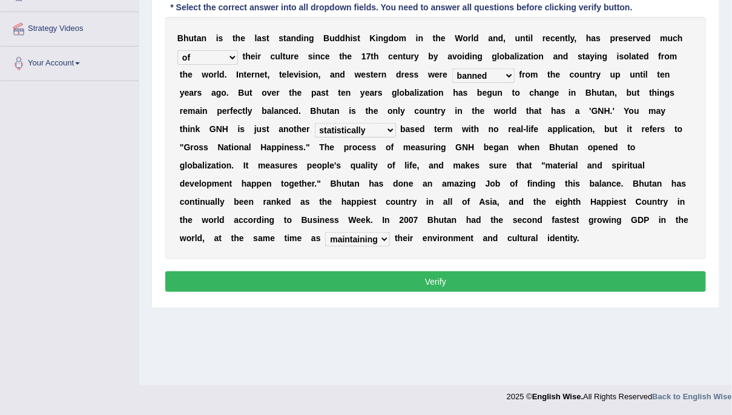
click at [326, 232] on select "demeaning intruding maintaining mourning" at bounding box center [357, 239] width 65 height 15
click at [435, 276] on button "Verify" at bounding box center [435, 281] width 541 height 21
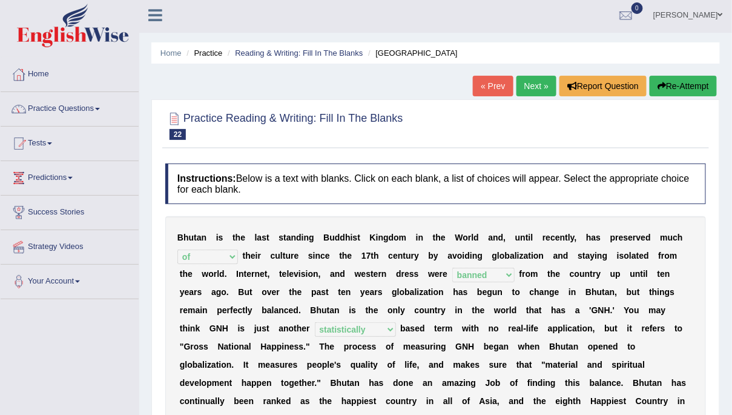
scroll to position [0, 0]
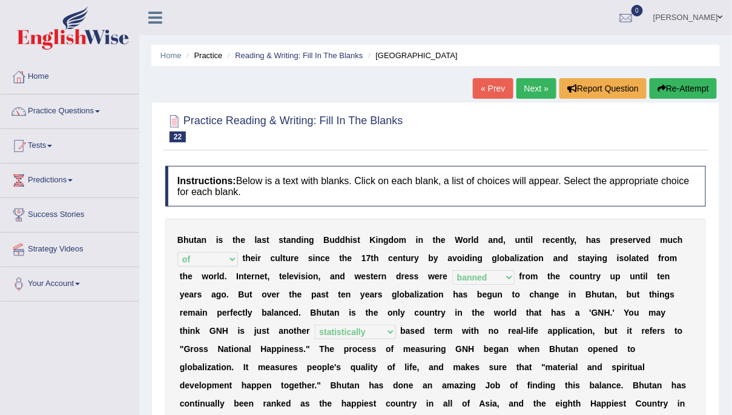
click at [524, 93] on link "Next »" at bounding box center [537, 88] width 40 height 21
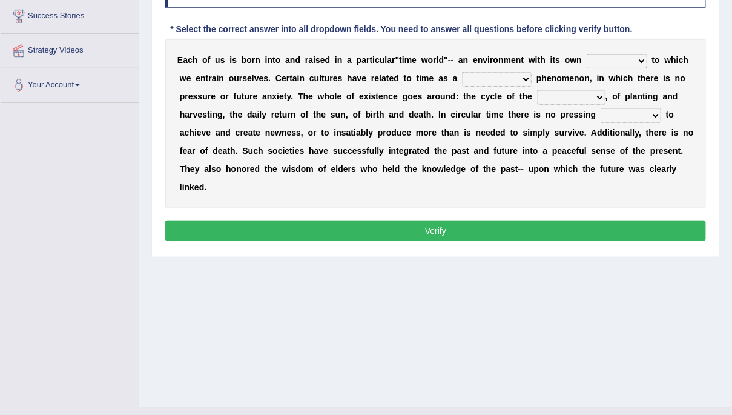
scroll to position [201, 0]
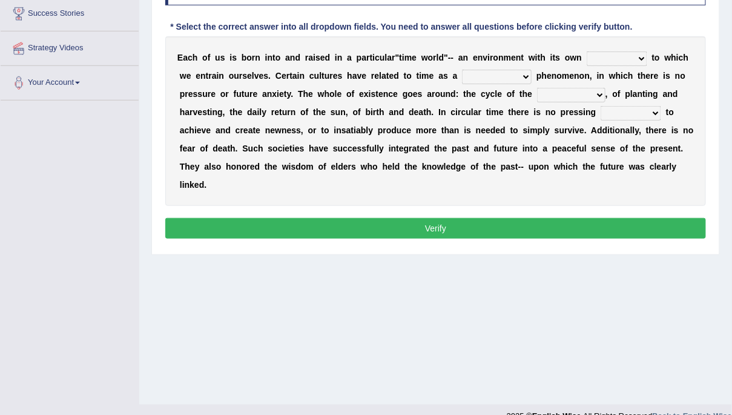
click at [524, 73] on select "cyclical conventional recycling cylindrical" at bounding box center [497, 77] width 70 height 15
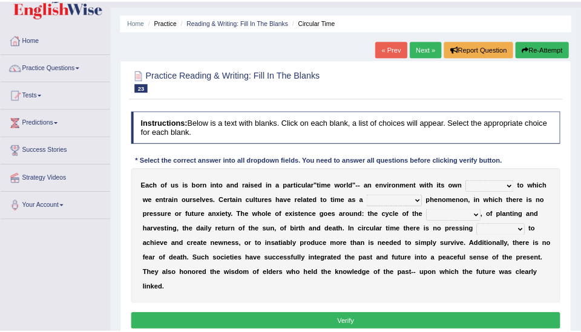
scroll to position [0, 0]
